Goal: Information Seeking & Learning: Learn about a topic

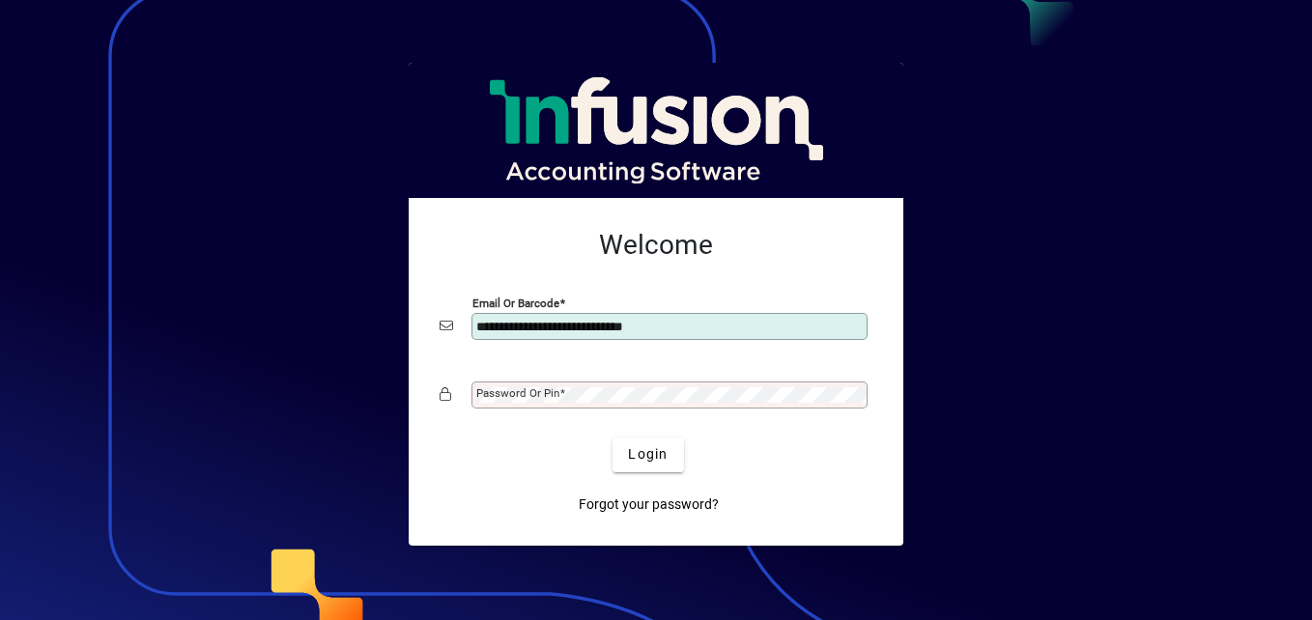
type input "**********"
click at [644, 385] on div "Password or Pin" at bounding box center [670, 395] width 396 height 27
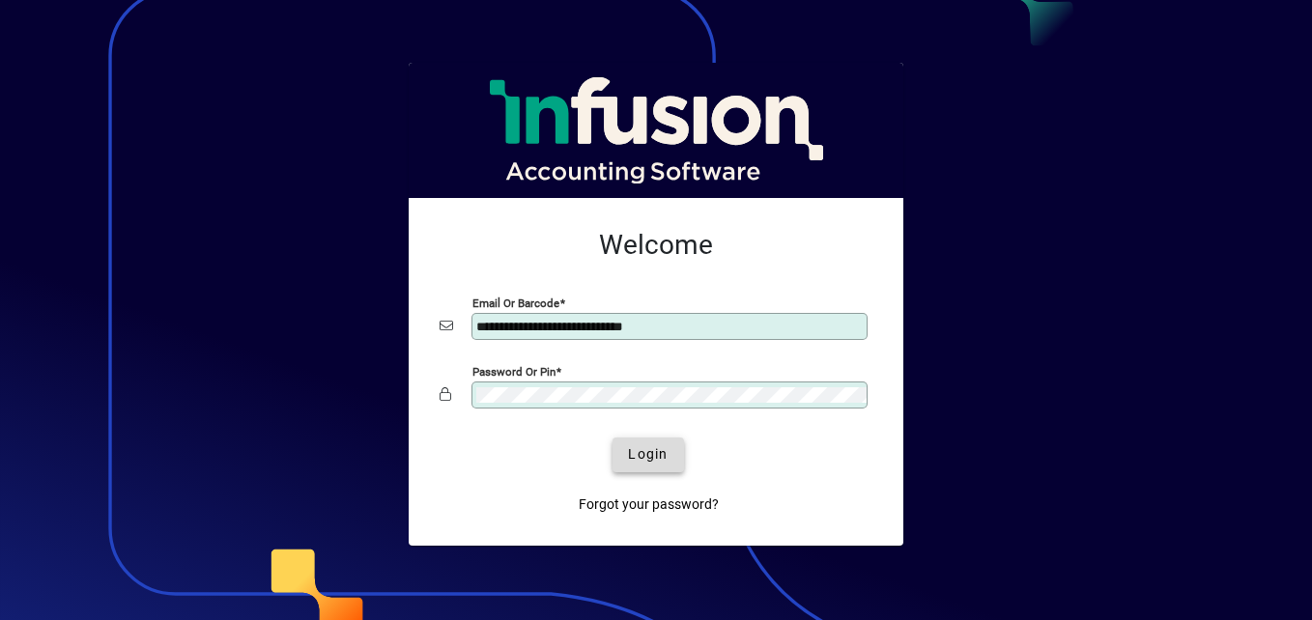
click at [647, 457] on span "Login" at bounding box center [648, 455] width 40 height 20
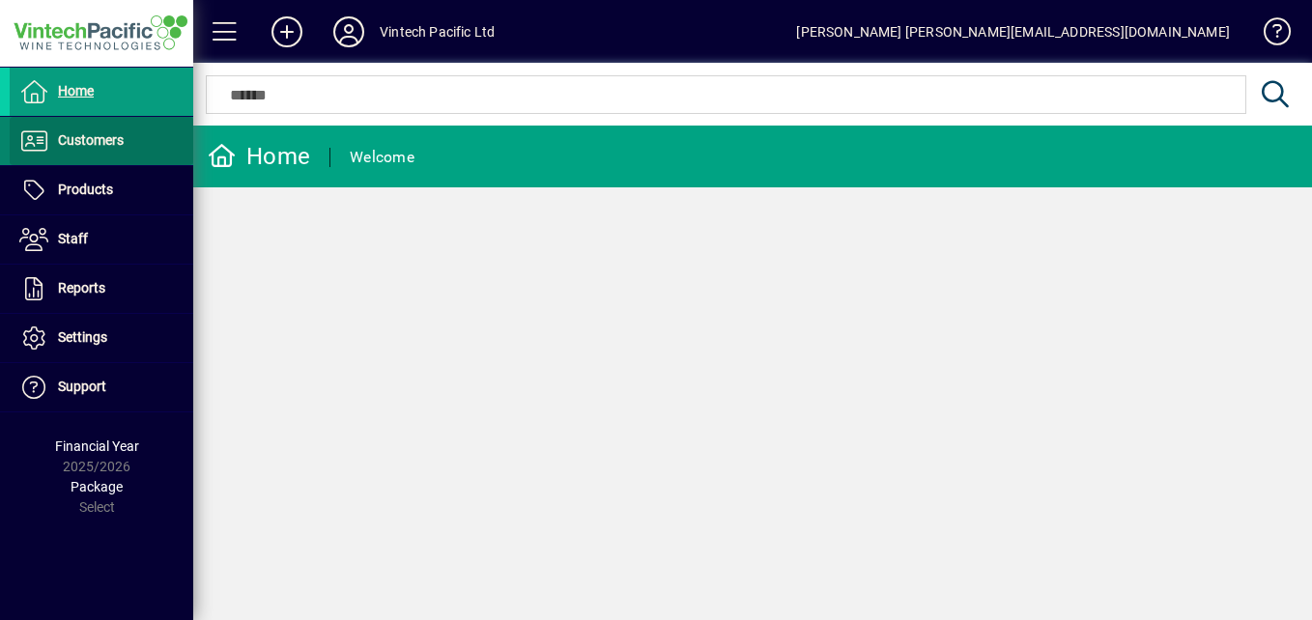
click at [87, 158] on span at bounding box center [102, 141] width 184 height 46
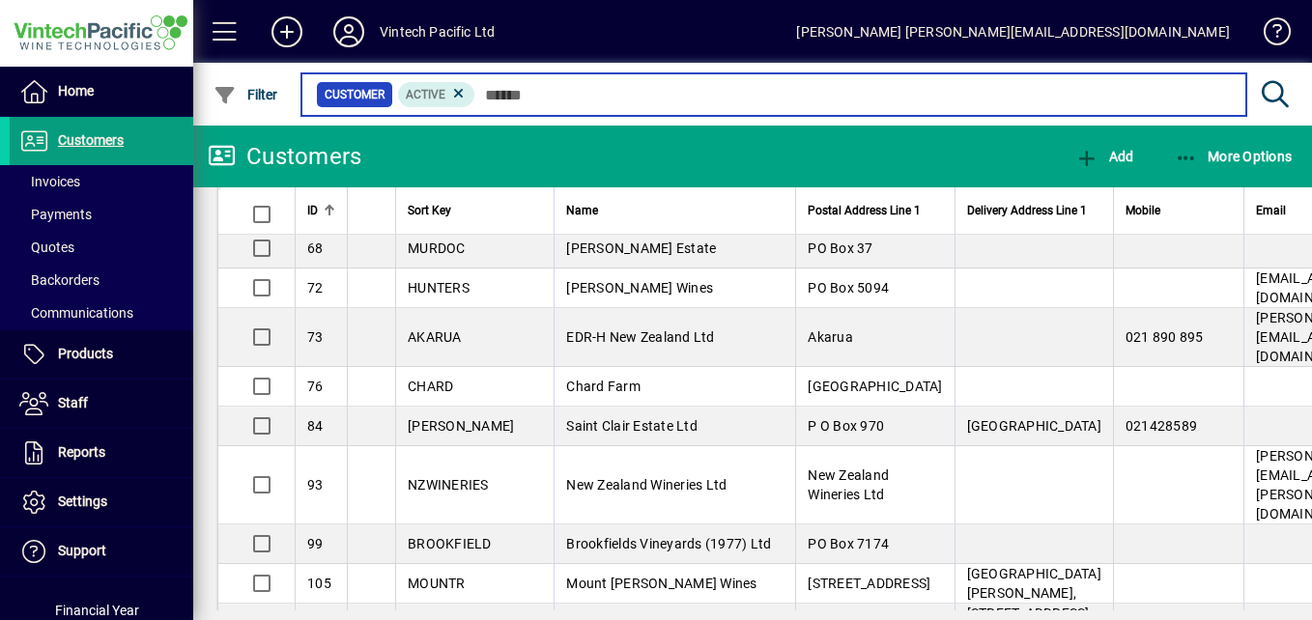
scroll to position [873, 0]
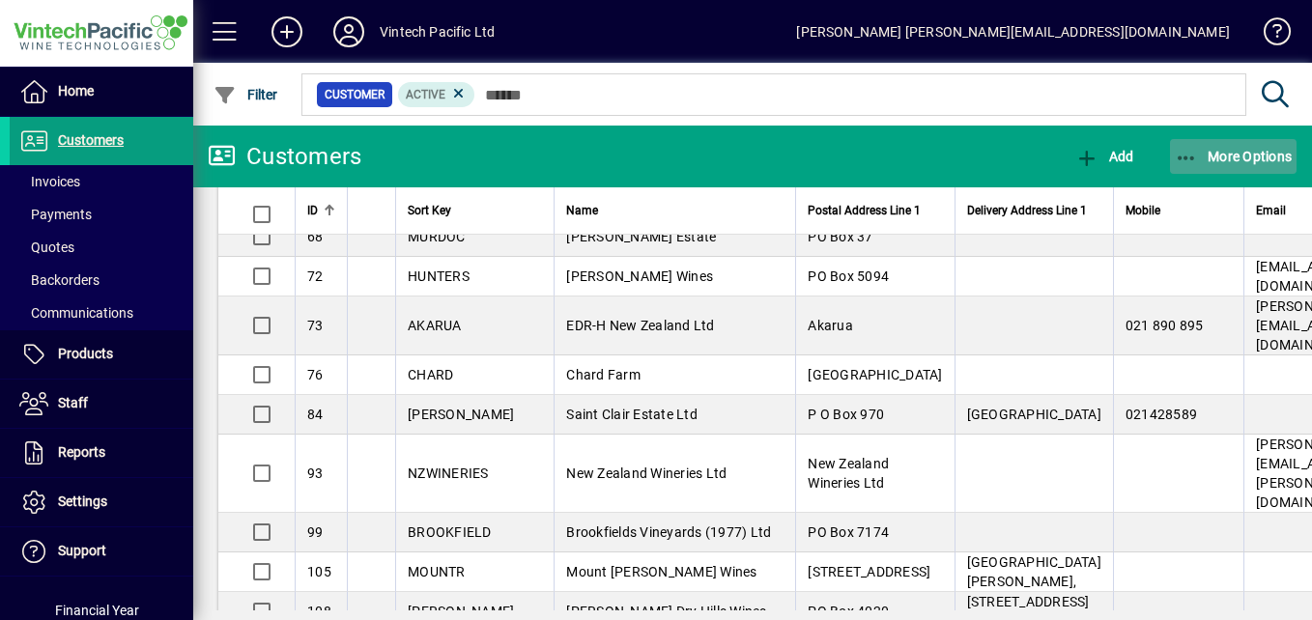
click at [1249, 155] on span "More Options" at bounding box center [1234, 156] width 118 height 15
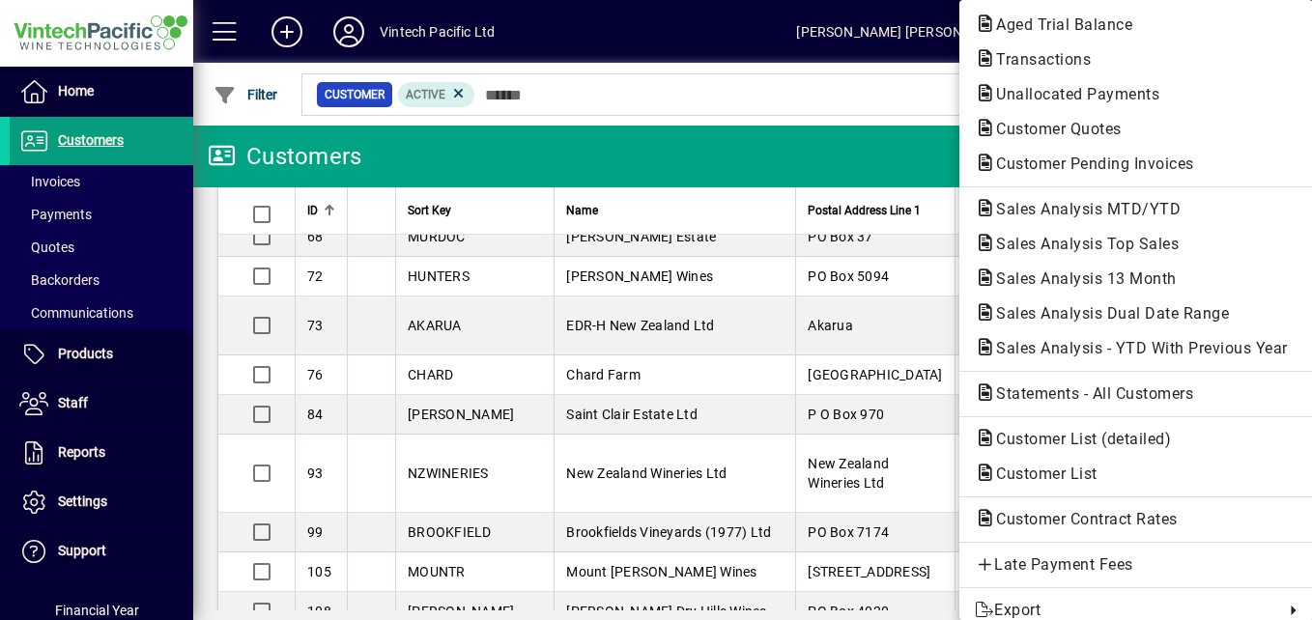
click at [56, 181] on div at bounding box center [656, 310] width 1312 height 620
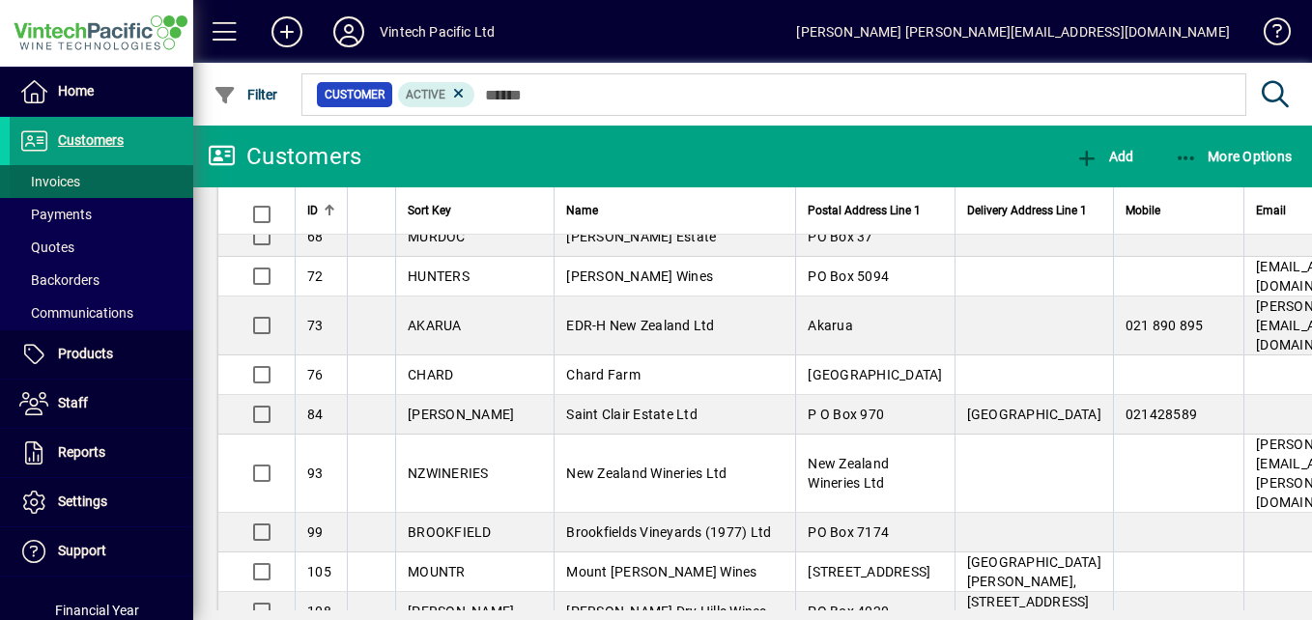
click at [95, 179] on span at bounding box center [102, 181] width 184 height 46
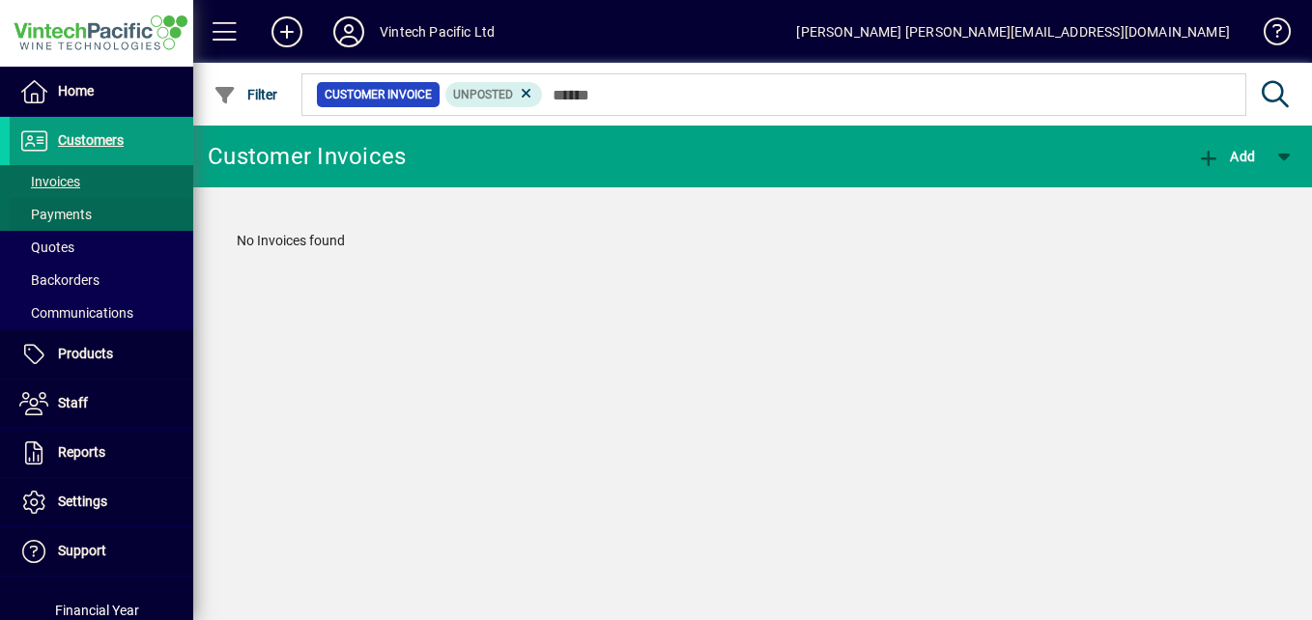
click at [63, 214] on span "Payments" at bounding box center [55, 214] width 72 height 15
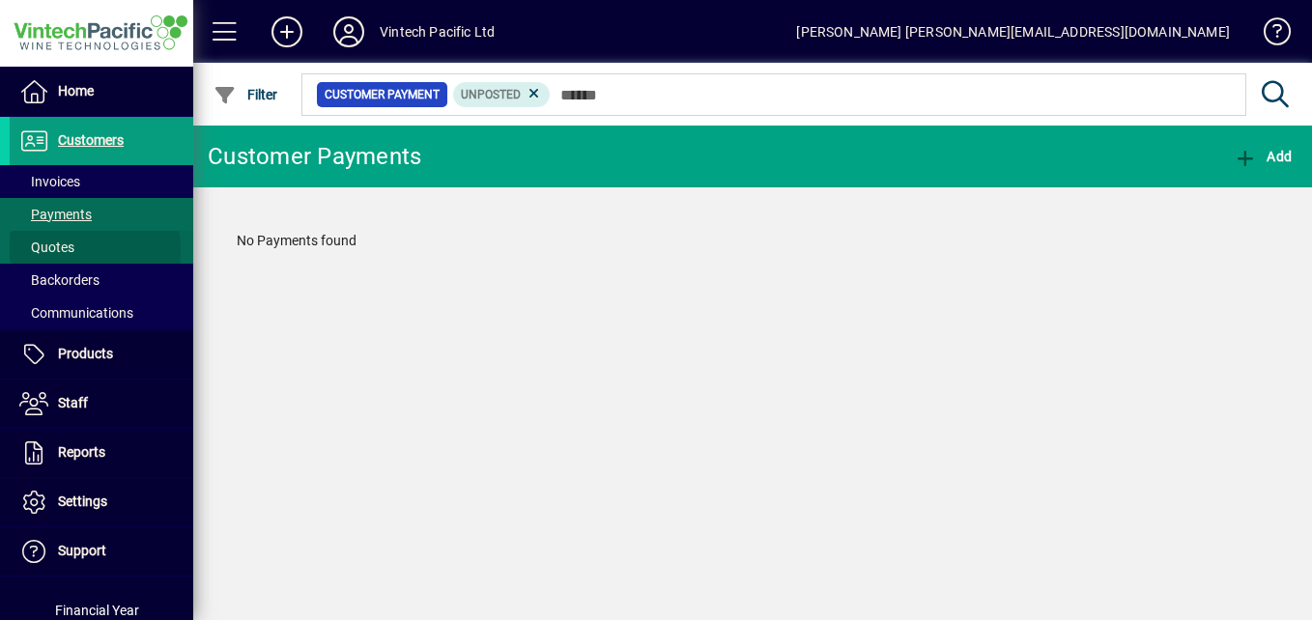
click at [60, 250] on span "Quotes" at bounding box center [46, 247] width 55 height 15
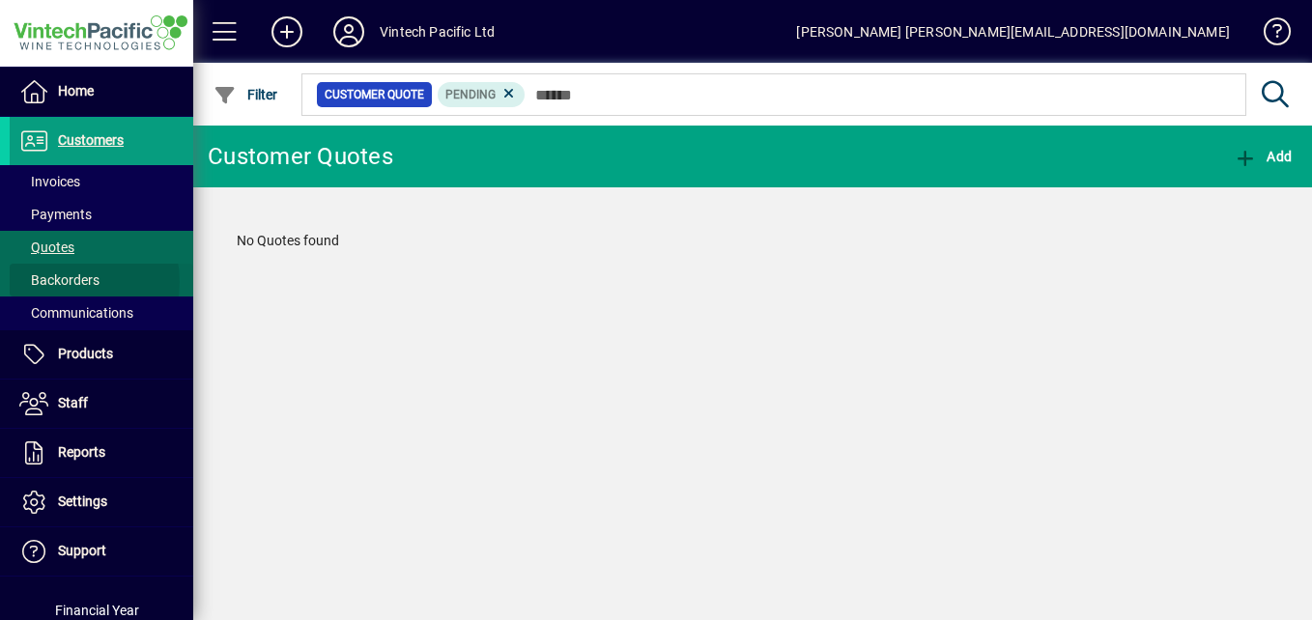
click at [60, 282] on span "Backorders" at bounding box center [59, 280] width 80 height 15
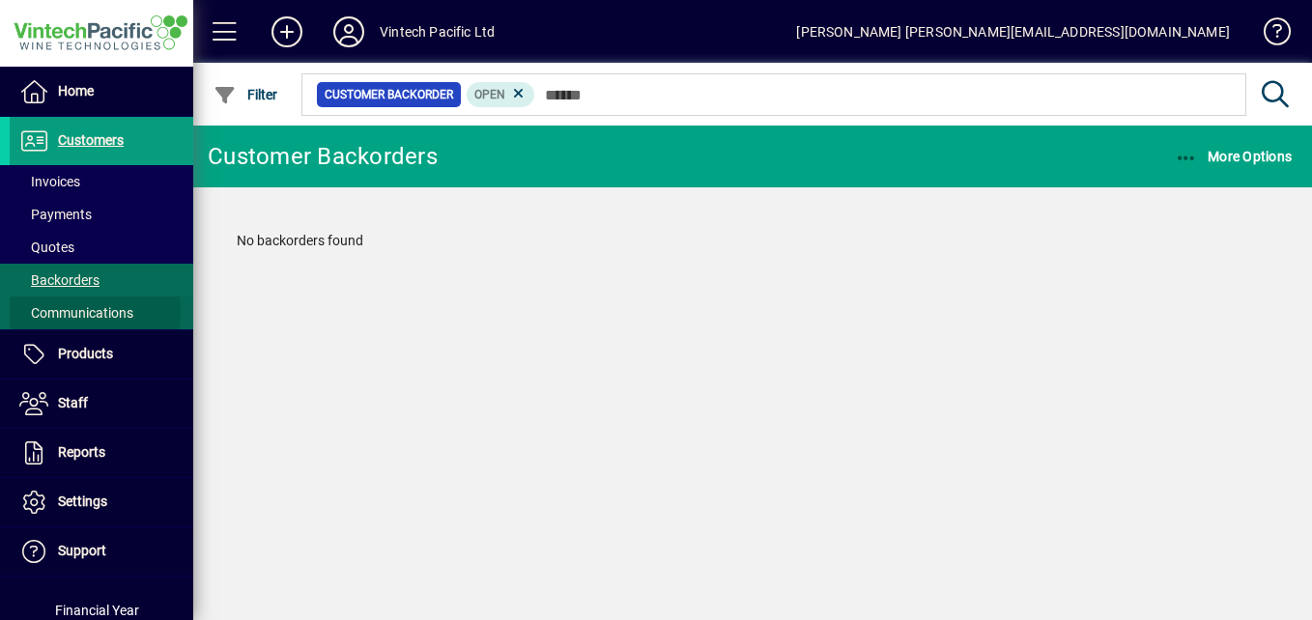
click at [59, 310] on span "Communications" at bounding box center [76, 312] width 114 height 15
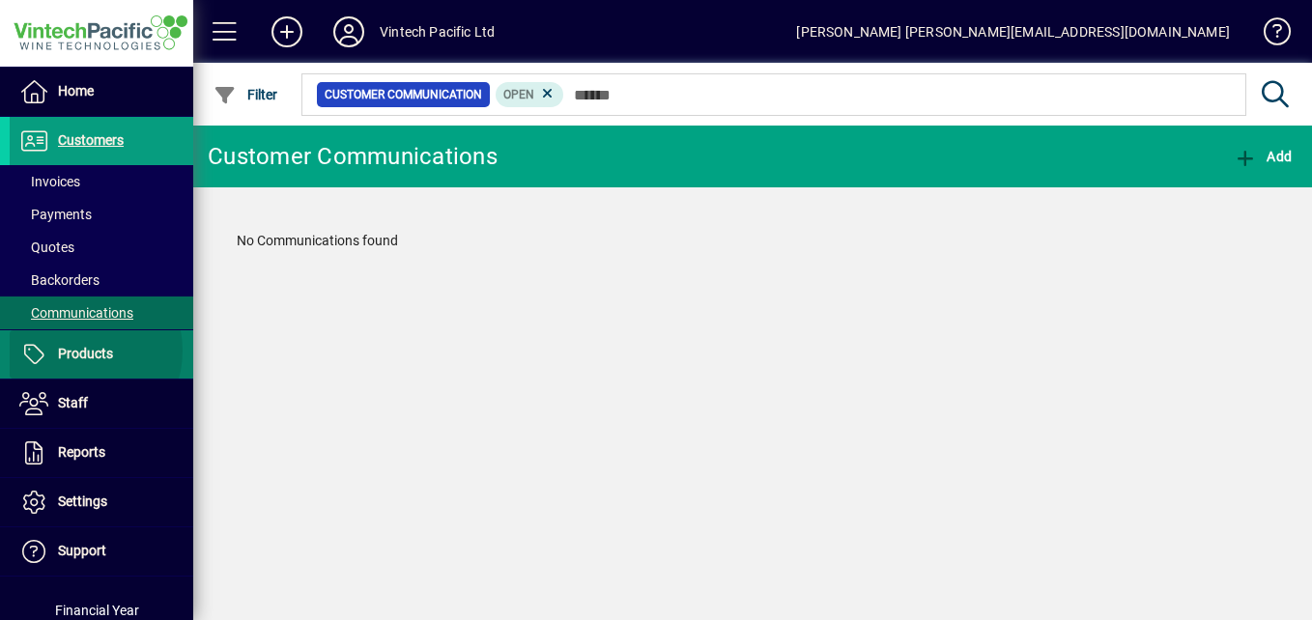
click at [75, 351] on span "Products" at bounding box center [85, 353] width 55 height 15
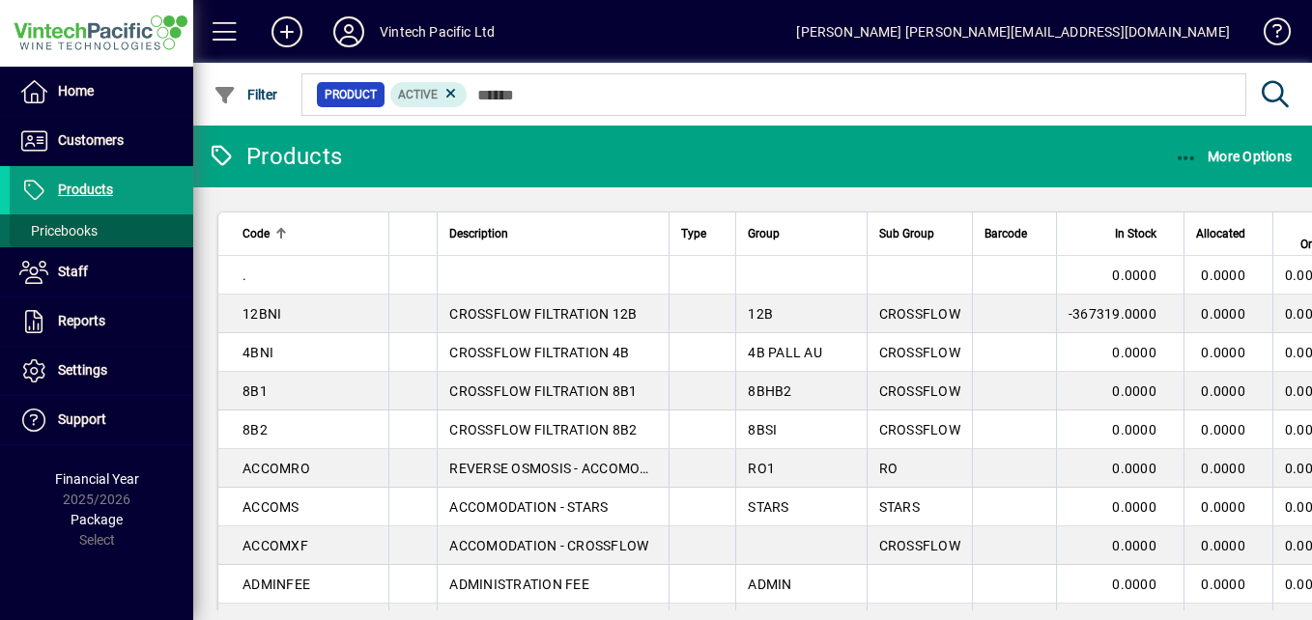
click at [66, 231] on span "Pricebooks" at bounding box center [58, 230] width 78 height 15
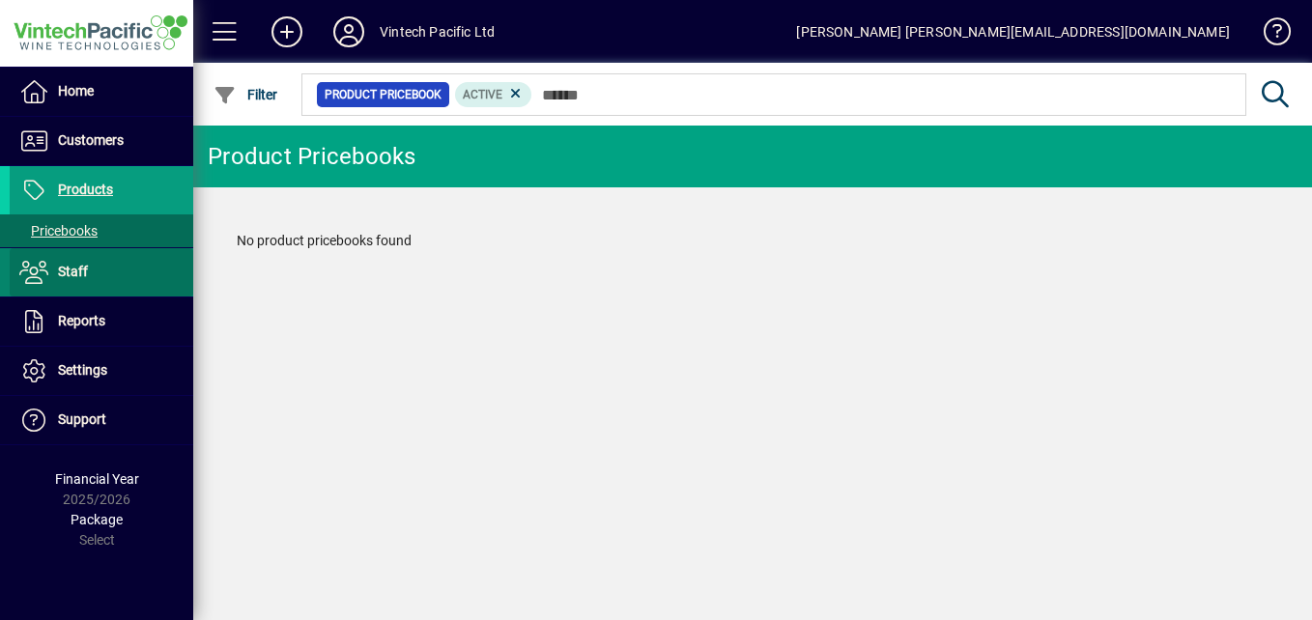
click at [71, 275] on span "Staff" at bounding box center [73, 271] width 30 height 15
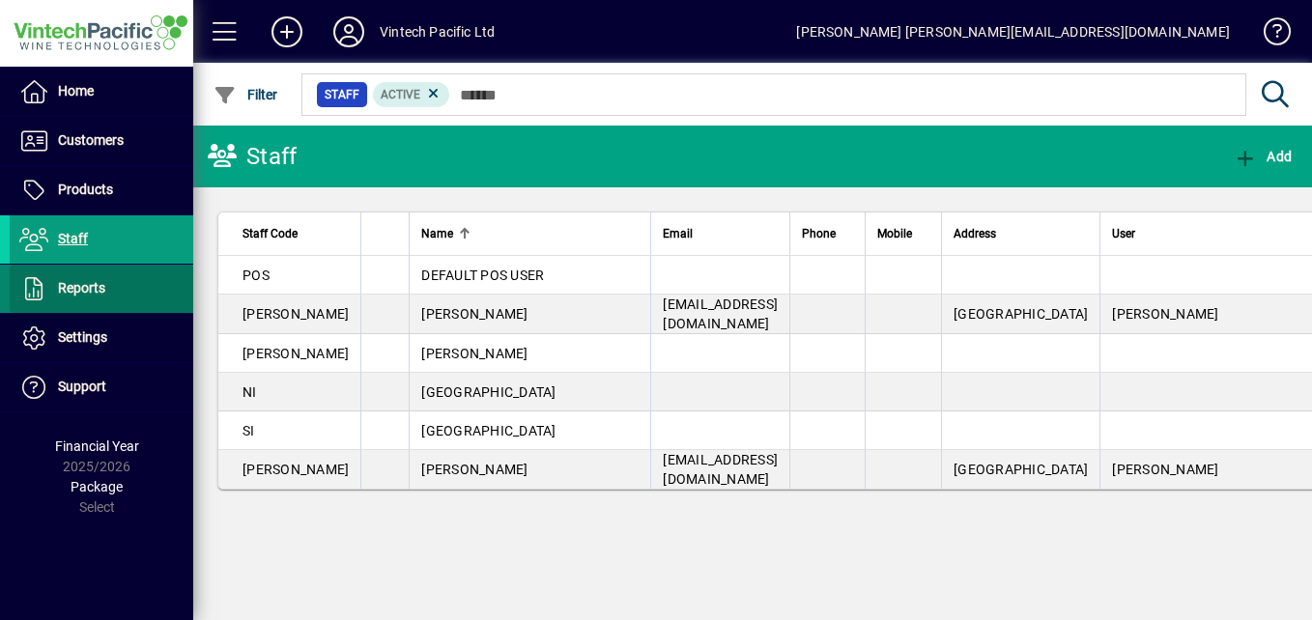
click at [79, 281] on span "Reports" at bounding box center [81, 287] width 47 height 15
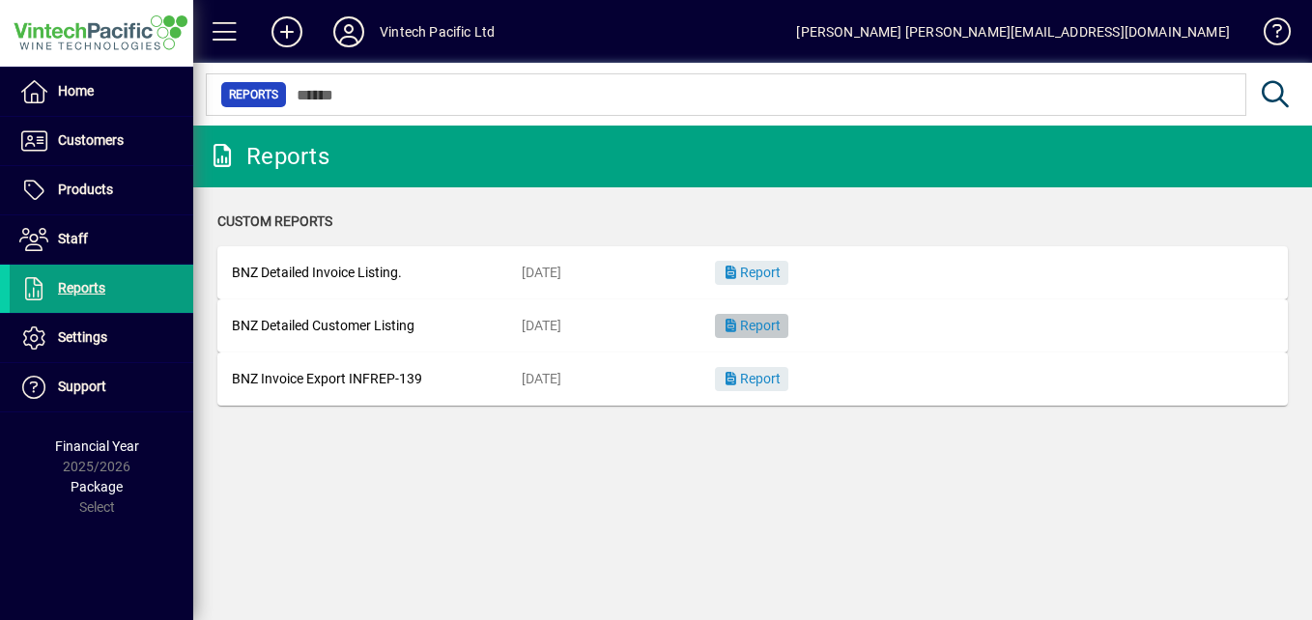
click at [753, 329] on span "Report" at bounding box center [752, 325] width 58 height 15
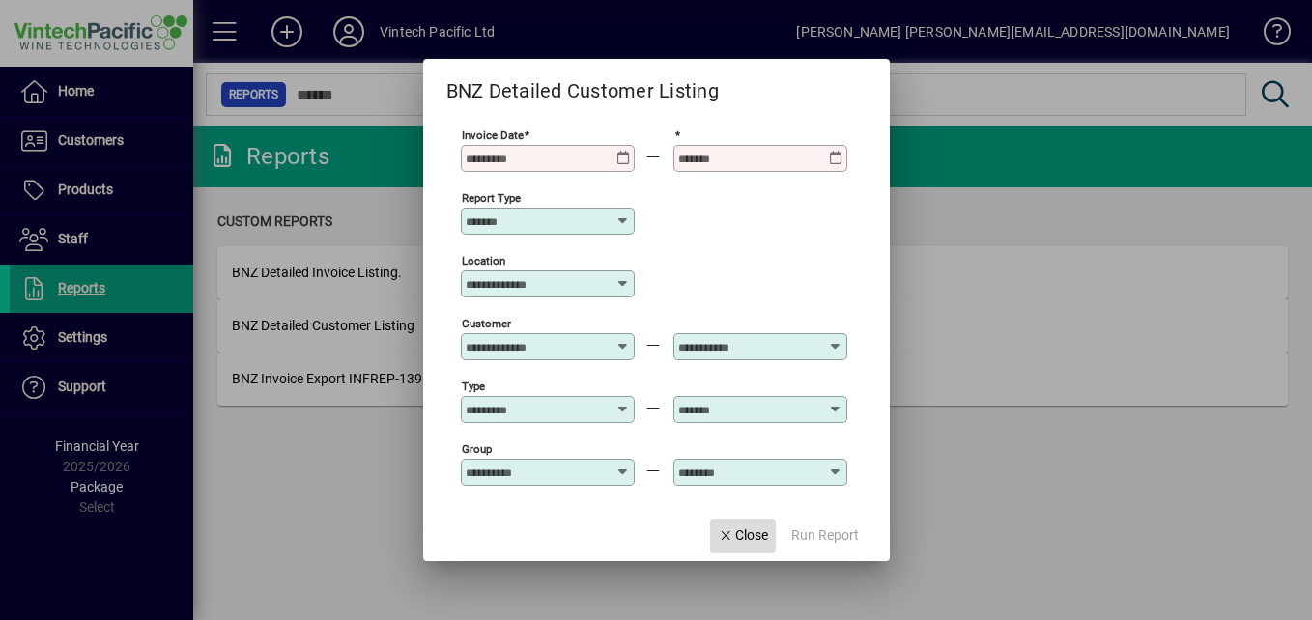
click at [736, 532] on span "Close" at bounding box center [743, 536] width 50 height 20
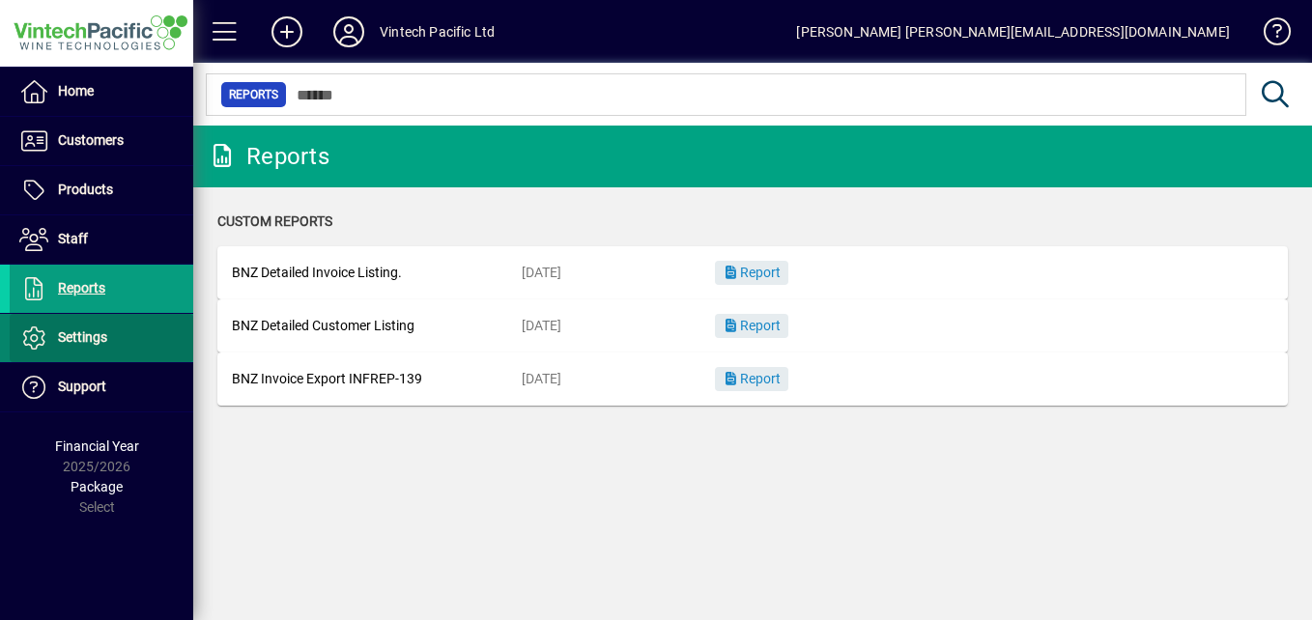
click at [82, 340] on span "Settings" at bounding box center [82, 337] width 49 height 15
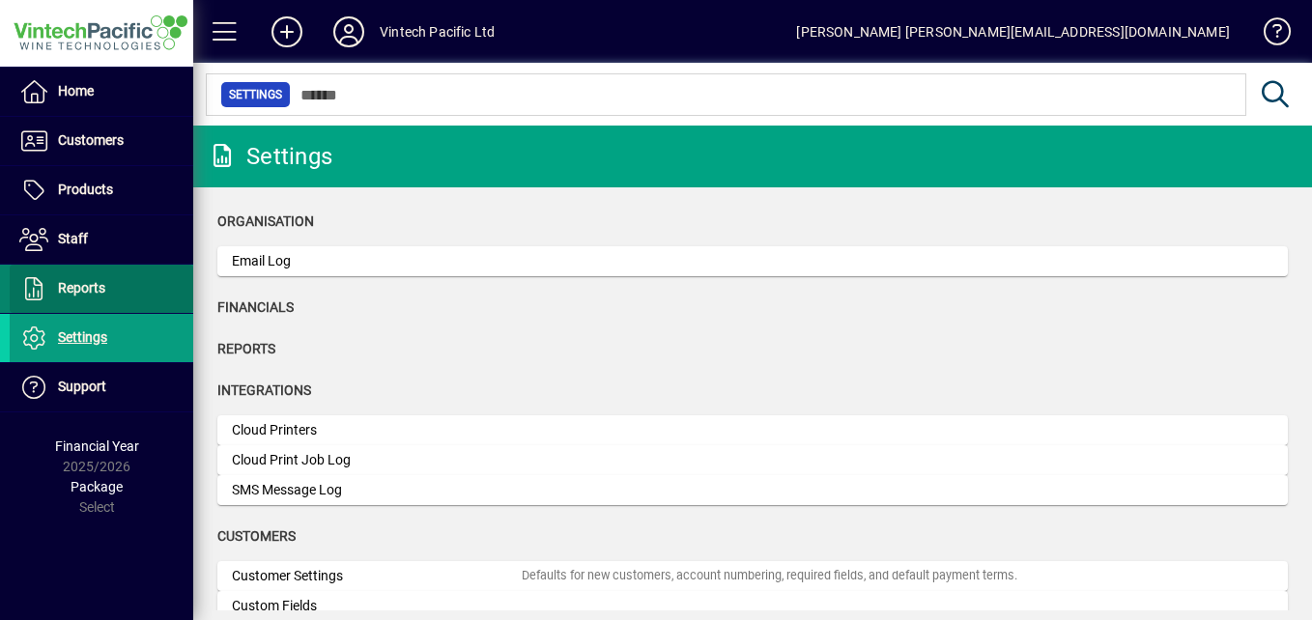
click at [74, 276] on span at bounding box center [102, 289] width 184 height 46
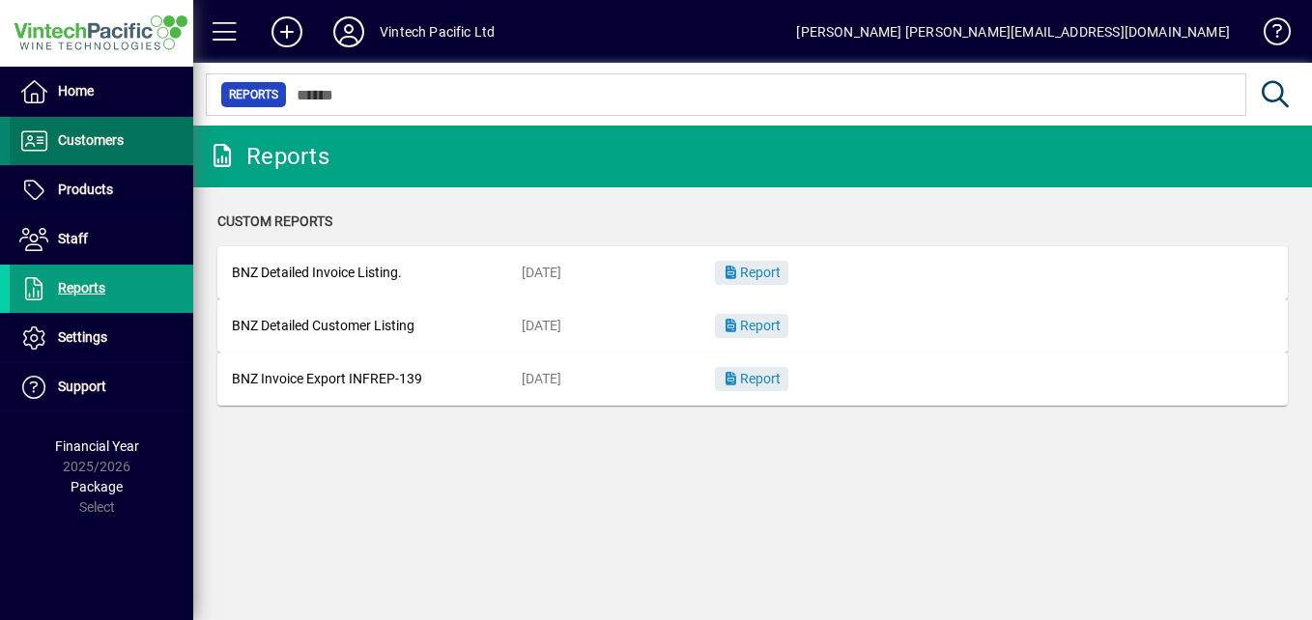
click at [81, 130] on span "Customers" at bounding box center [67, 140] width 114 height 23
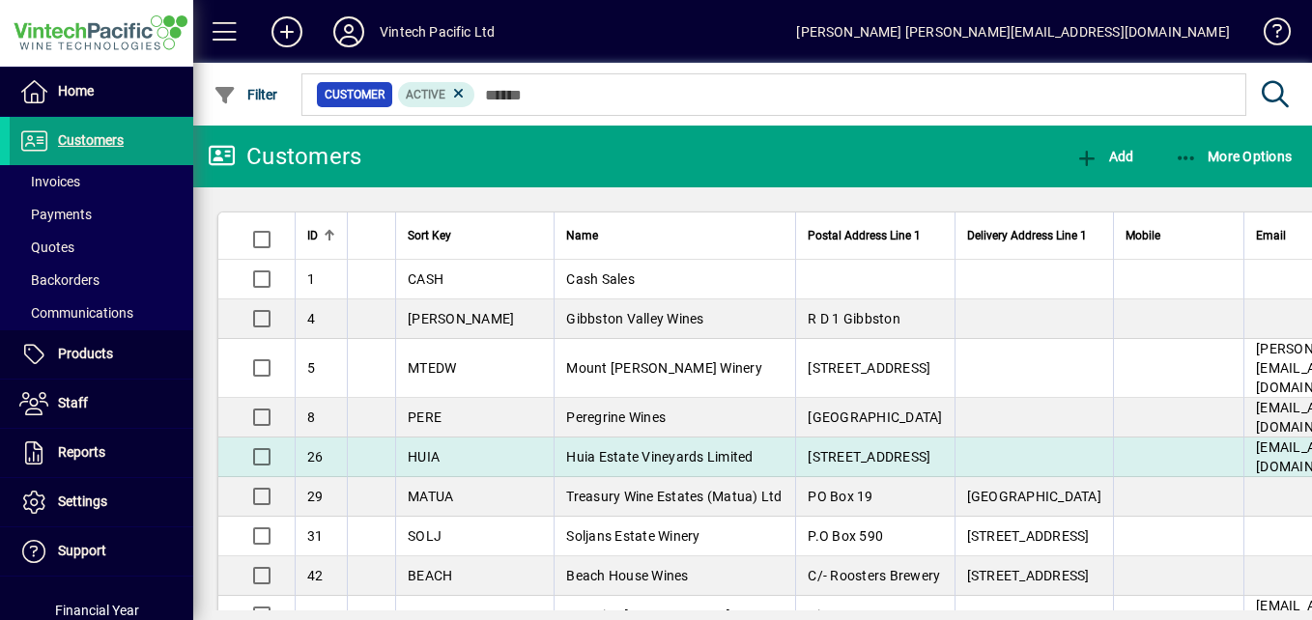
click at [577, 449] on span "Huia Estate Vineyards Limited" at bounding box center [659, 456] width 187 height 15
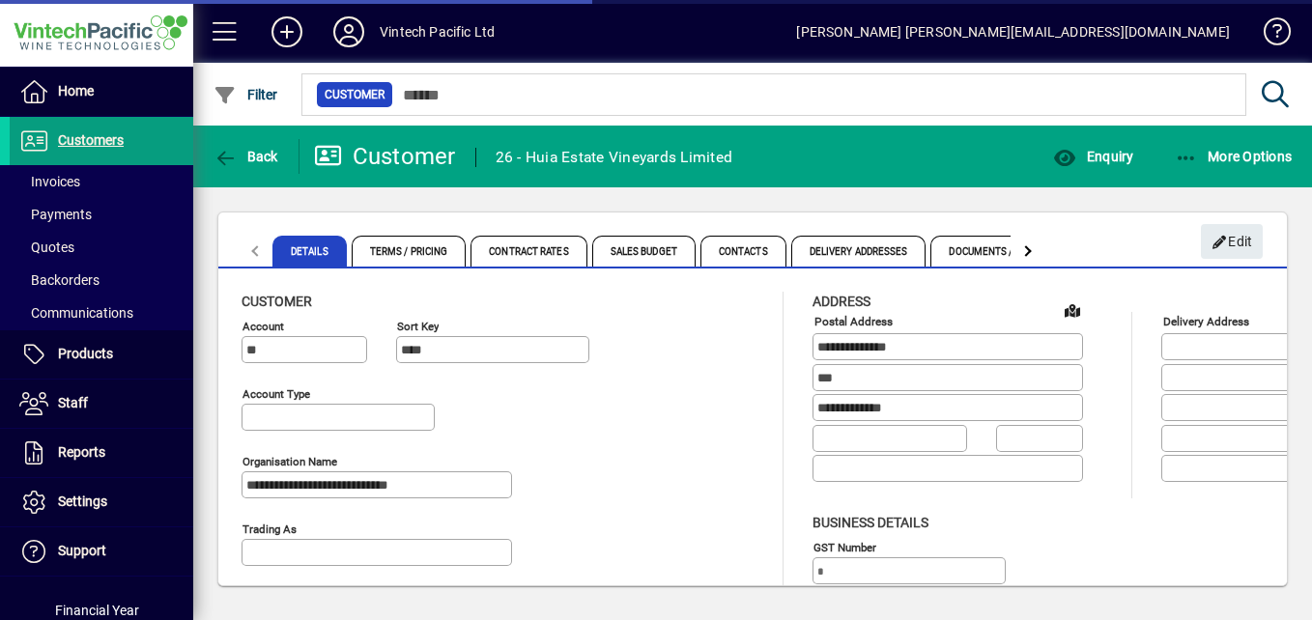
type input "**********"
type input "*******"
type input "**********"
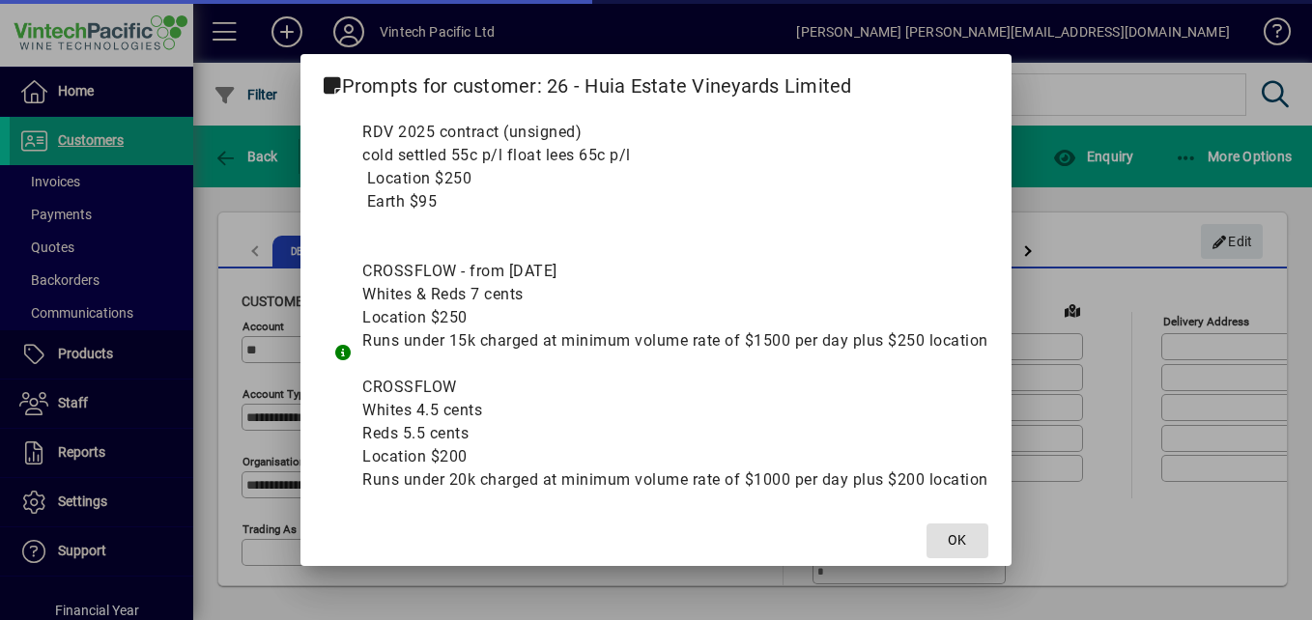
type input "**********"
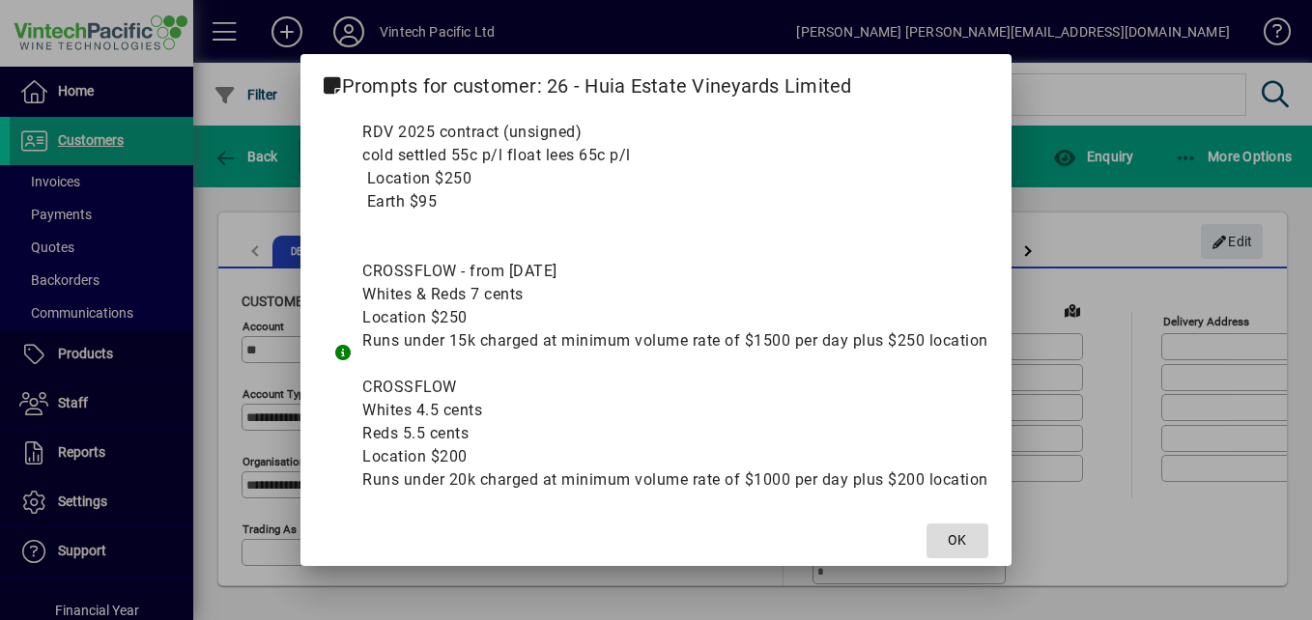
click at [966, 545] on span "OK" at bounding box center [957, 541] width 18 height 20
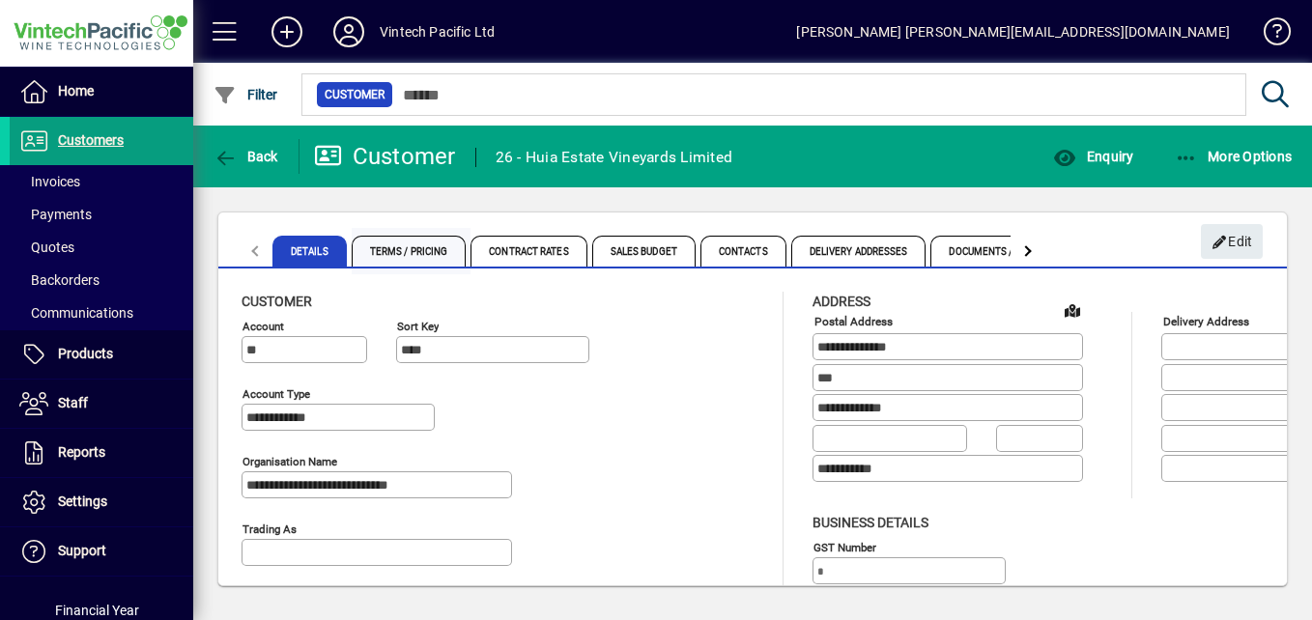
click at [406, 252] on span "Terms / Pricing" at bounding box center [409, 251] width 115 height 31
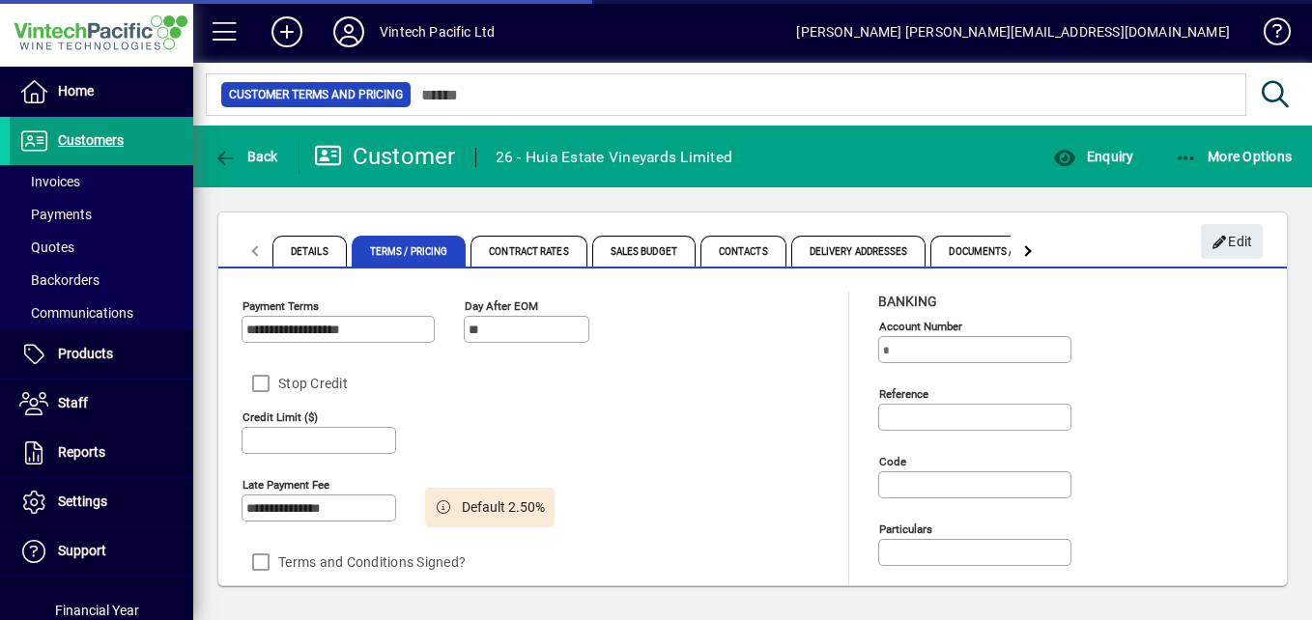
type input "******"
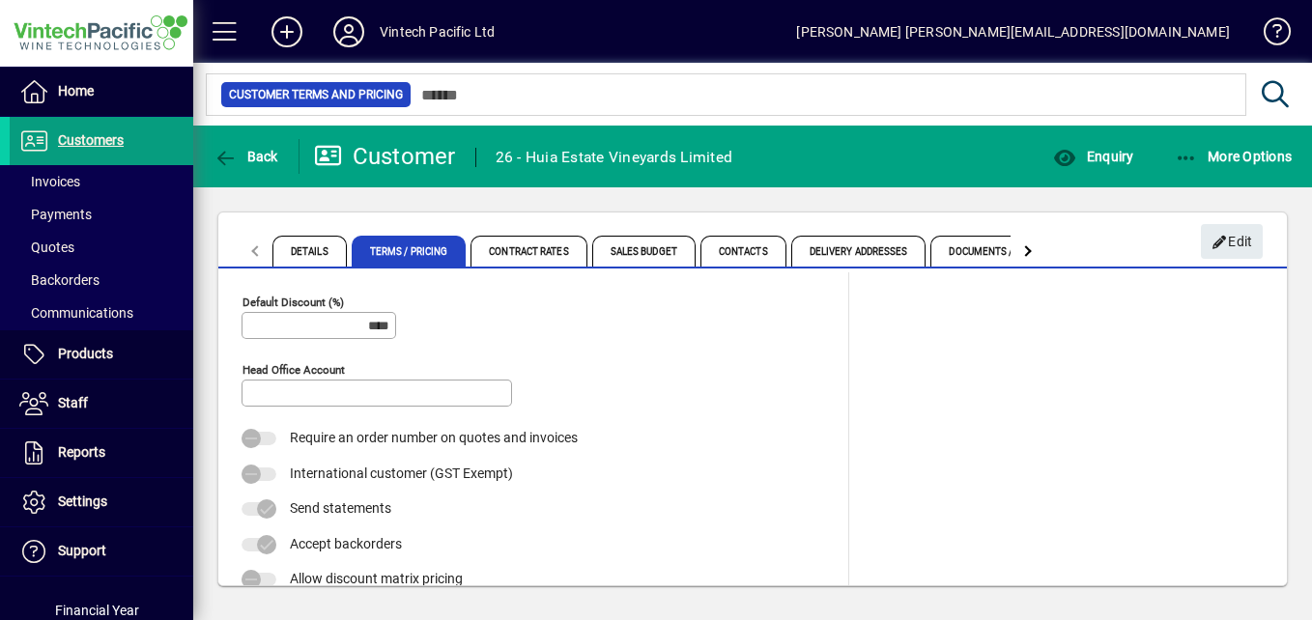
scroll to position [420, 0]
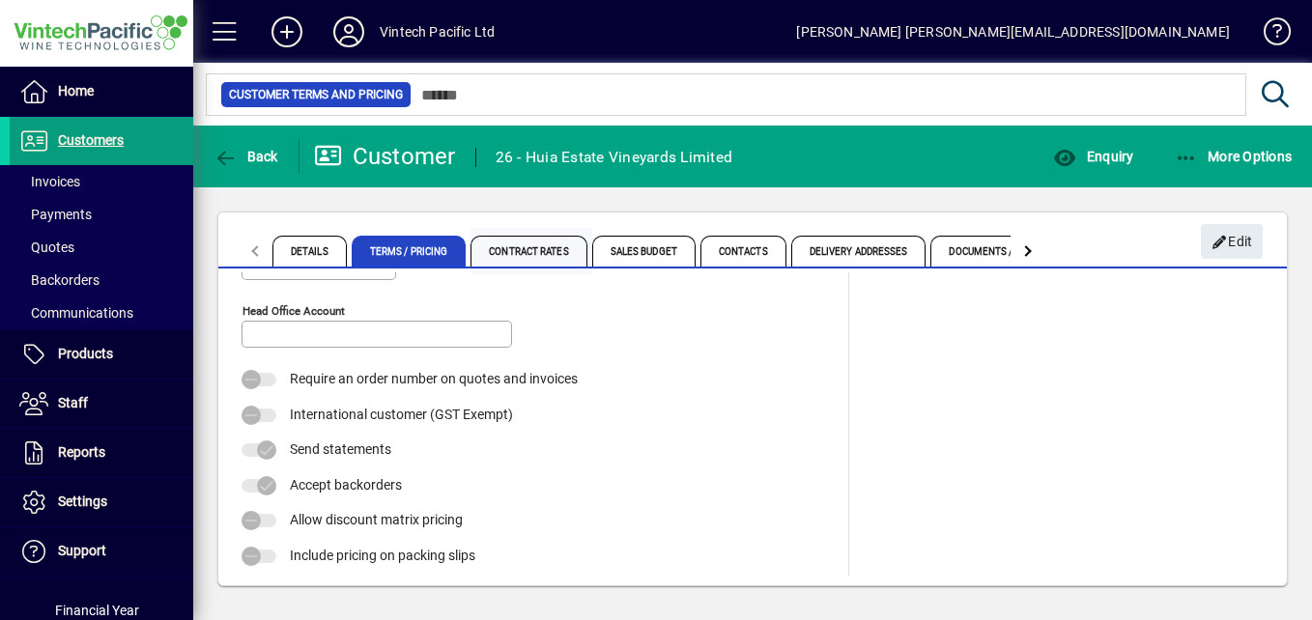
click at [529, 255] on span "Contract Rates" at bounding box center [529, 251] width 116 height 31
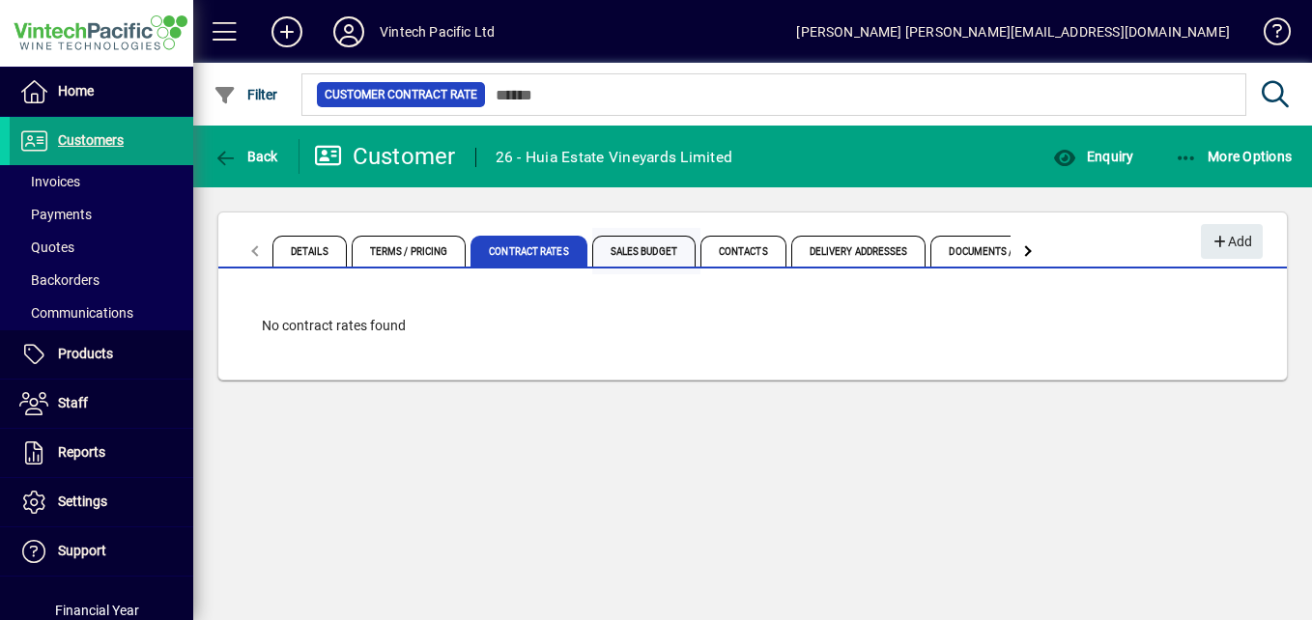
click at [639, 252] on span "Sales Budget" at bounding box center [643, 251] width 103 height 31
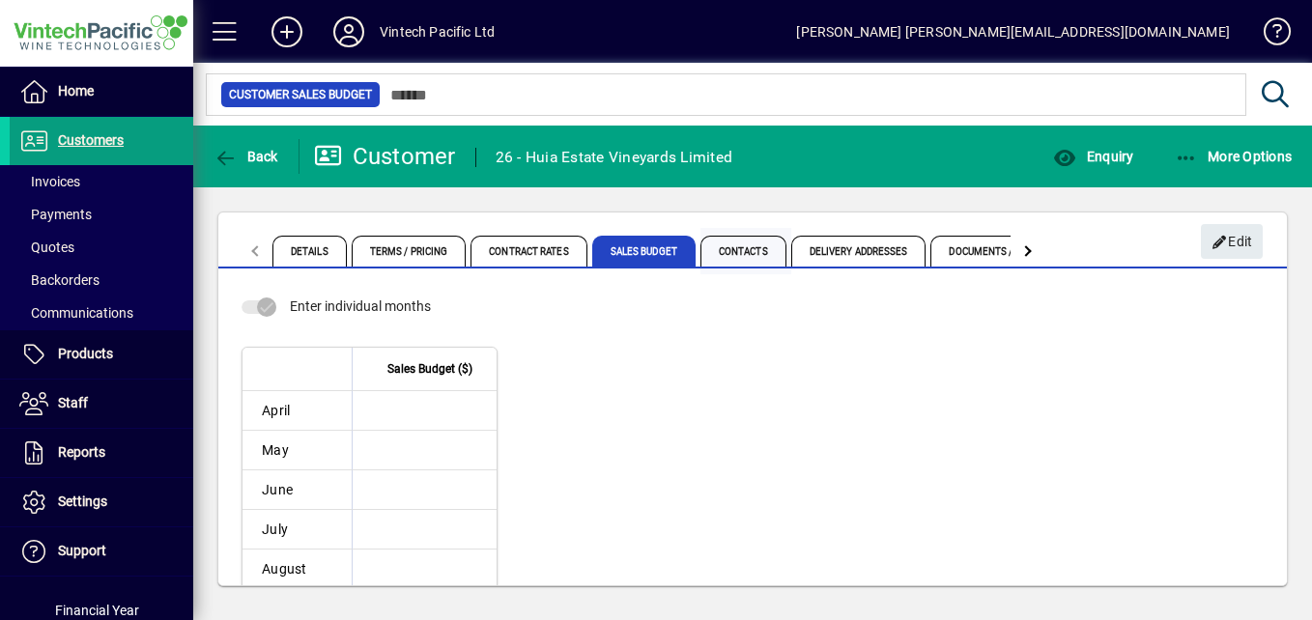
click at [728, 260] on span "Contacts" at bounding box center [744, 251] width 86 height 31
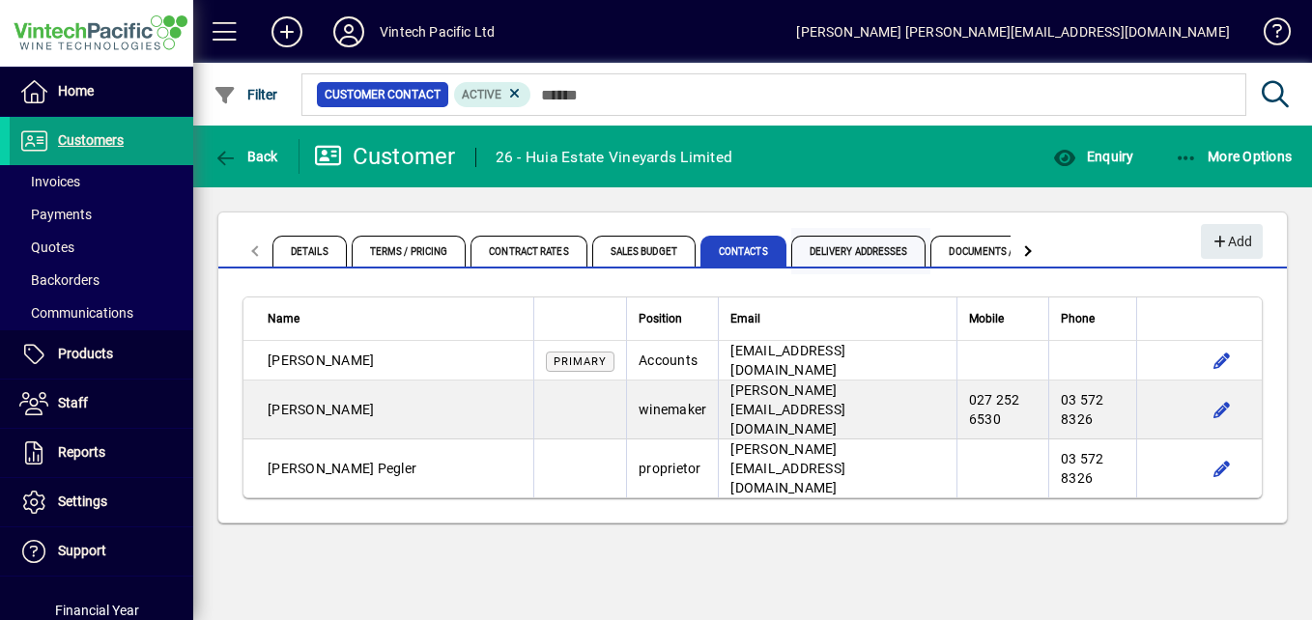
click at [838, 258] on span "Delivery Addresses" at bounding box center [858, 251] width 135 height 31
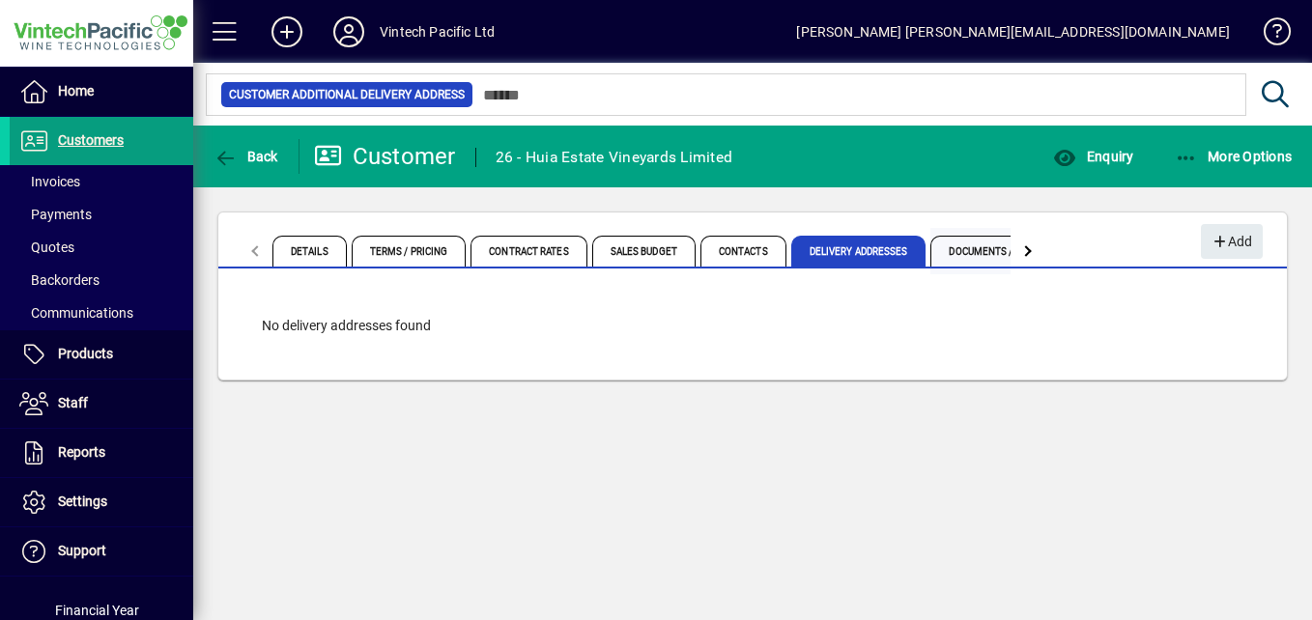
click at [952, 255] on span "Documents / Images" at bounding box center [1000, 251] width 139 height 31
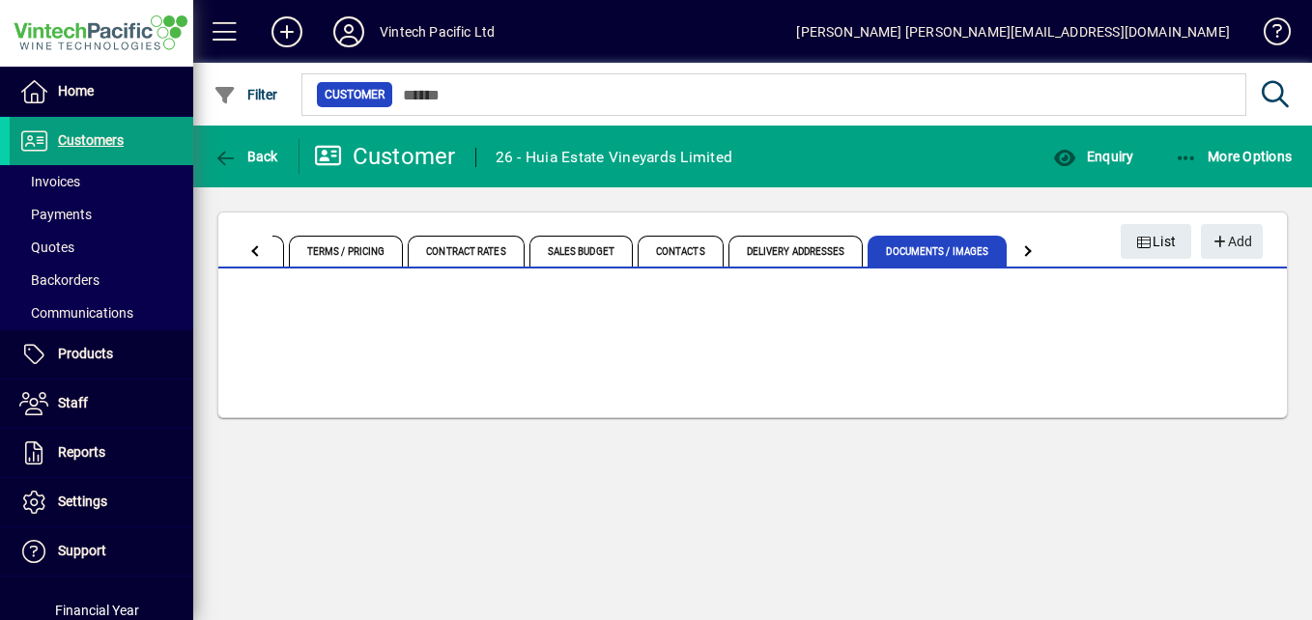
click at [254, 250] on div at bounding box center [256, 250] width 11 height 11
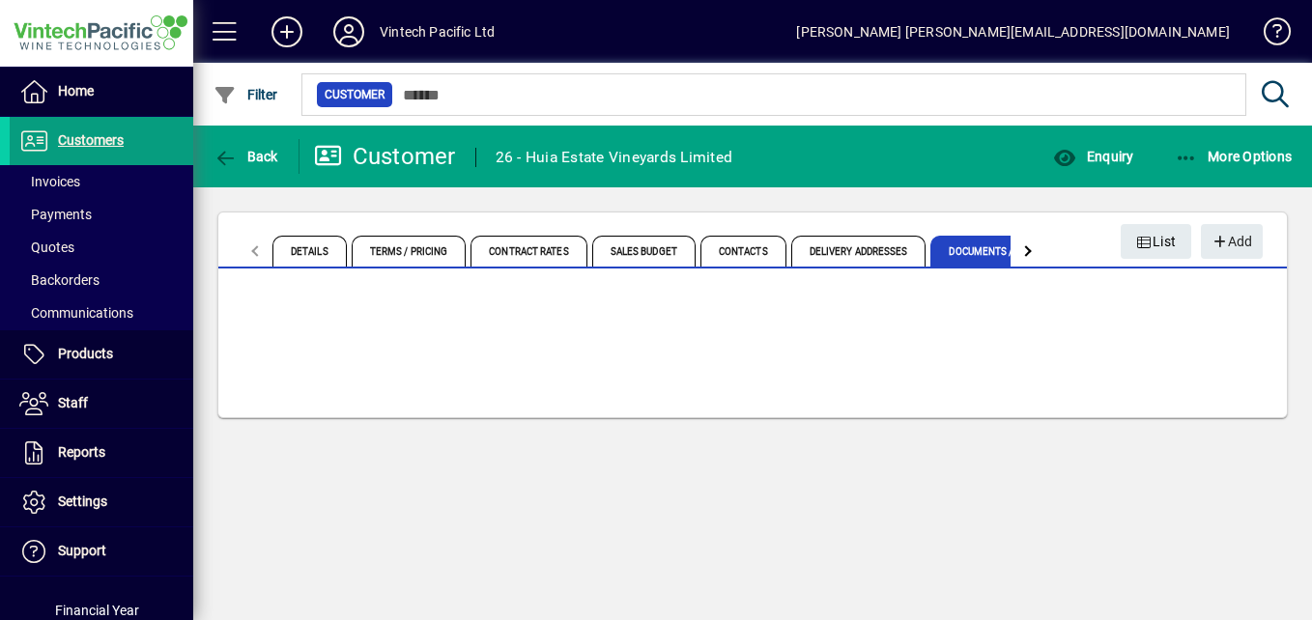
click at [254, 250] on mat-tab-header "Details Terms / Pricing Contract Rates Sales Budget Contacts Delivery Addresses…" at bounding box center [642, 251] width 808 height 46
click at [44, 185] on span "Invoices" at bounding box center [49, 181] width 61 height 15
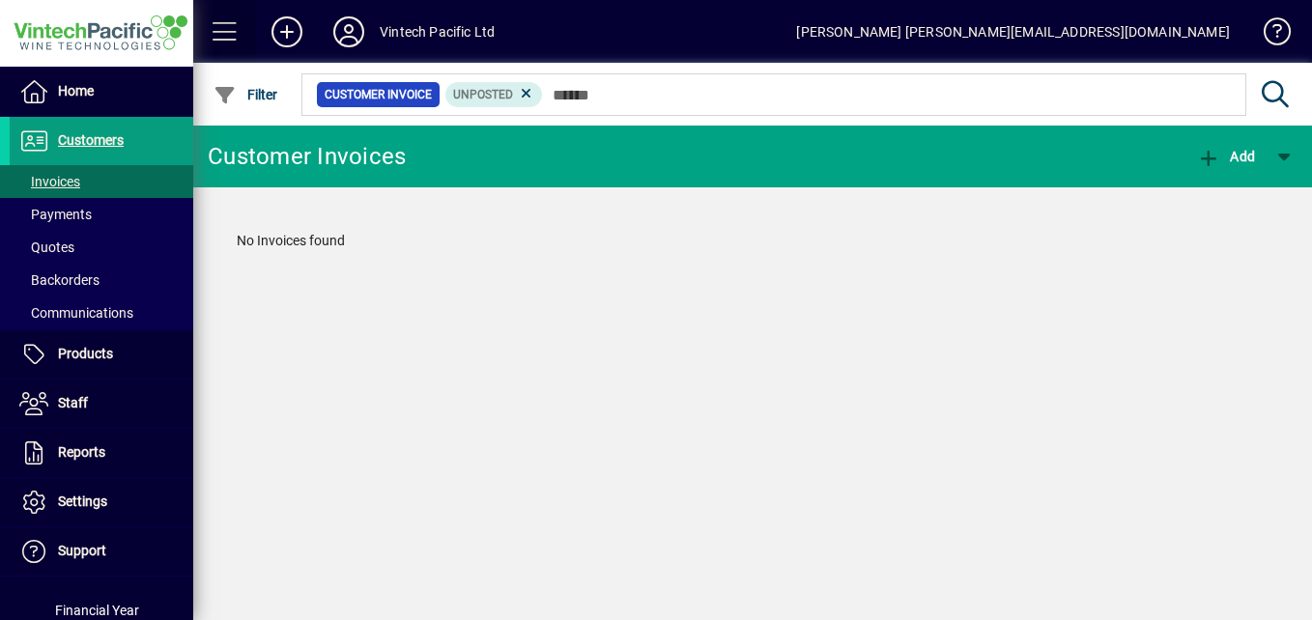
click at [215, 45] on span at bounding box center [225, 32] width 46 height 46
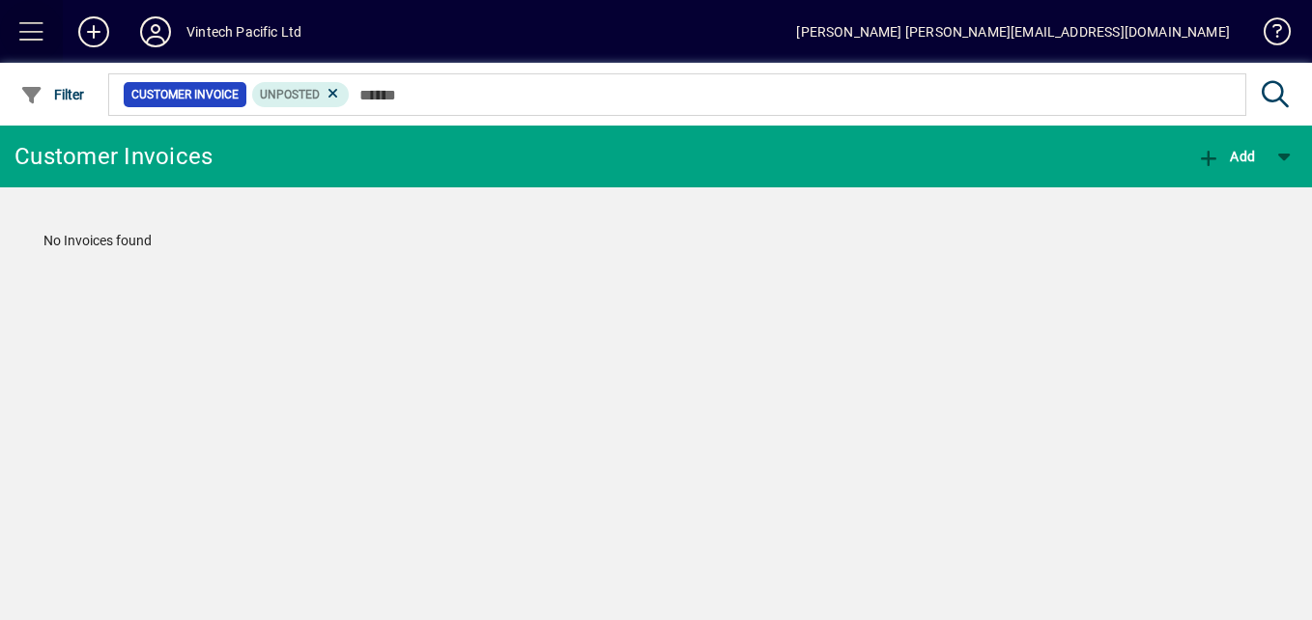
click at [30, 36] on span at bounding box center [32, 32] width 46 height 46
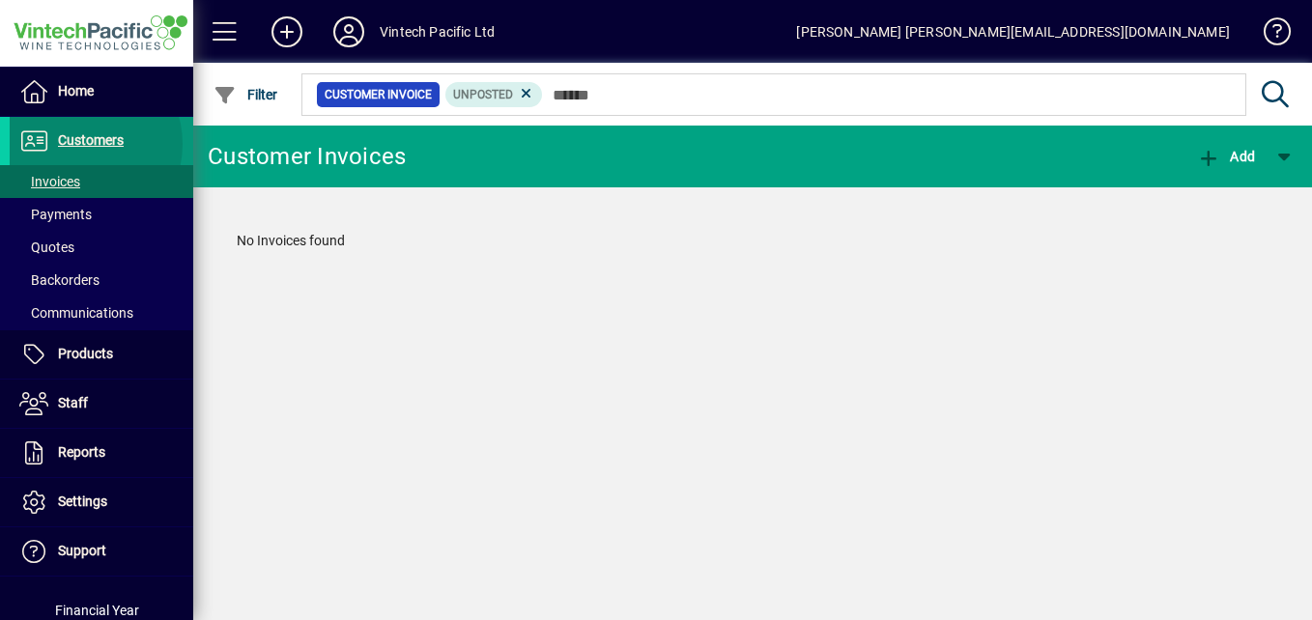
click at [79, 144] on span "Customers" at bounding box center [91, 139] width 66 height 15
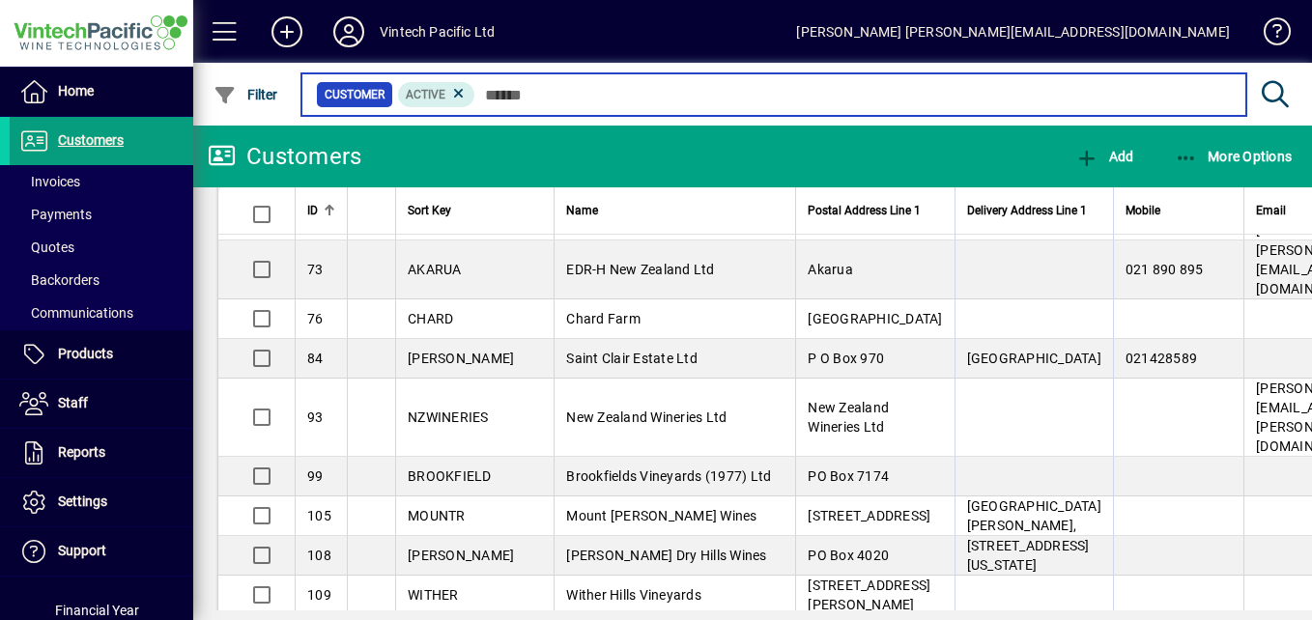
scroll to position [939, 0]
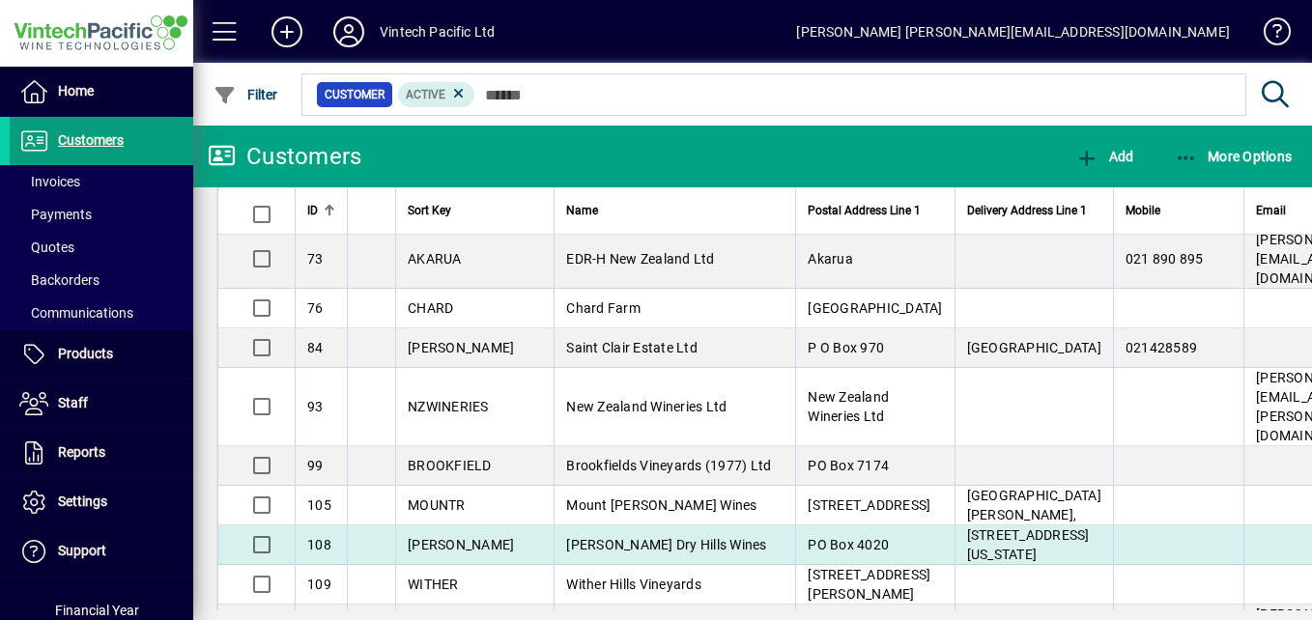
click at [566, 537] on span "Lawson's Dry Hills Wines" at bounding box center [666, 544] width 200 height 15
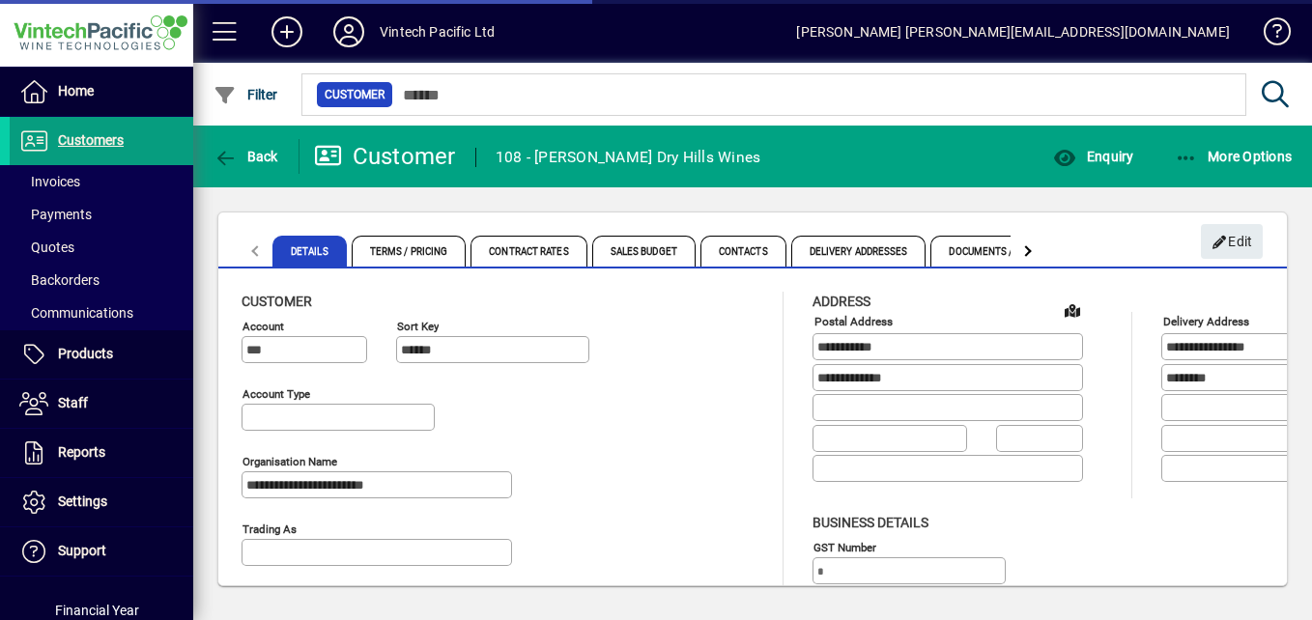
type input "**********"
type input "*******"
type input "**********"
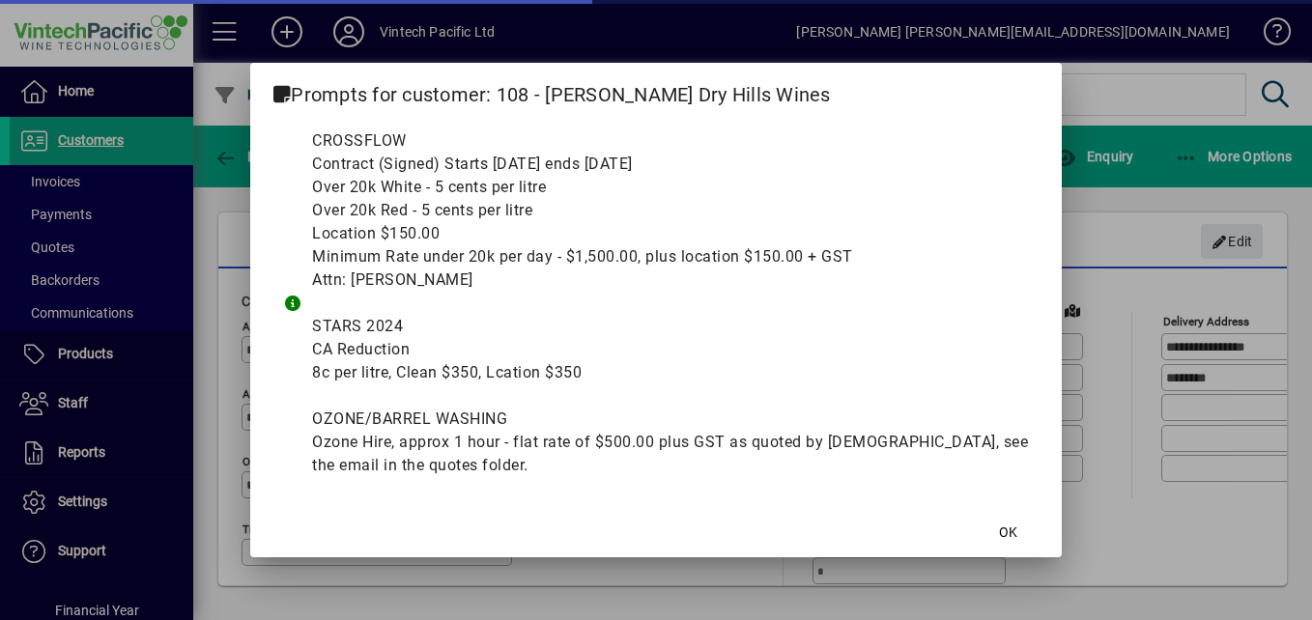
type input "**********"
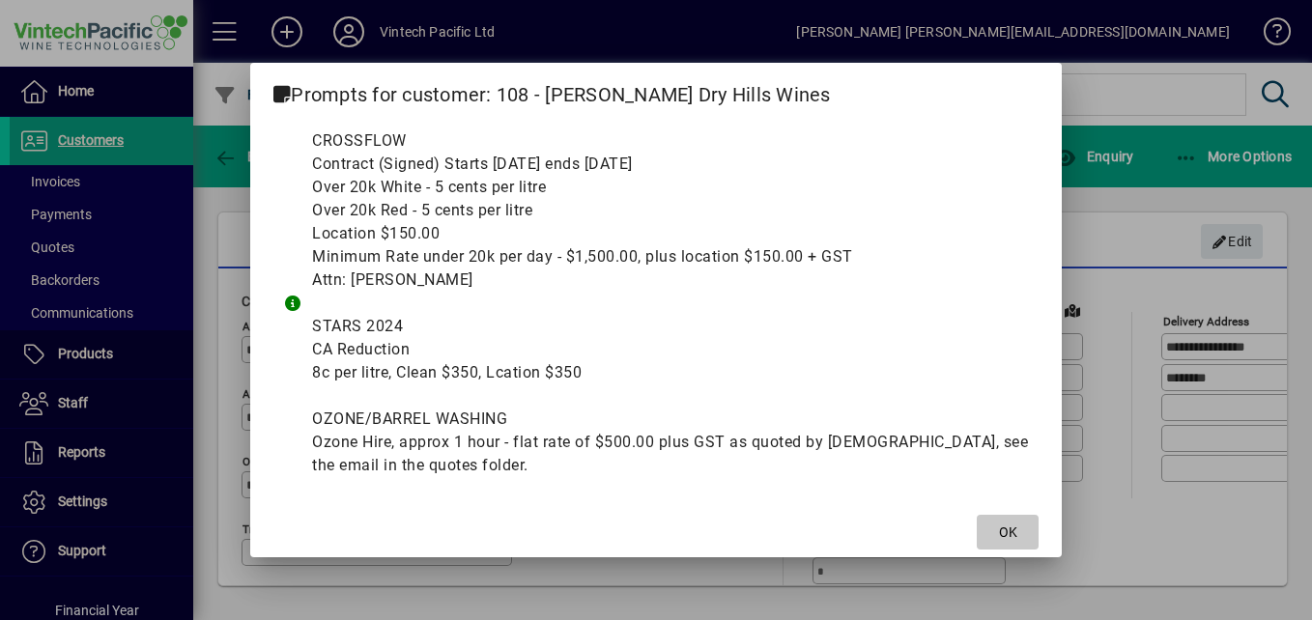
click at [1012, 532] on span "OK" at bounding box center [1008, 533] width 18 height 20
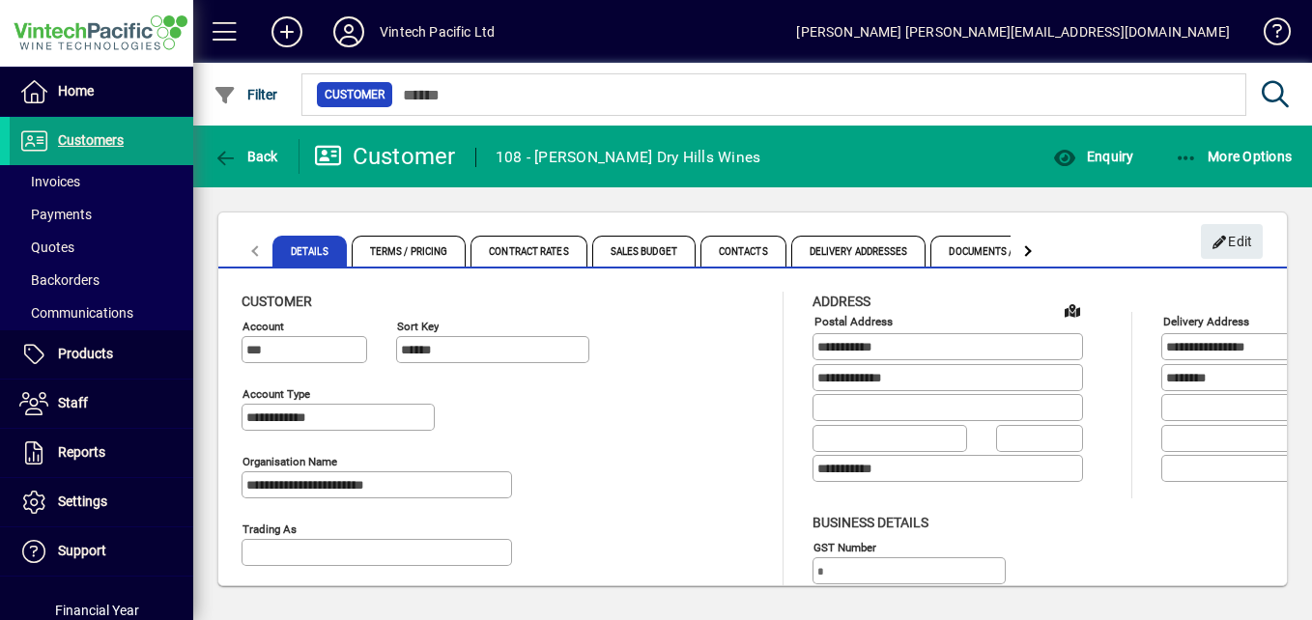
click at [255, 253] on mat-tab-header "Details Terms / Pricing Contract Rates Sales Budget Contacts Delivery Addresses…" at bounding box center [642, 251] width 808 height 46
click at [434, 255] on span "Terms / Pricing" at bounding box center [409, 251] width 115 height 31
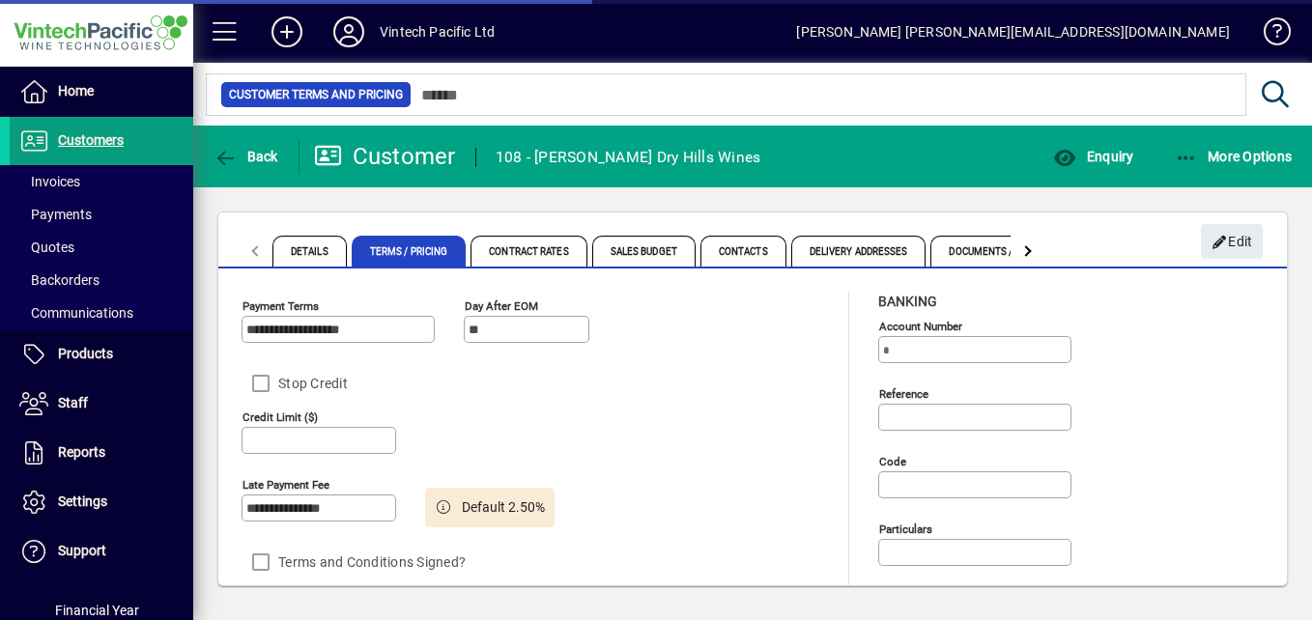
type input "******"
click at [316, 248] on span "Details" at bounding box center [310, 251] width 74 height 31
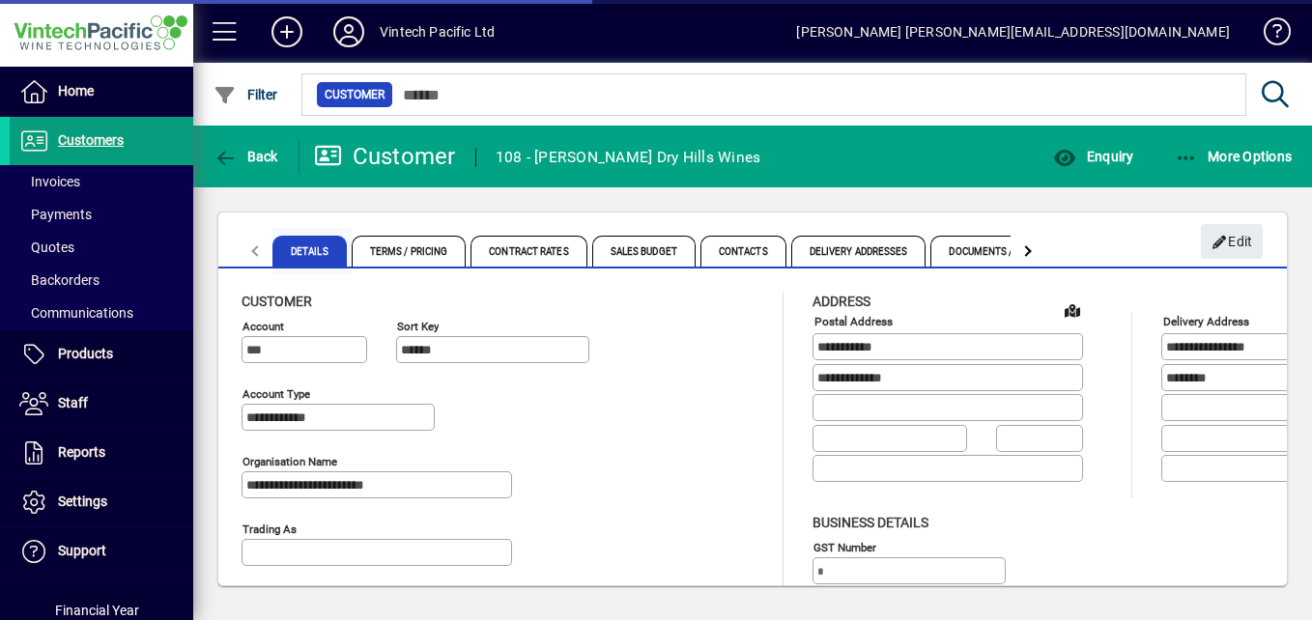
type input "**********"
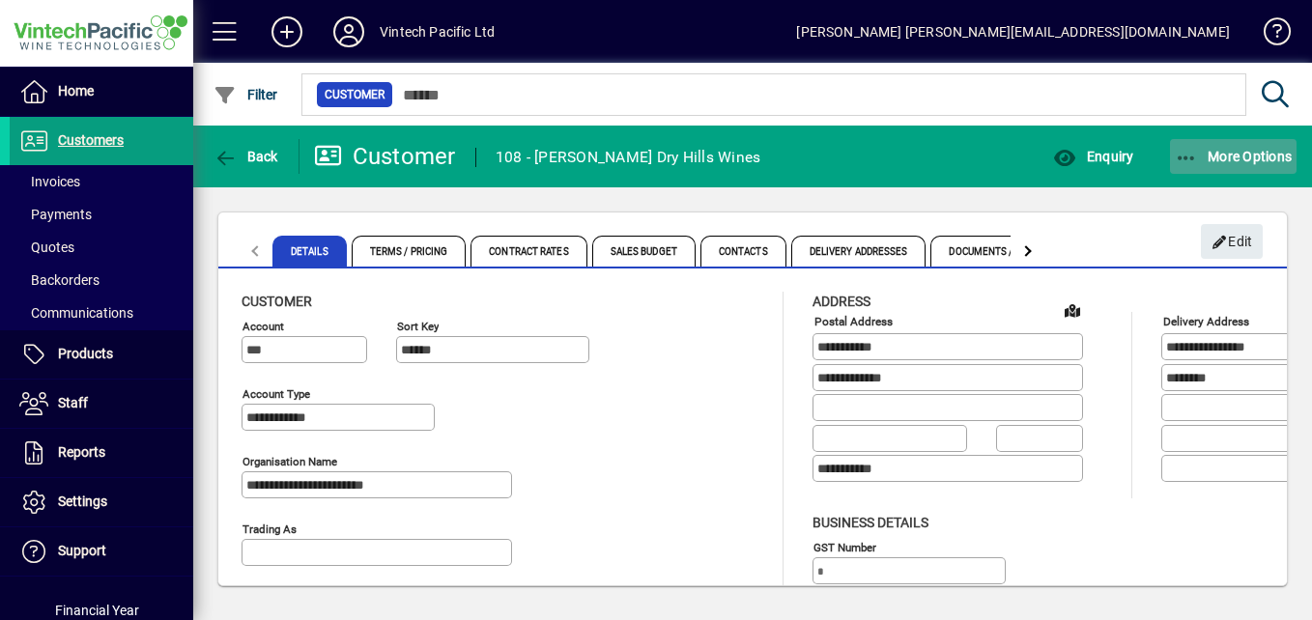
click at [1186, 154] on icon "button" at bounding box center [1187, 158] width 24 height 19
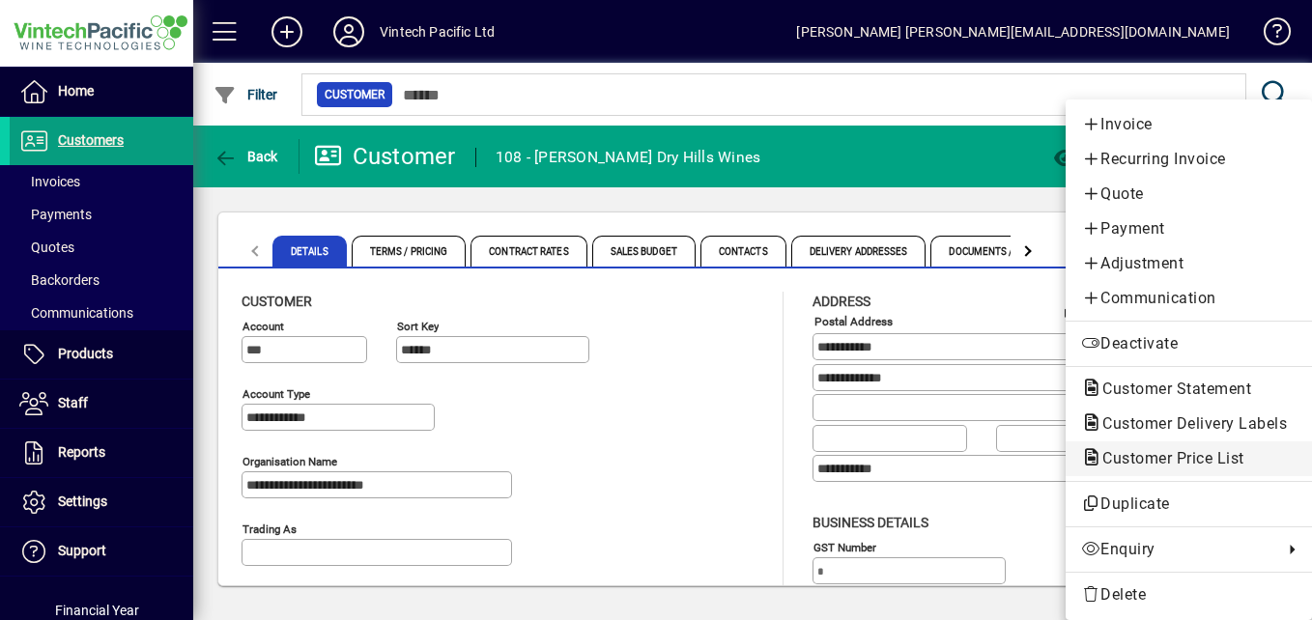
click at [1131, 462] on span "Customer Price List" at bounding box center [1167, 458] width 173 height 18
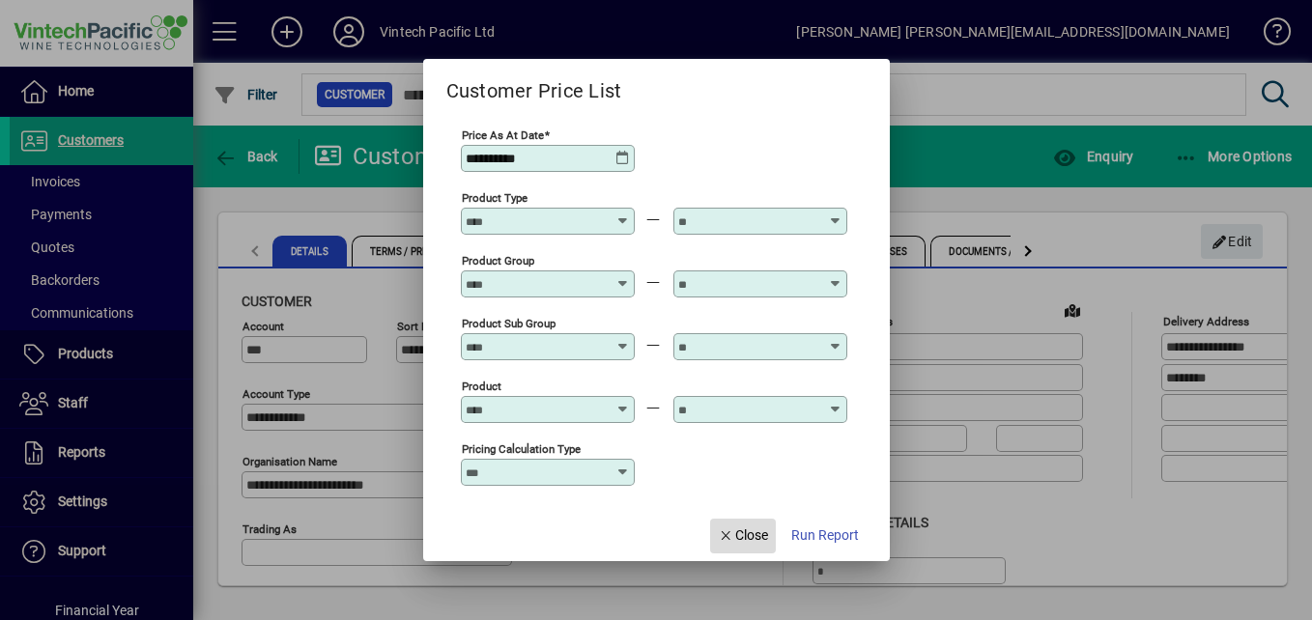
click at [754, 534] on span "Close" at bounding box center [743, 536] width 50 height 20
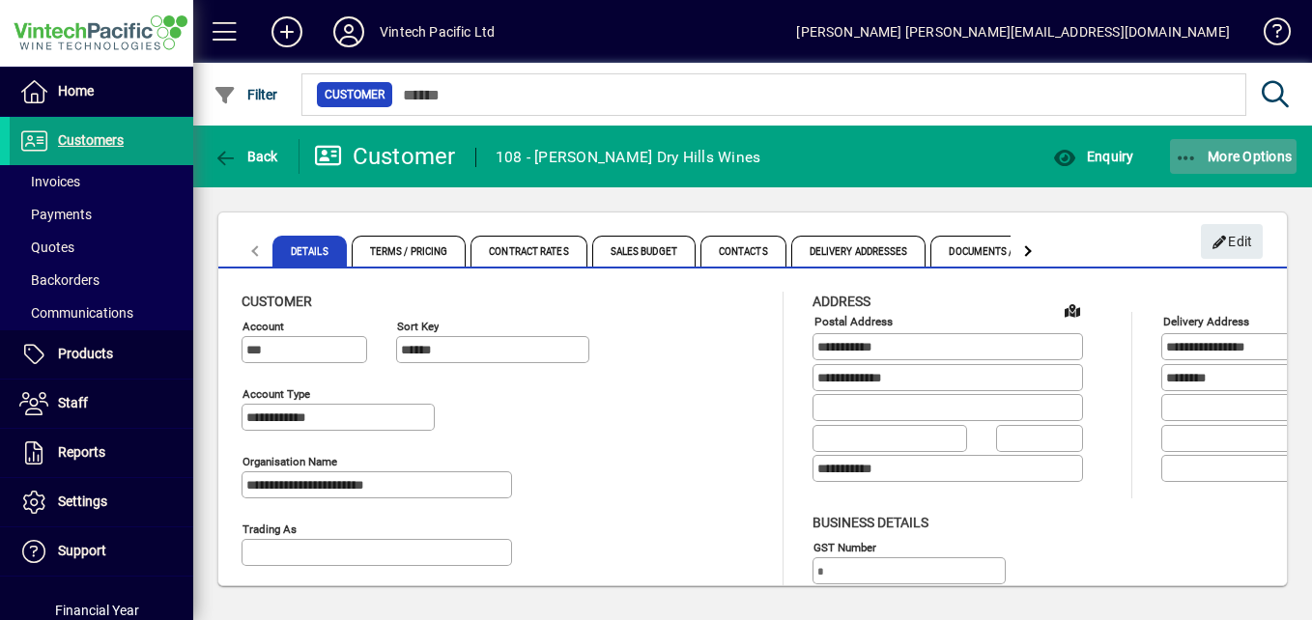
click at [1235, 150] on span "More Options" at bounding box center [1234, 156] width 118 height 15
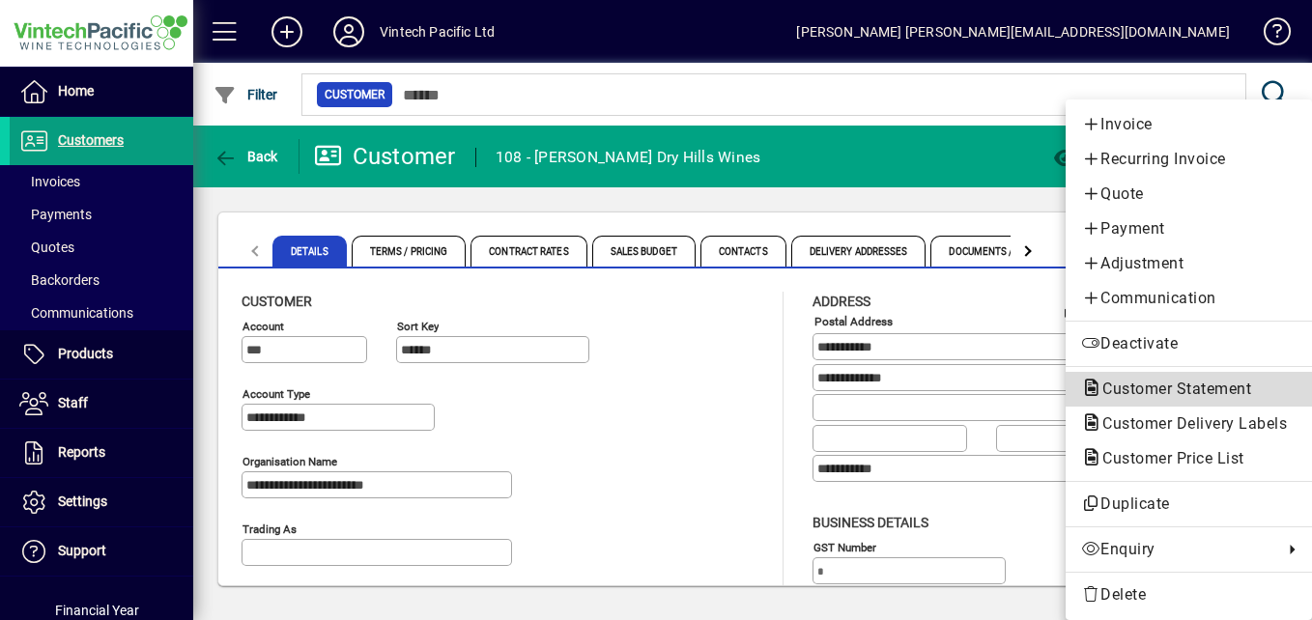
click at [1150, 388] on span "Customer Statement" at bounding box center [1171, 389] width 180 height 18
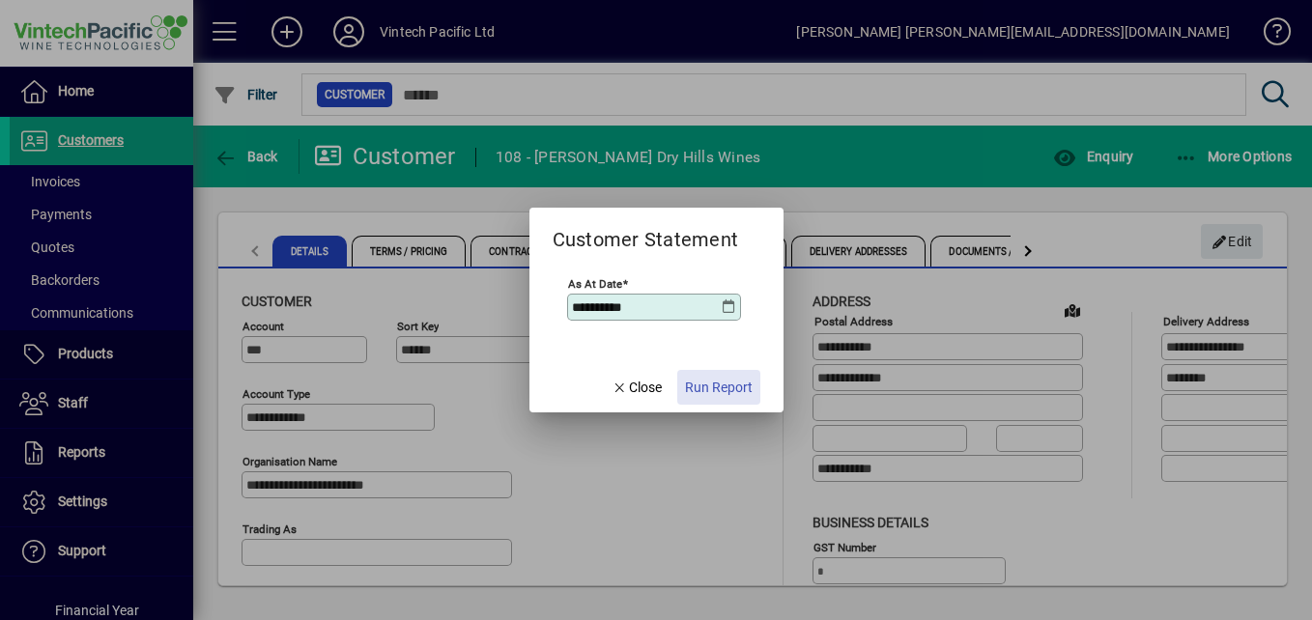
click at [734, 388] on span "Run Report" at bounding box center [719, 388] width 68 height 20
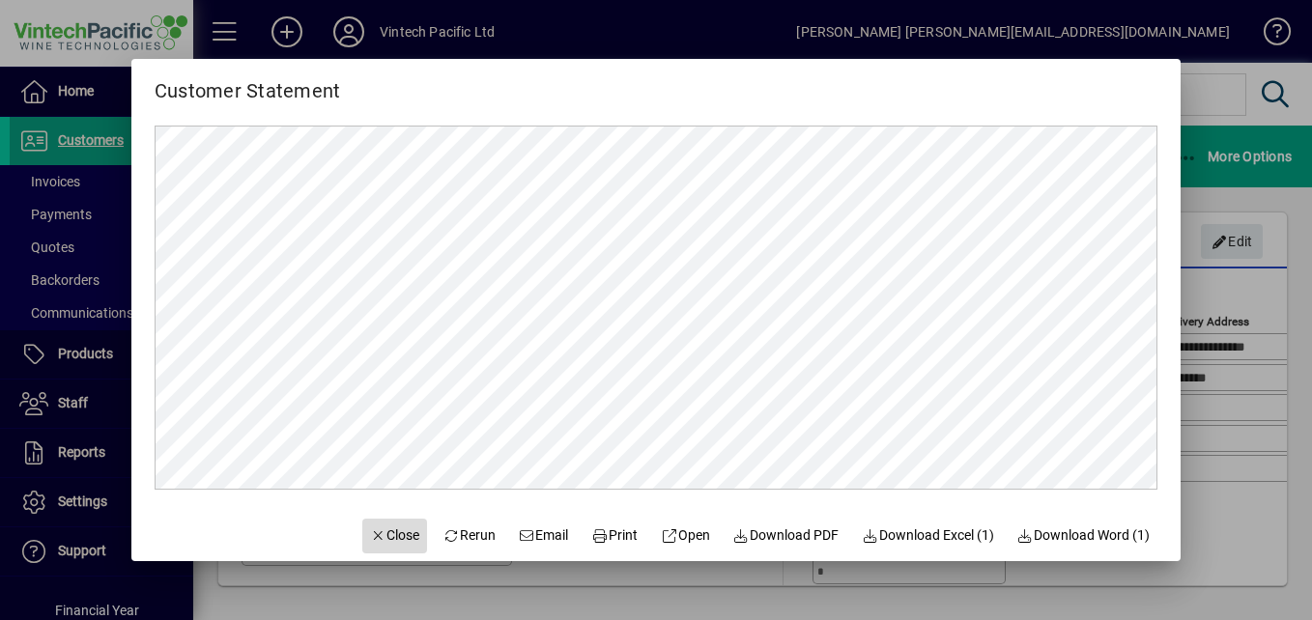
click at [370, 529] on span "Close" at bounding box center [395, 536] width 50 height 20
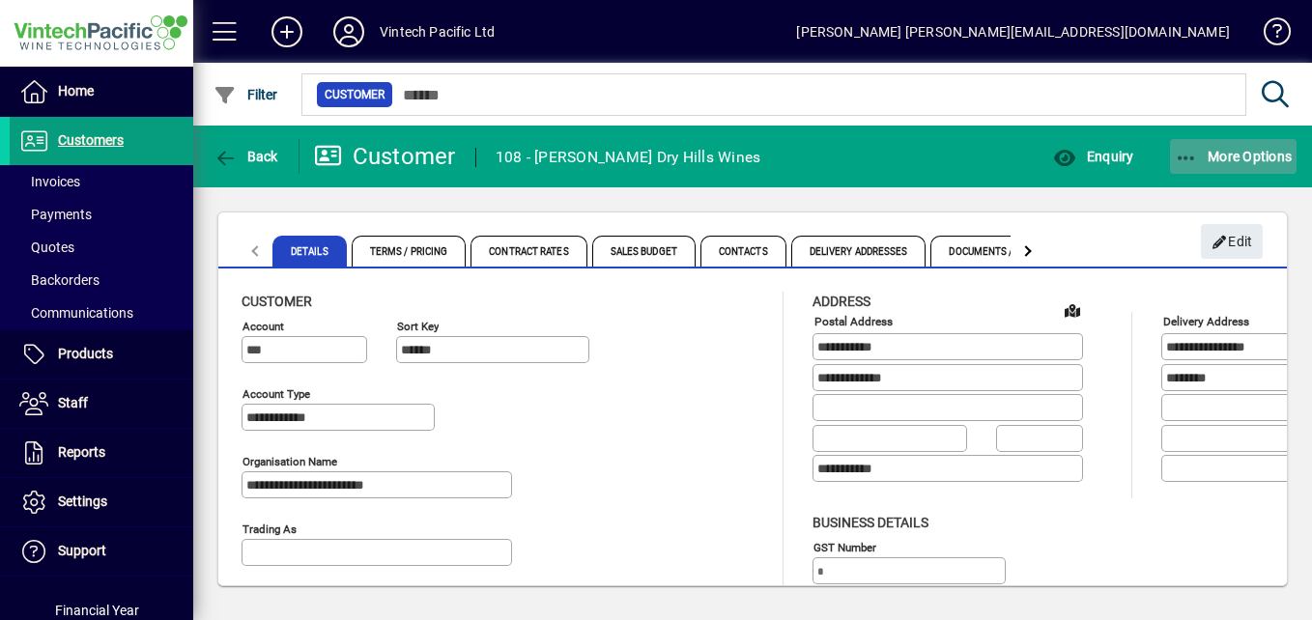
click at [1206, 159] on span "More Options" at bounding box center [1234, 156] width 118 height 15
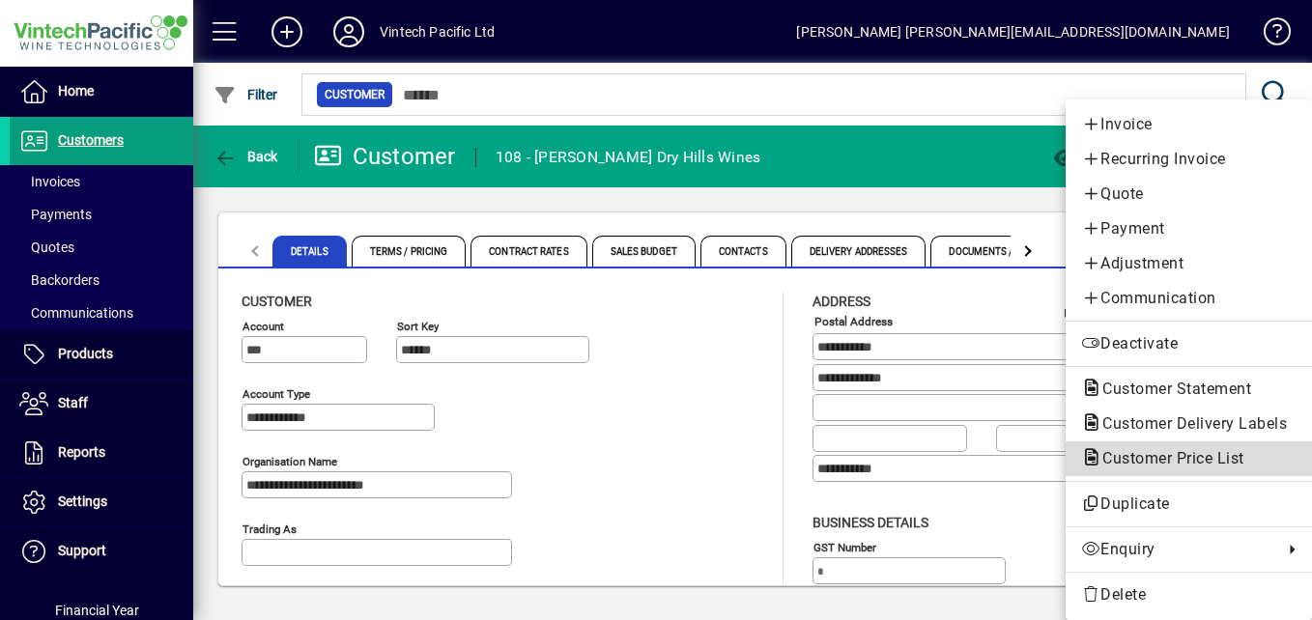
click at [1120, 451] on span "Customer Price List" at bounding box center [1167, 458] width 173 height 18
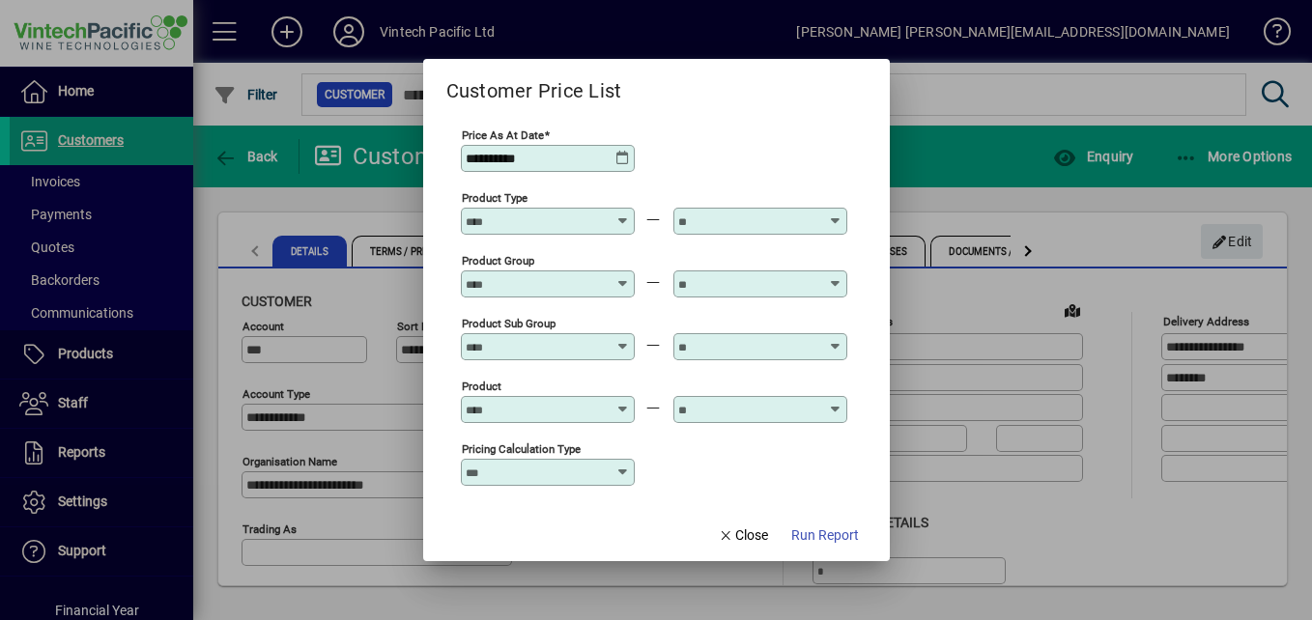
click at [629, 221] on div at bounding box center [550, 221] width 168 height 15
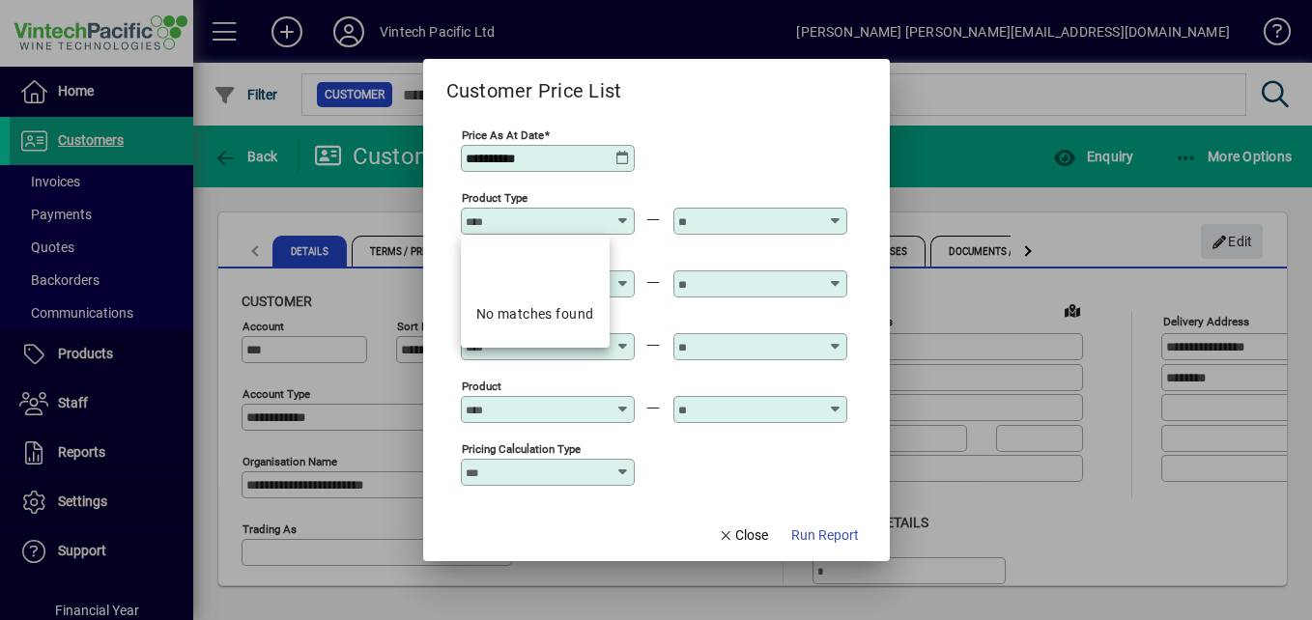
click at [629, 221] on div at bounding box center [550, 221] width 168 height 15
click at [622, 214] on icon at bounding box center [624, 214] width 14 height 0
click at [696, 451] on div "Pricing Calculation Type" at bounding box center [654, 471] width 387 height 63
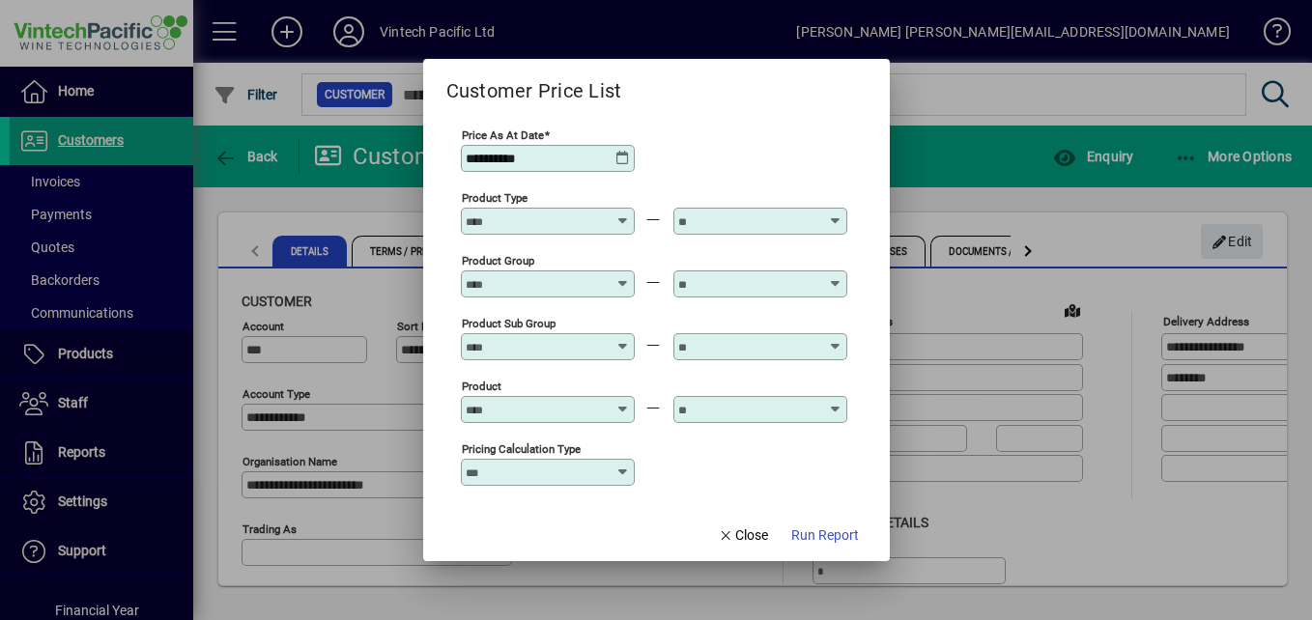
click at [624, 276] on icon at bounding box center [624, 276] width 14 height 0
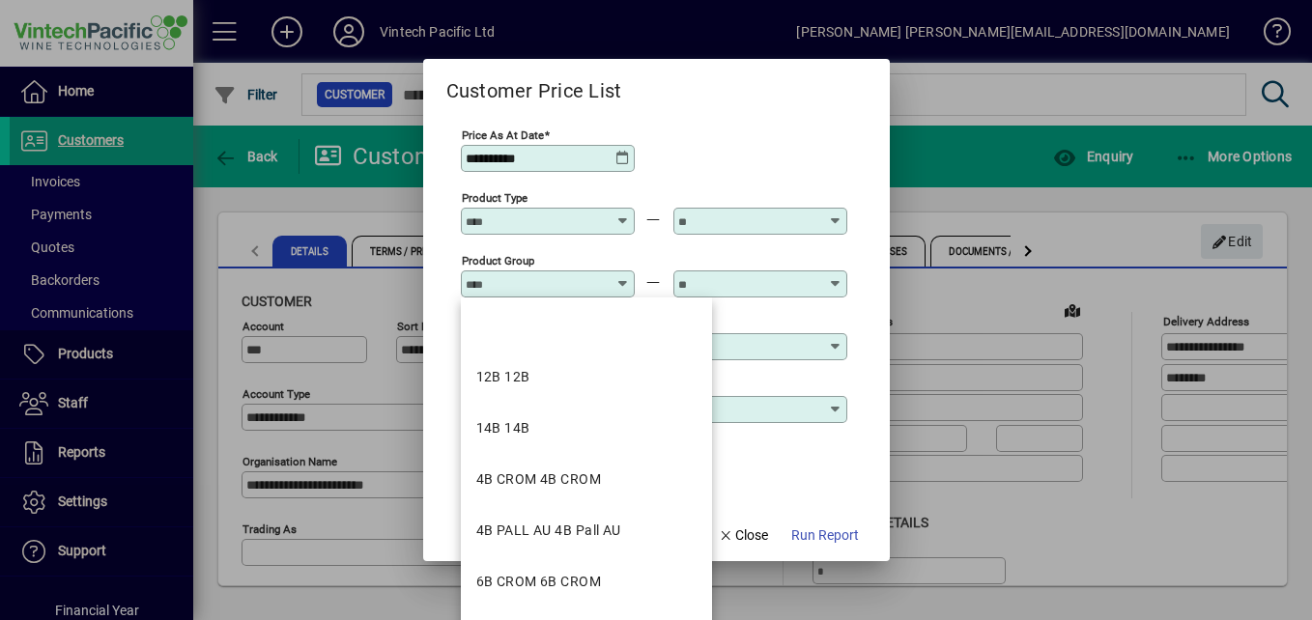
click at [721, 474] on div "Pricing Calculation Type" at bounding box center [654, 471] width 387 height 63
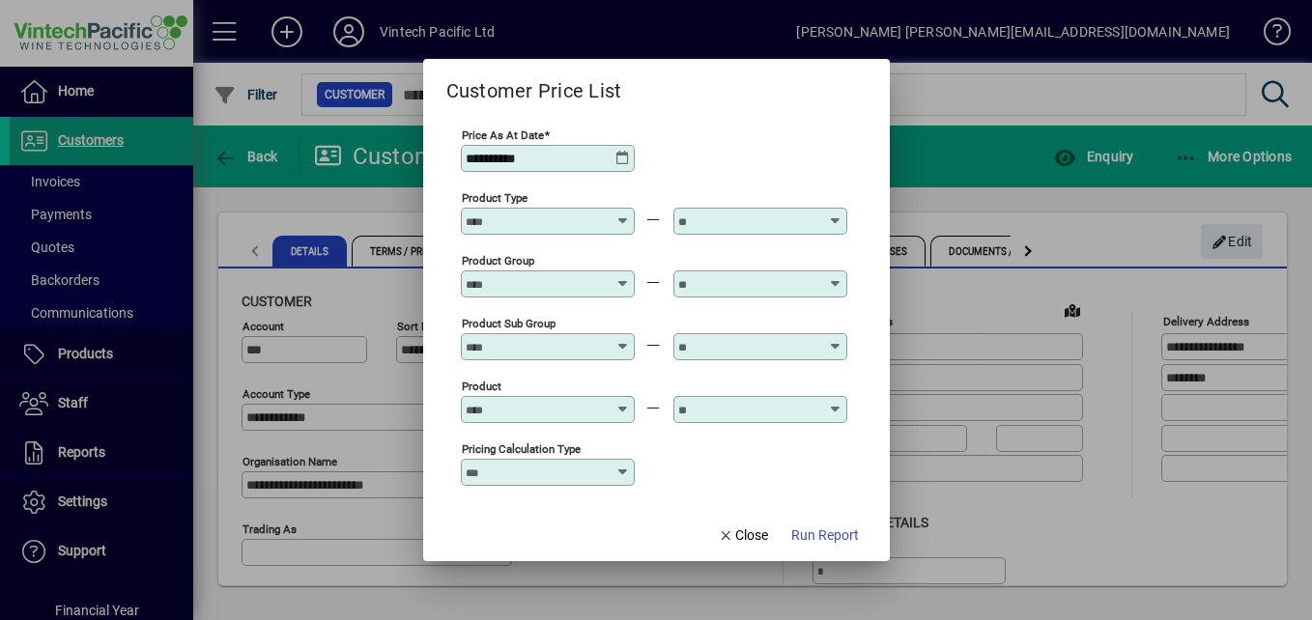
click at [618, 349] on div at bounding box center [550, 346] width 168 height 15
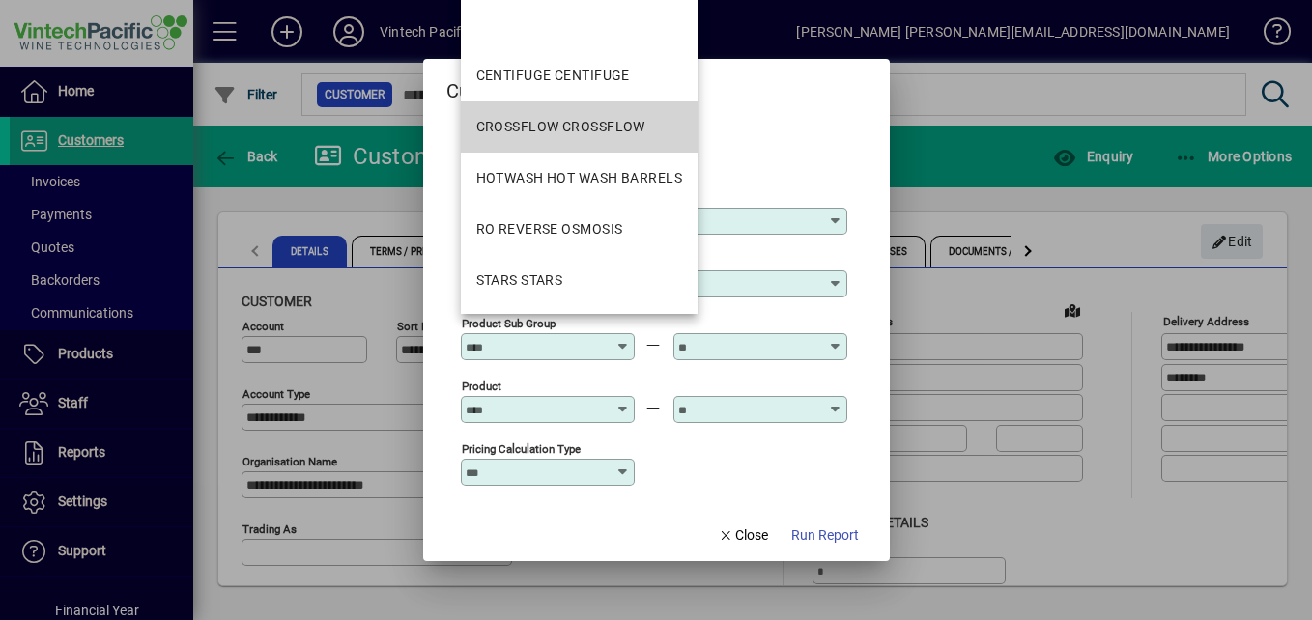
click at [592, 129] on div "CROSSFLOW CROSSFLOW" at bounding box center [560, 127] width 169 height 20
type input "**********"
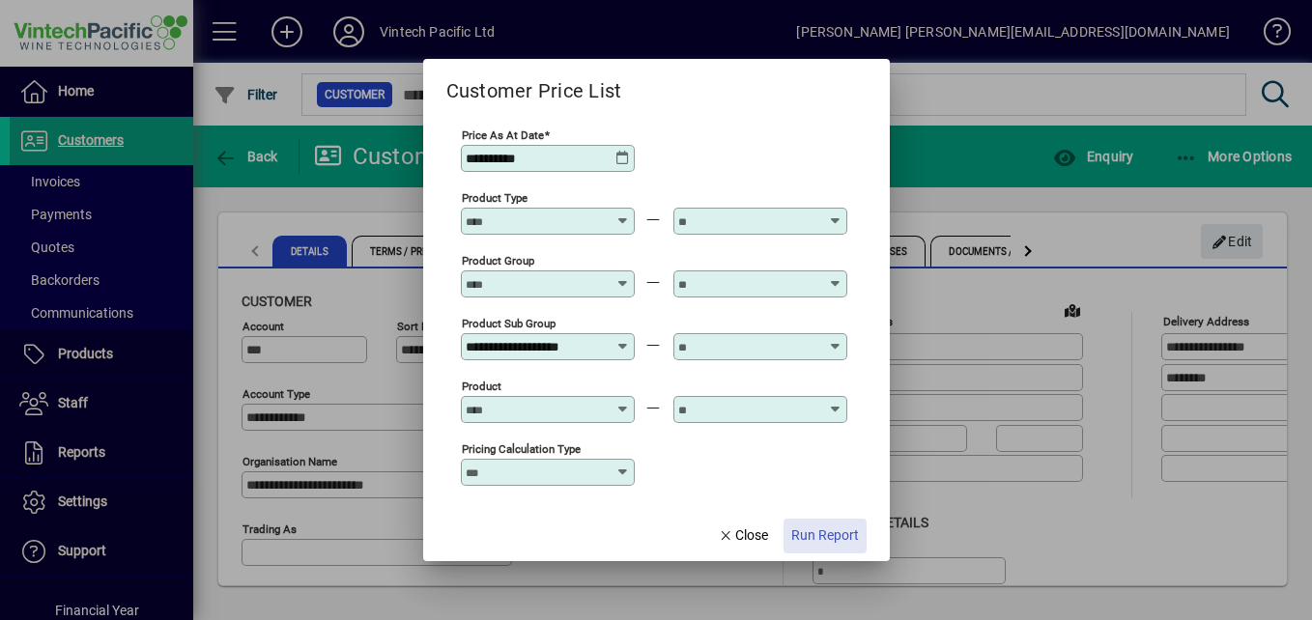
click at [824, 540] on span "Run Report" at bounding box center [825, 536] width 68 height 20
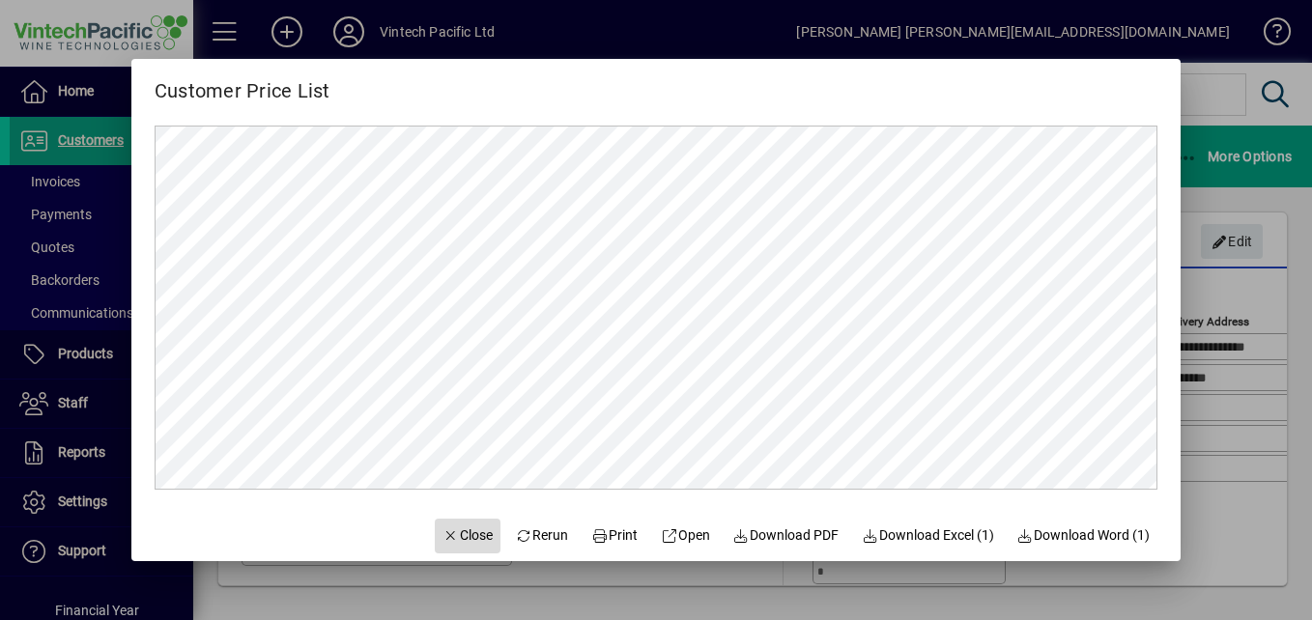
click at [460, 529] on span "Close" at bounding box center [468, 536] width 50 height 20
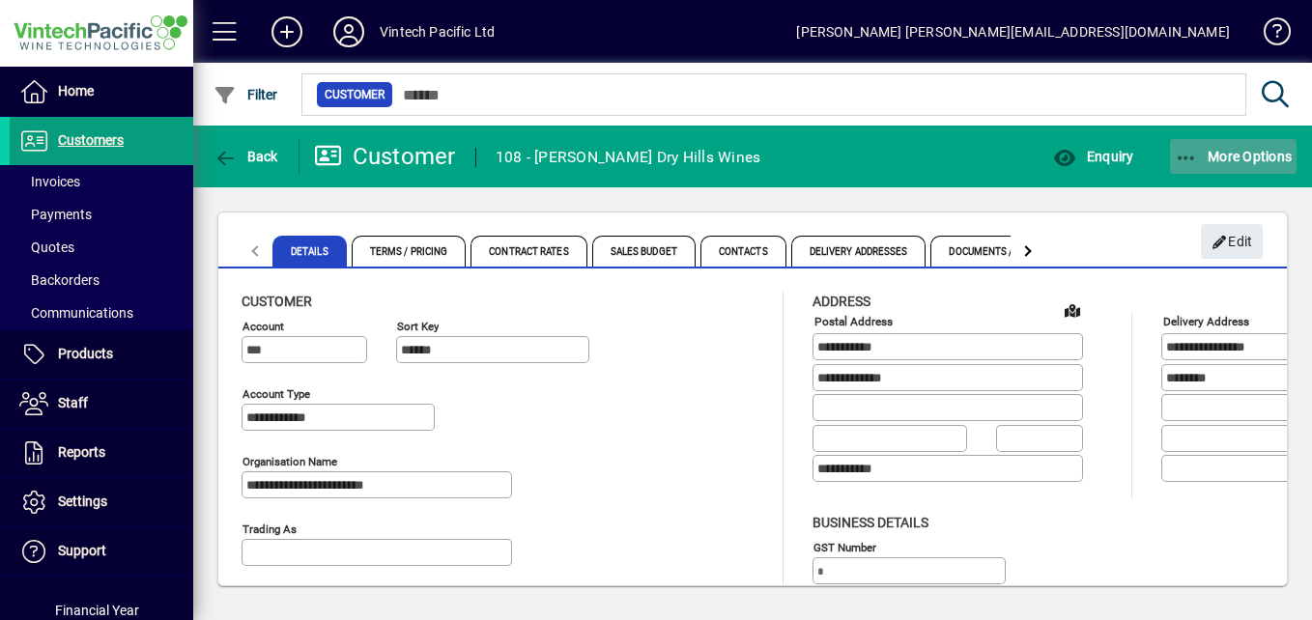
click at [1233, 158] on span "More Options" at bounding box center [1234, 156] width 118 height 15
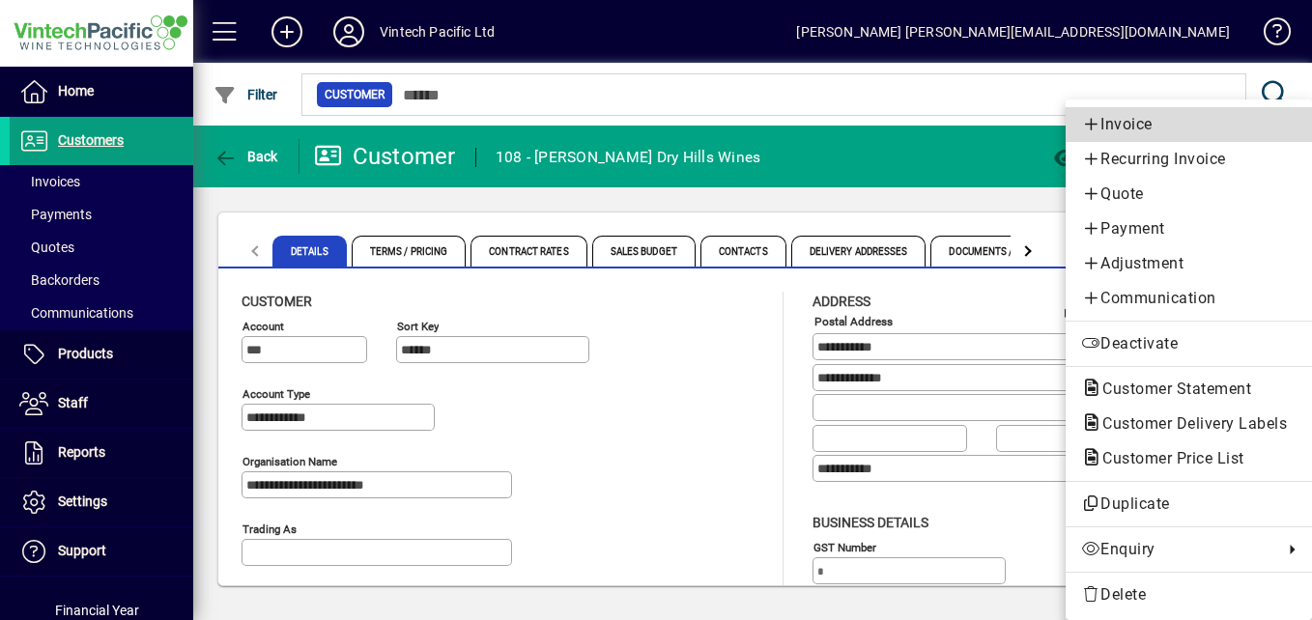
click at [1081, 133] on span "Invoice" at bounding box center [1189, 124] width 216 height 23
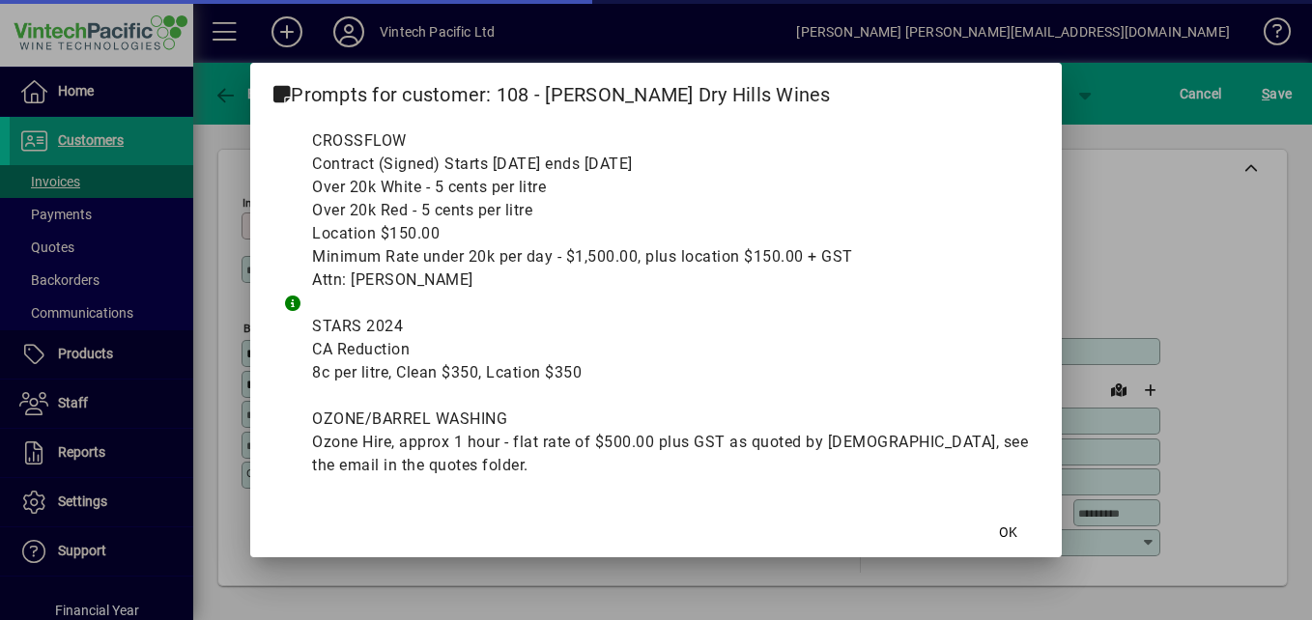
type input "**********"
type input "*******"
type input "**********"
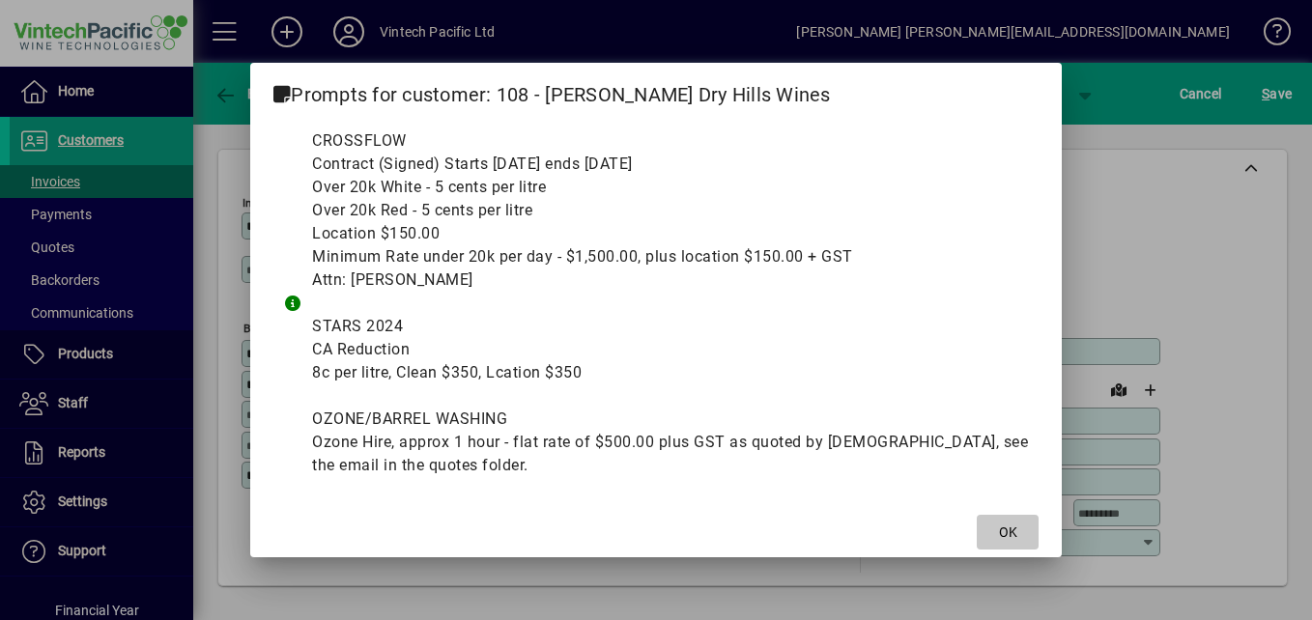
click at [1003, 525] on span "OK" at bounding box center [1008, 533] width 18 height 20
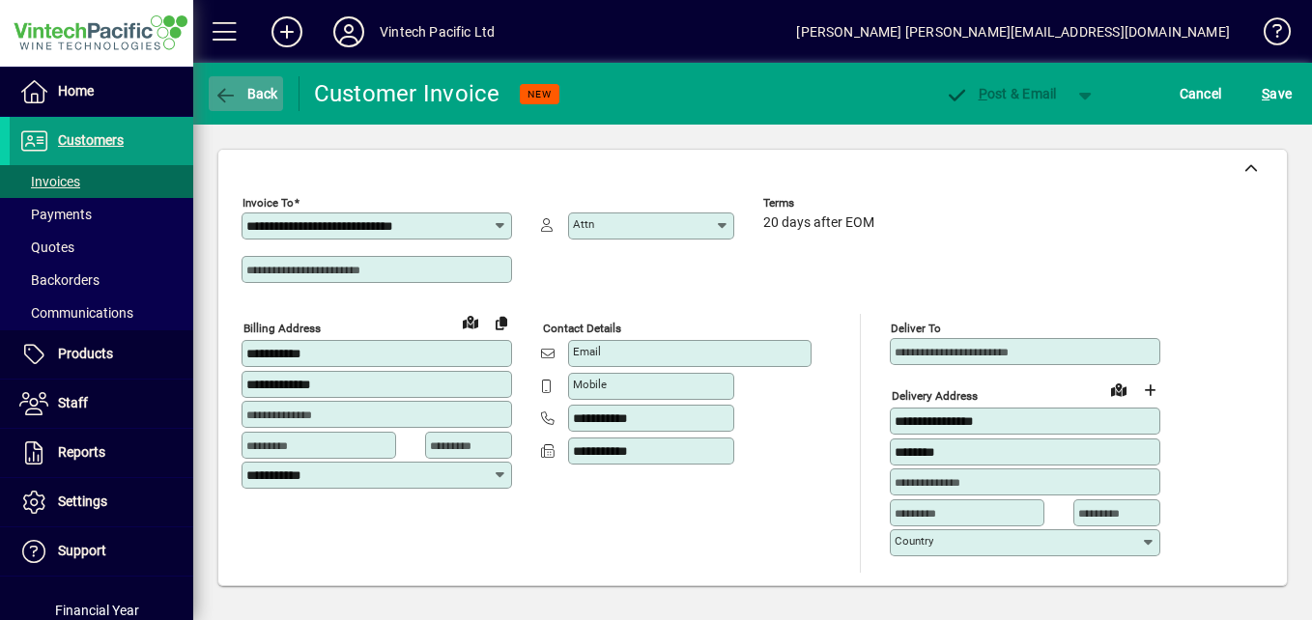
click at [233, 82] on span "button" at bounding box center [246, 94] width 74 height 46
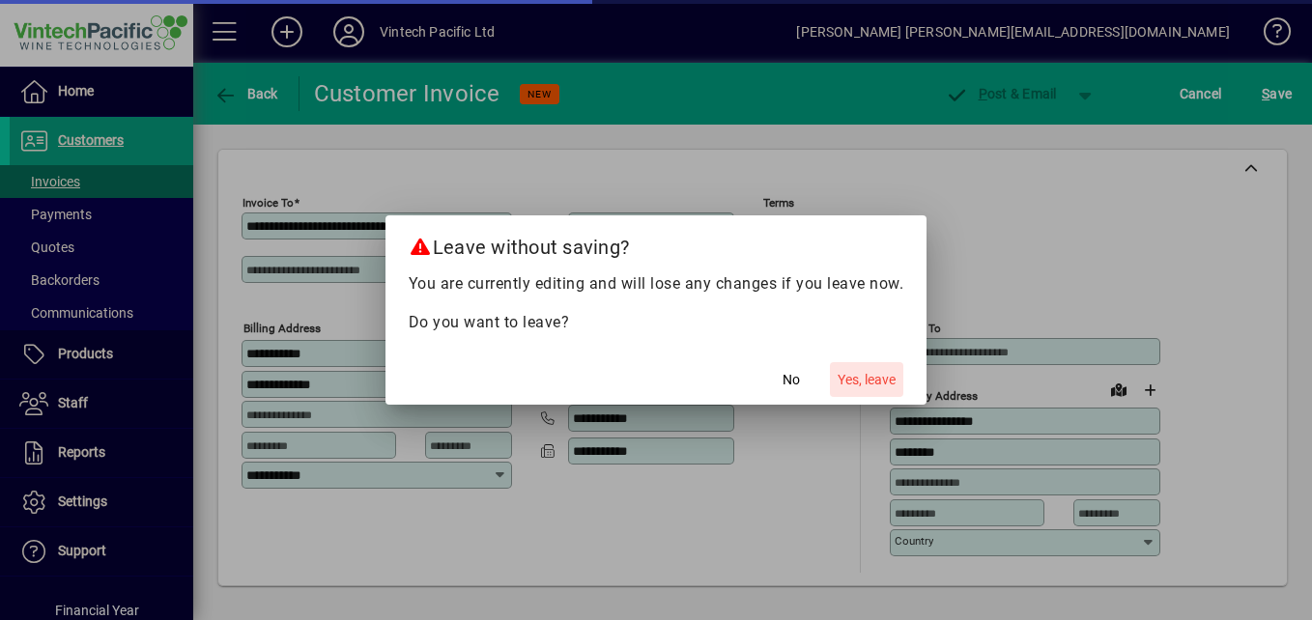
click at [865, 377] on span "Yes, leave" at bounding box center [867, 380] width 58 height 20
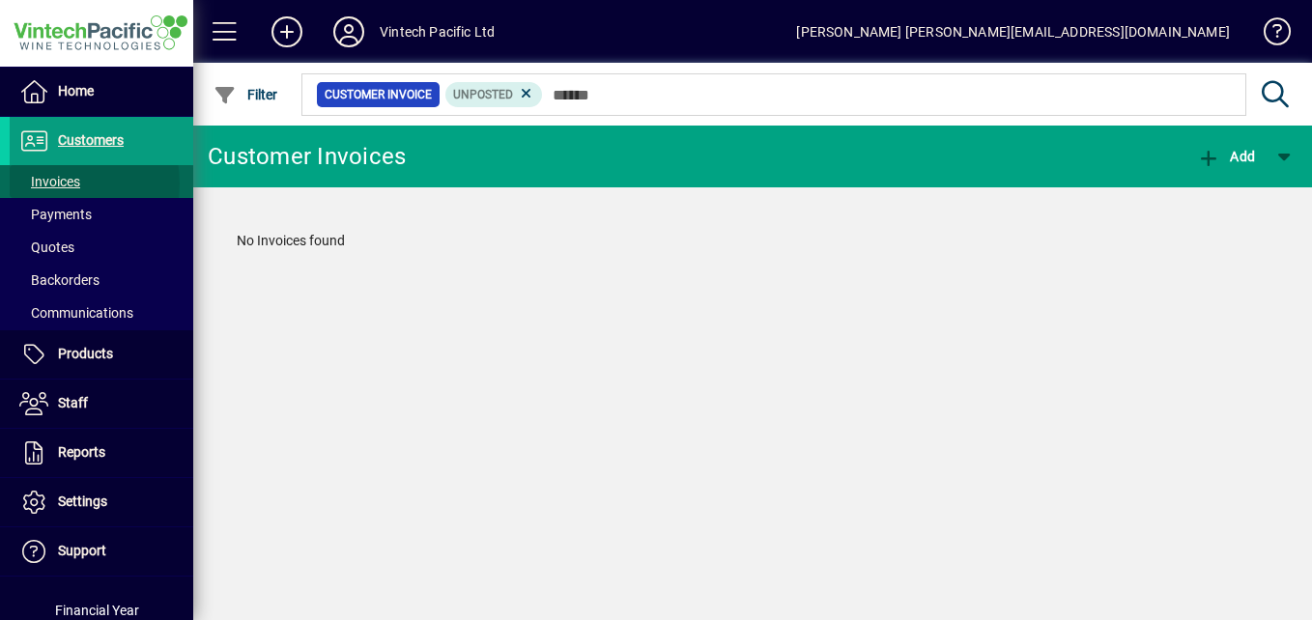
click at [56, 184] on span "Invoices" at bounding box center [49, 181] width 61 height 15
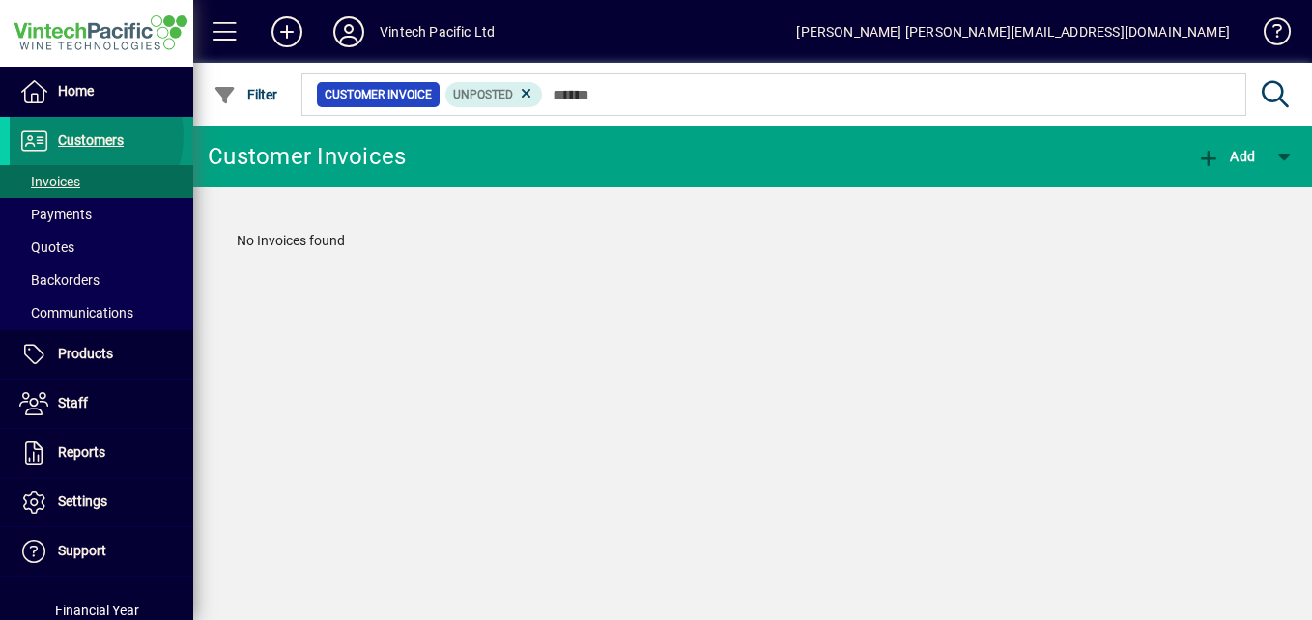
click at [78, 135] on span "Customers" at bounding box center [91, 139] width 66 height 15
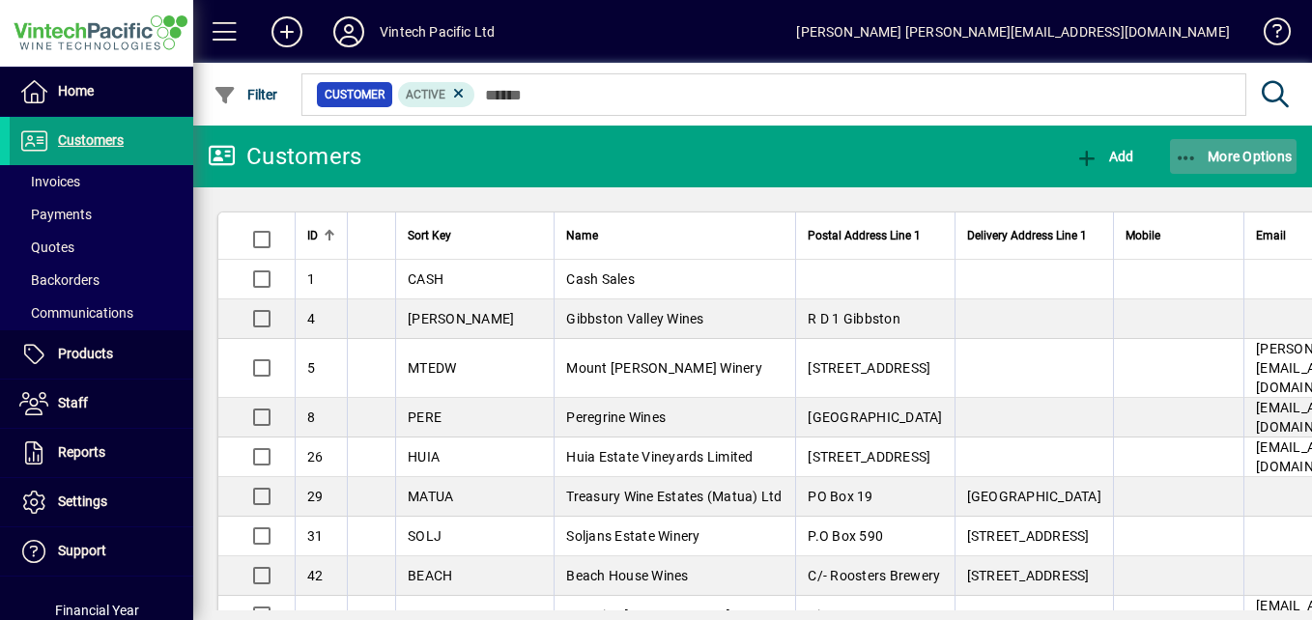
click at [1231, 153] on span "More Options" at bounding box center [1234, 156] width 118 height 15
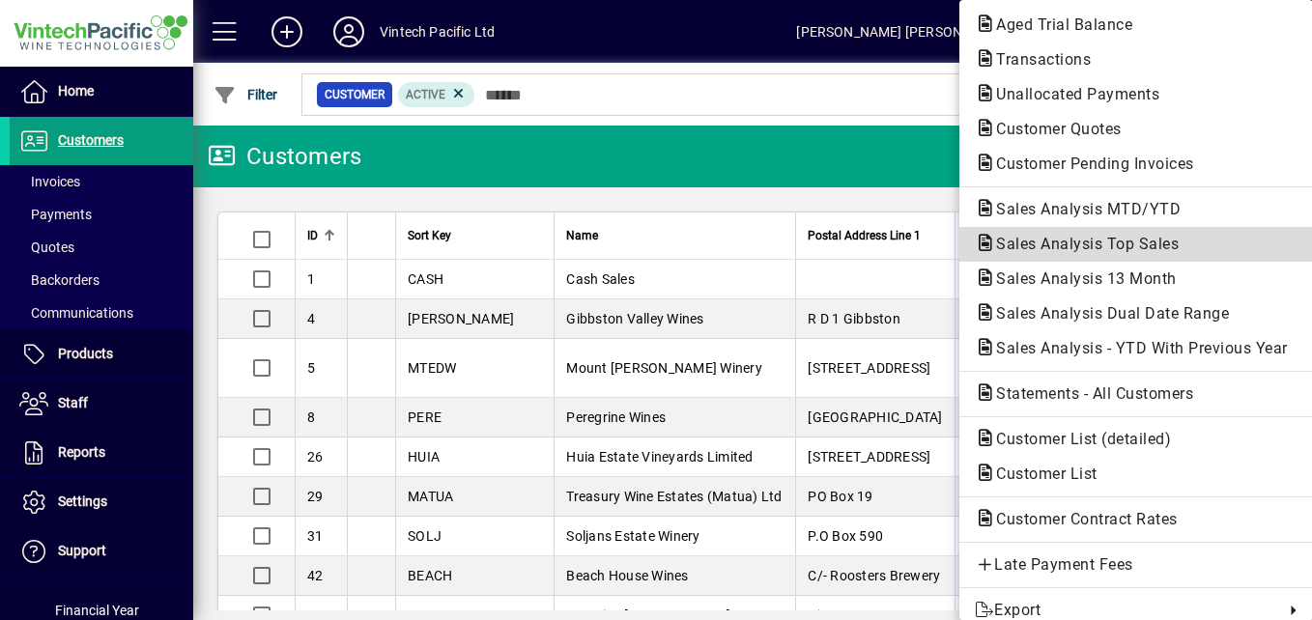
click at [1006, 239] on span "Sales Analysis Top Sales" at bounding box center [1082, 244] width 214 height 18
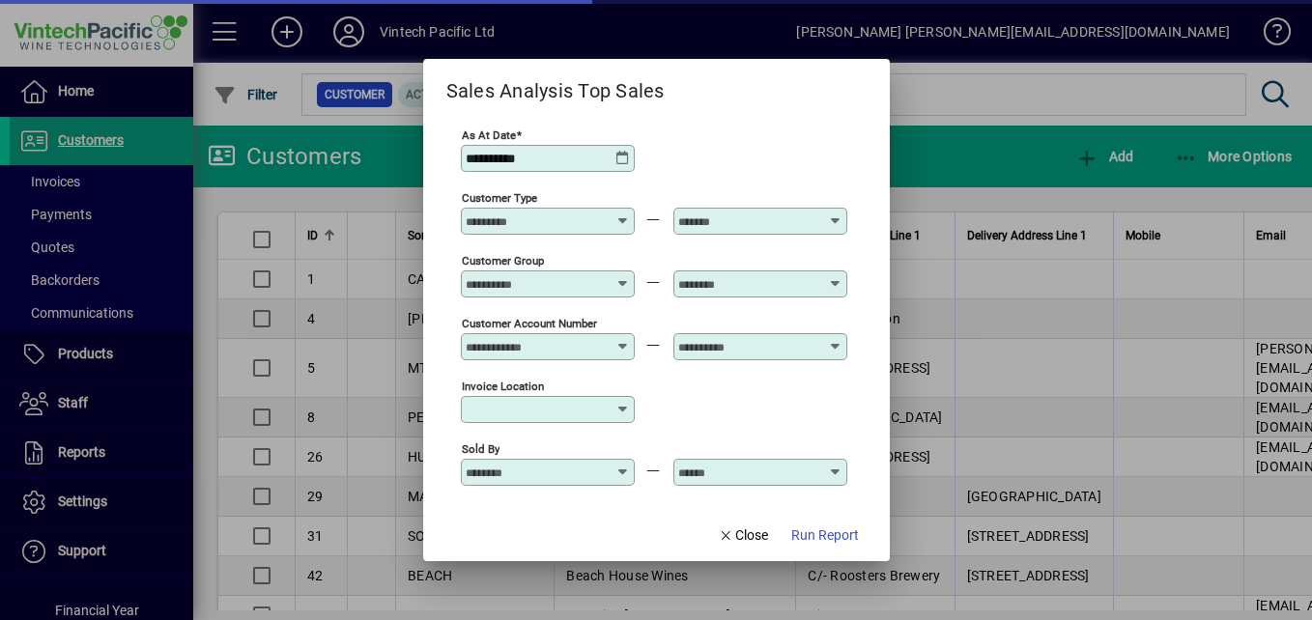
type input "**********"
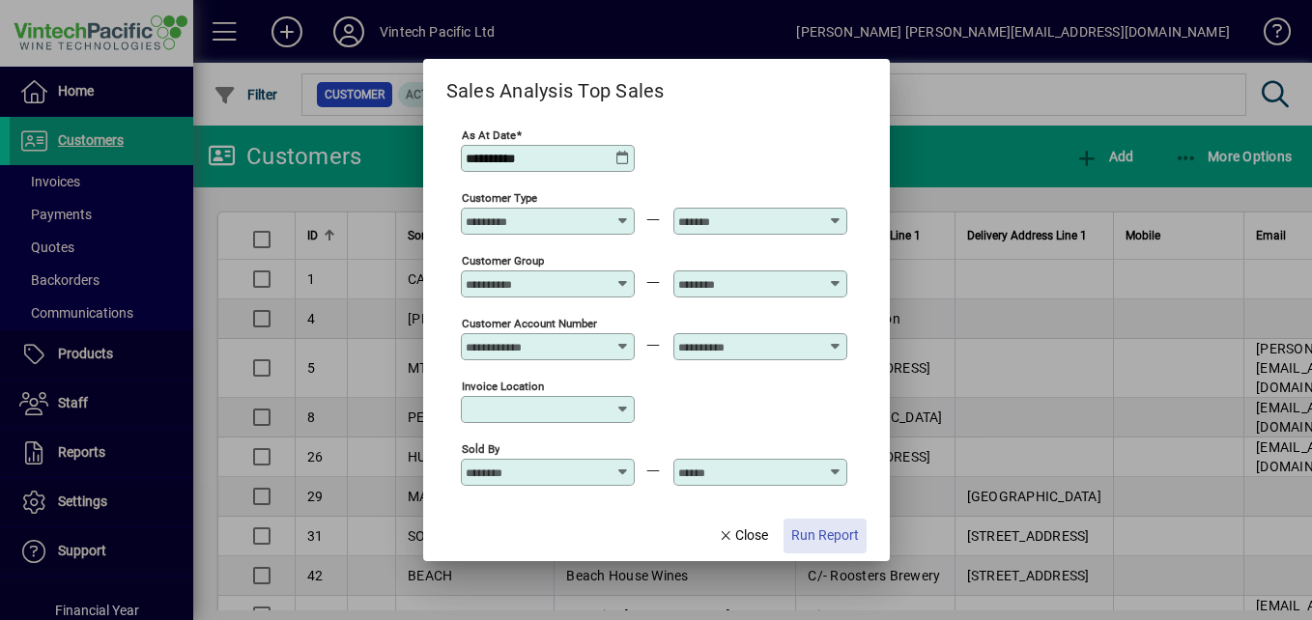
click at [822, 532] on span "Run Report" at bounding box center [825, 536] width 68 height 20
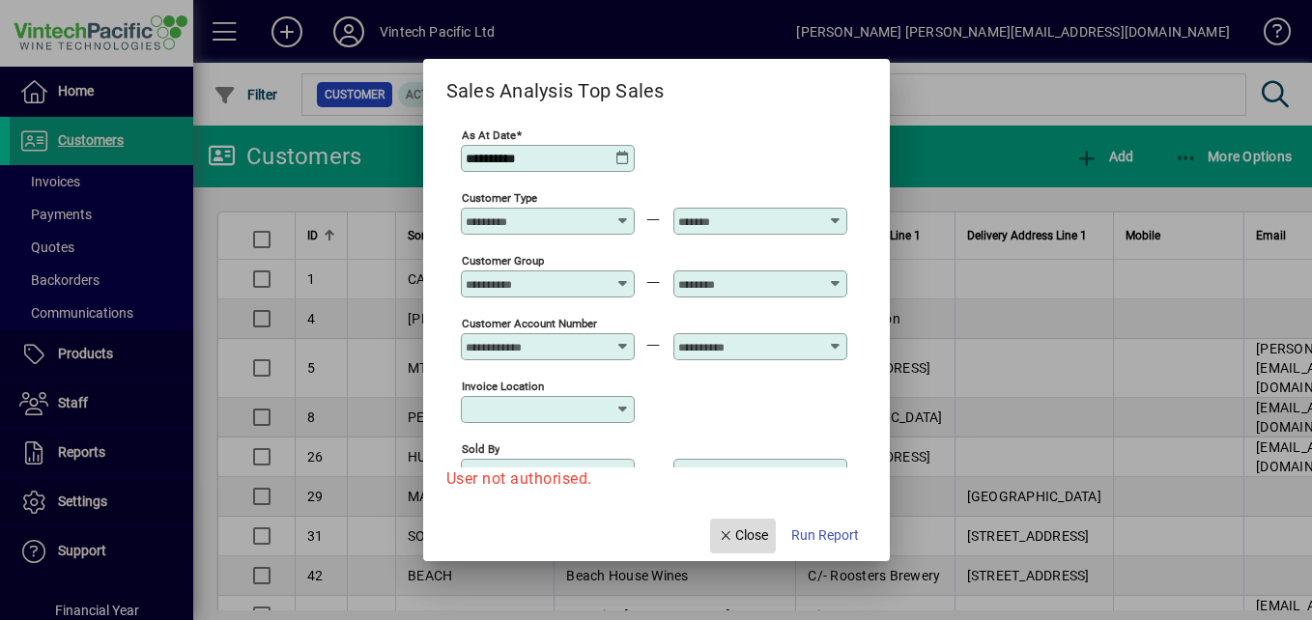
click at [749, 541] on span "Close" at bounding box center [743, 536] width 50 height 20
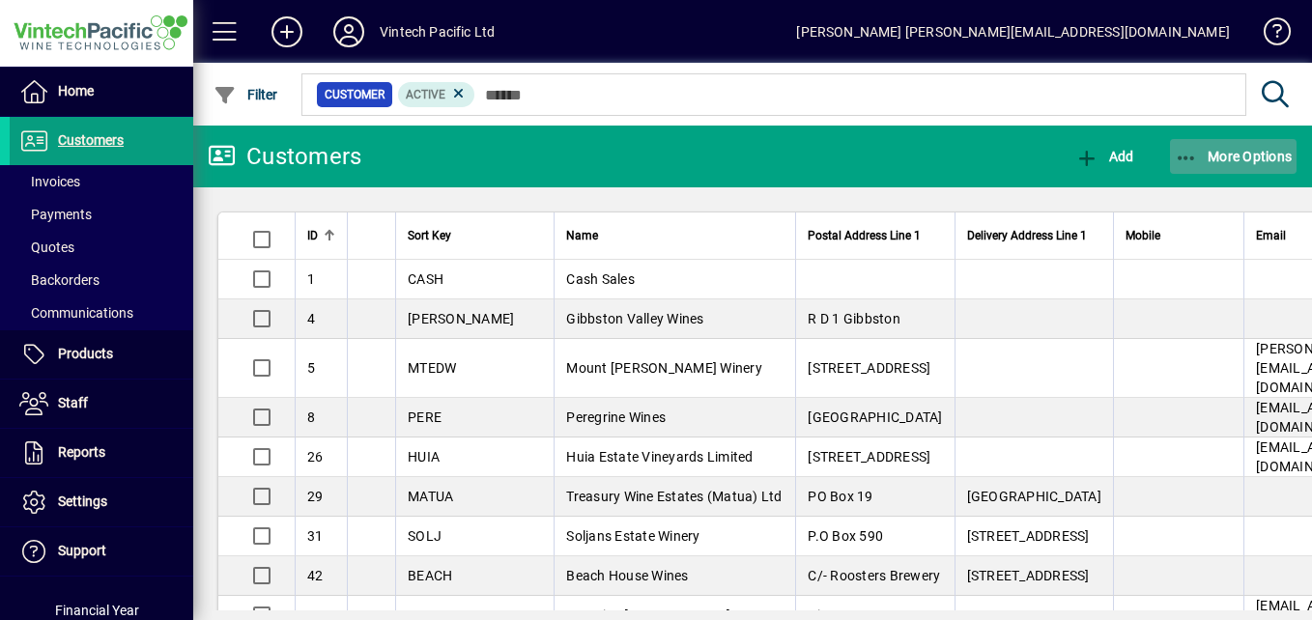
click at [1213, 152] on span "More Options" at bounding box center [1234, 156] width 118 height 15
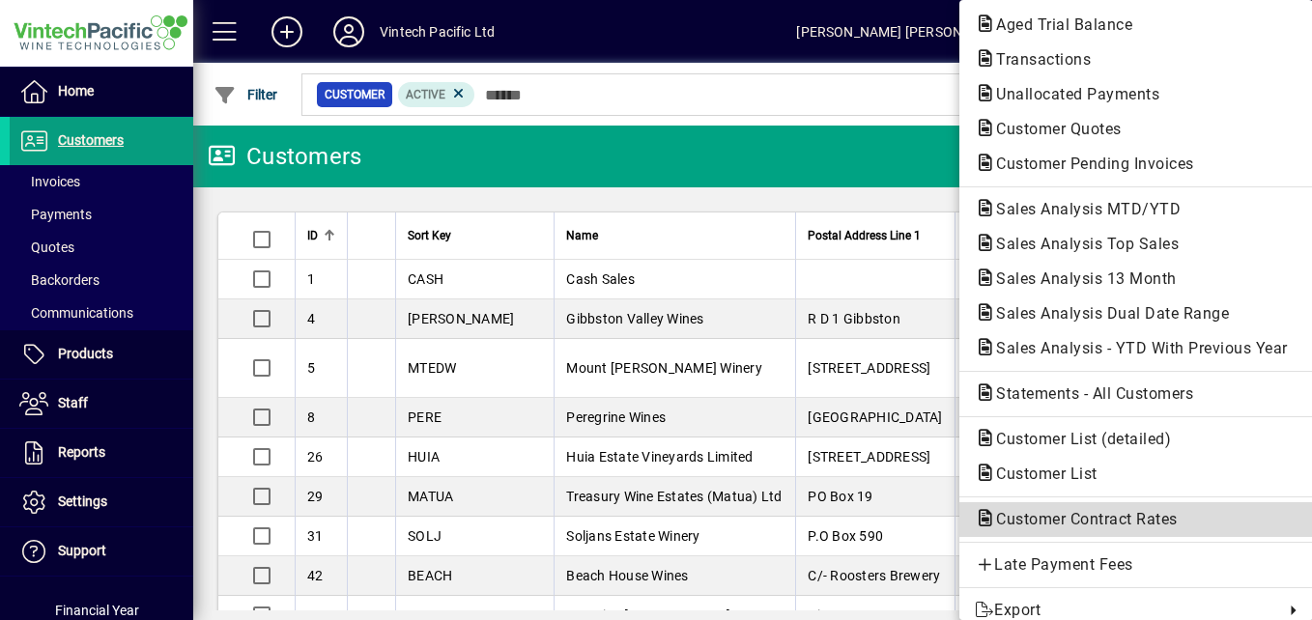
click at [1009, 512] on span "Customer Contract Rates" at bounding box center [1081, 519] width 213 height 18
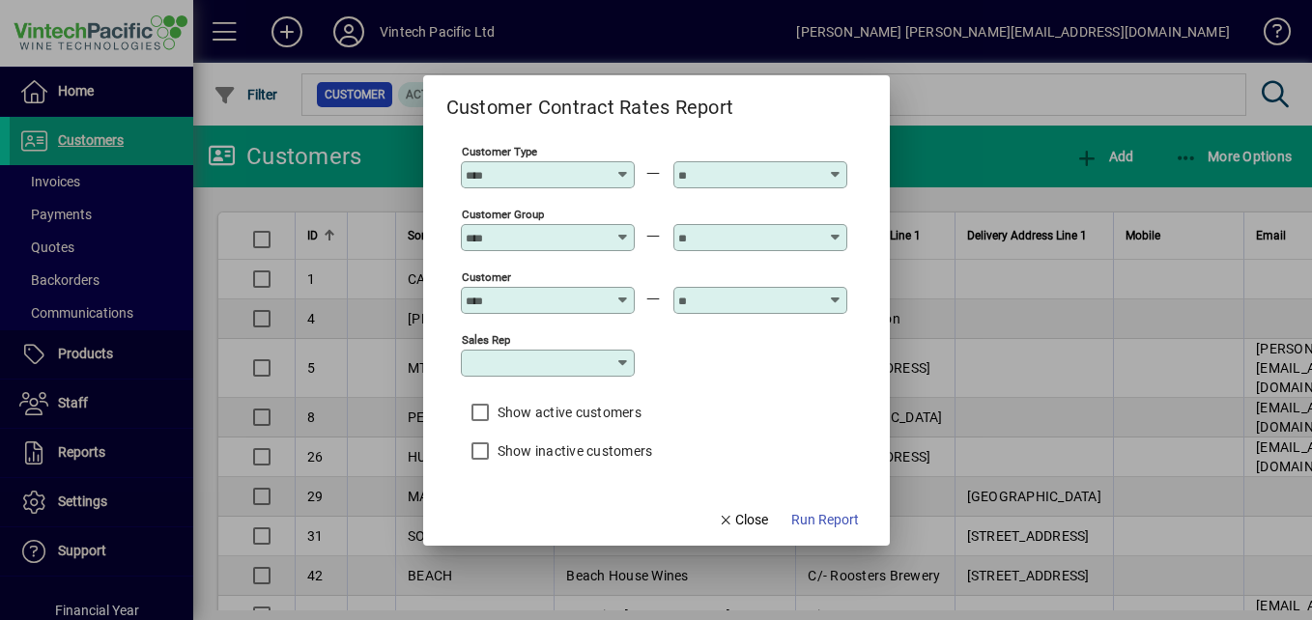
click at [624, 167] on icon at bounding box center [624, 167] width 14 height 0
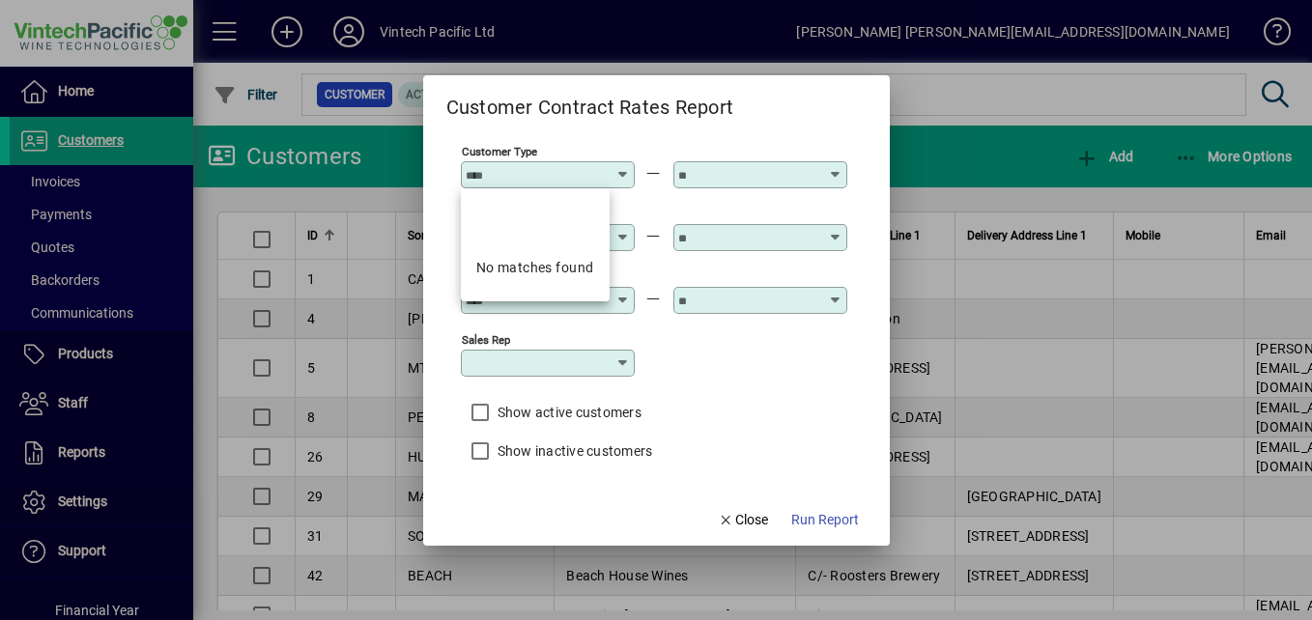
click at [624, 167] on icon at bounding box center [624, 167] width 14 height 0
click at [805, 167] on input "text" at bounding box center [748, 174] width 141 height 15
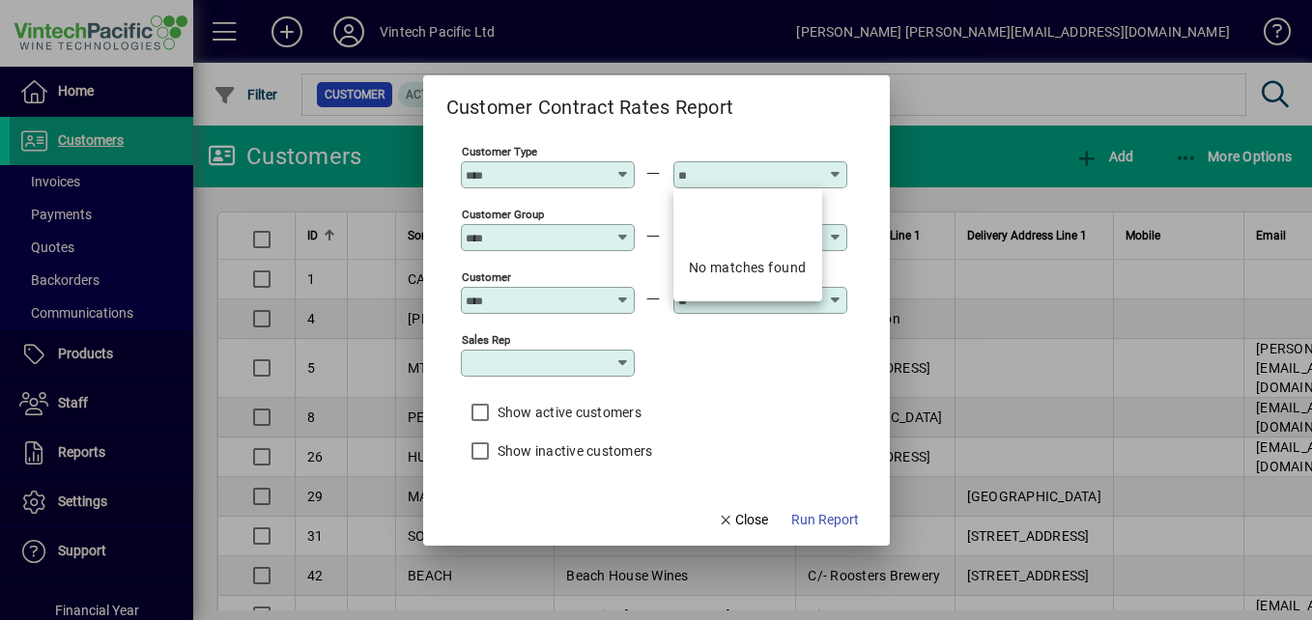
click at [577, 248] on div "Customer Group" at bounding box center [548, 237] width 174 height 27
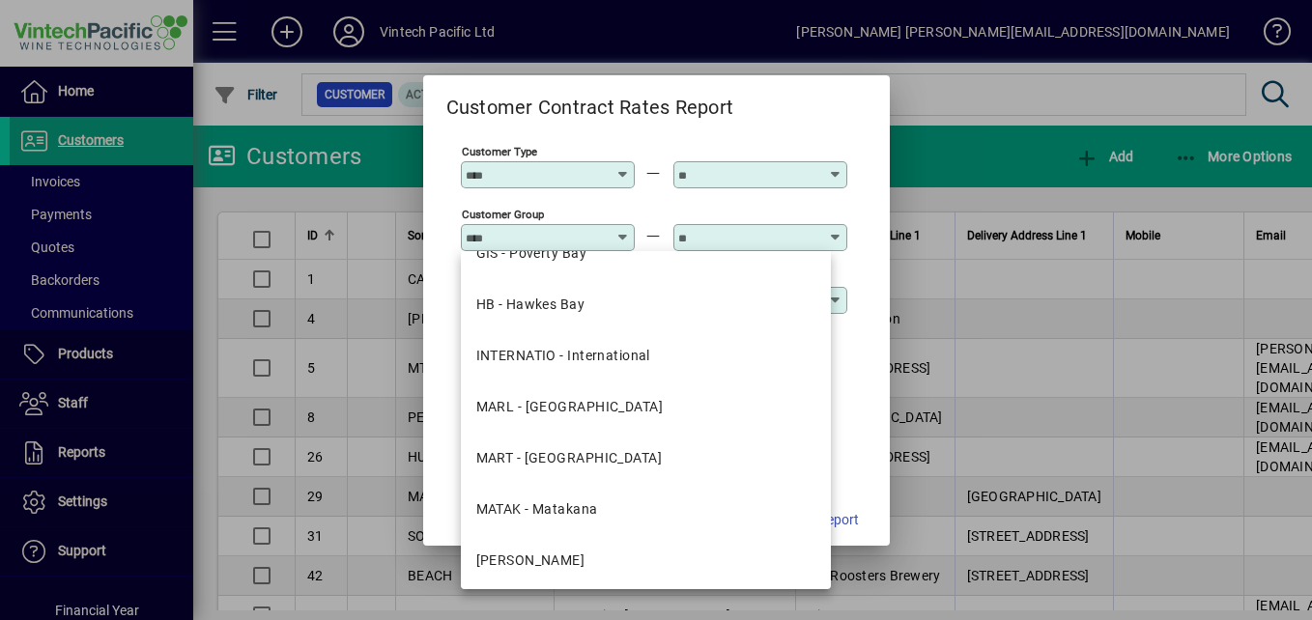
scroll to position [238, 0]
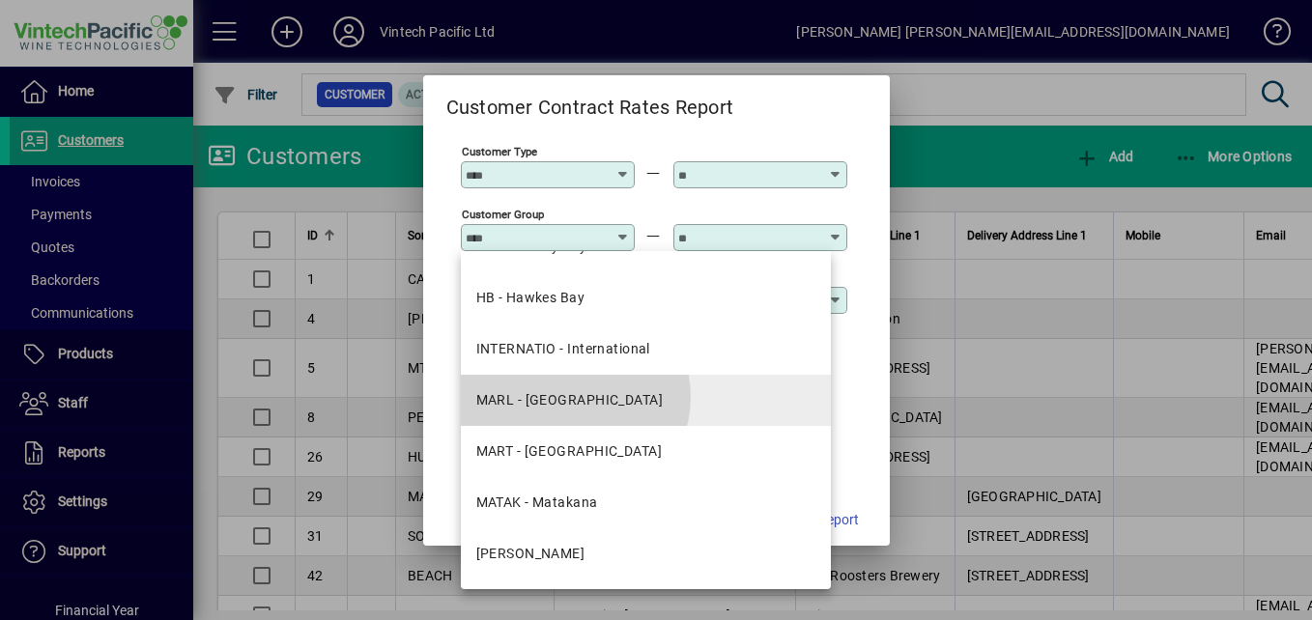
click at [574, 397] on div "MARL - Marlborough" at bounding box center [569, 400] width 187 height 20
type input "**********"
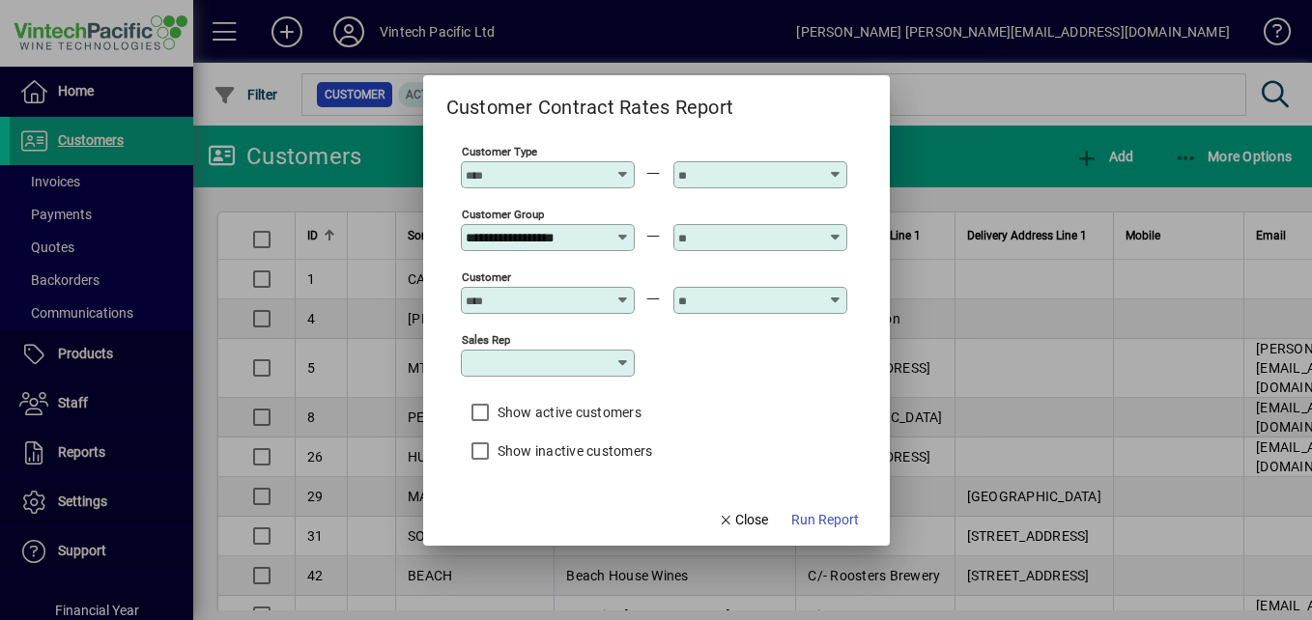
click at [619, 293] on icon at bounding box center [624, 293] width 14 height 0
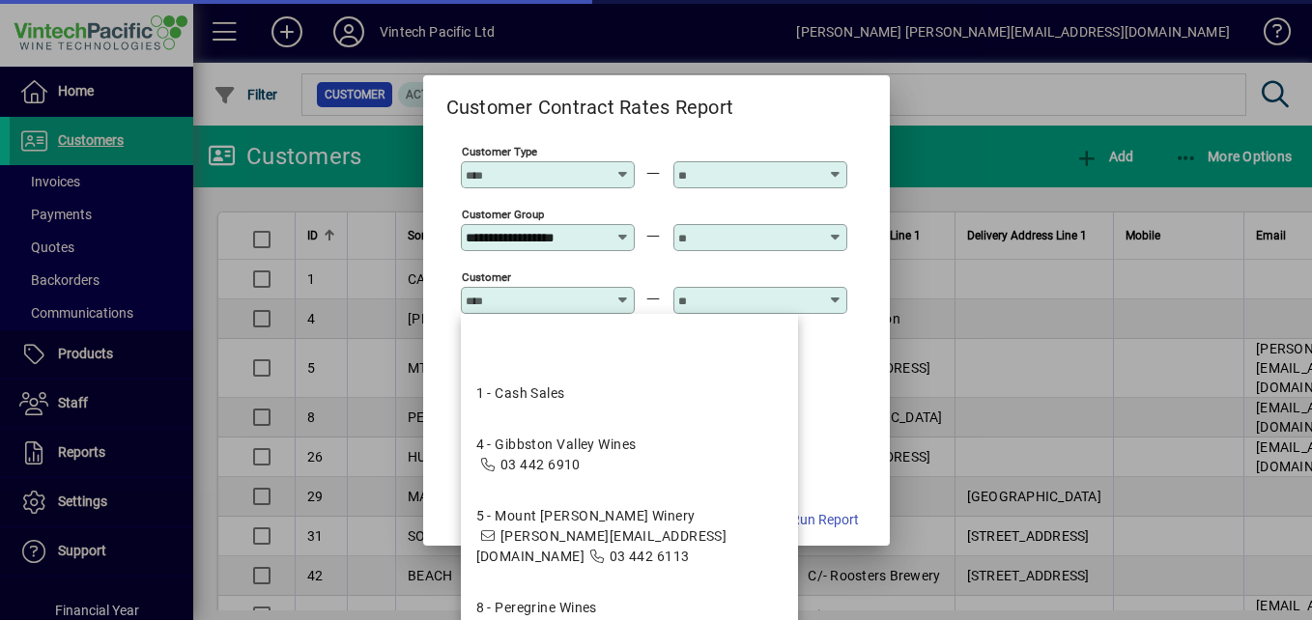
click at [619, 293] on icon at bounding box center [624, 293] width 14 height 0
click at [820, 349] on div "Sales Rep" at bounding box center [654, 362] width 387 height 63
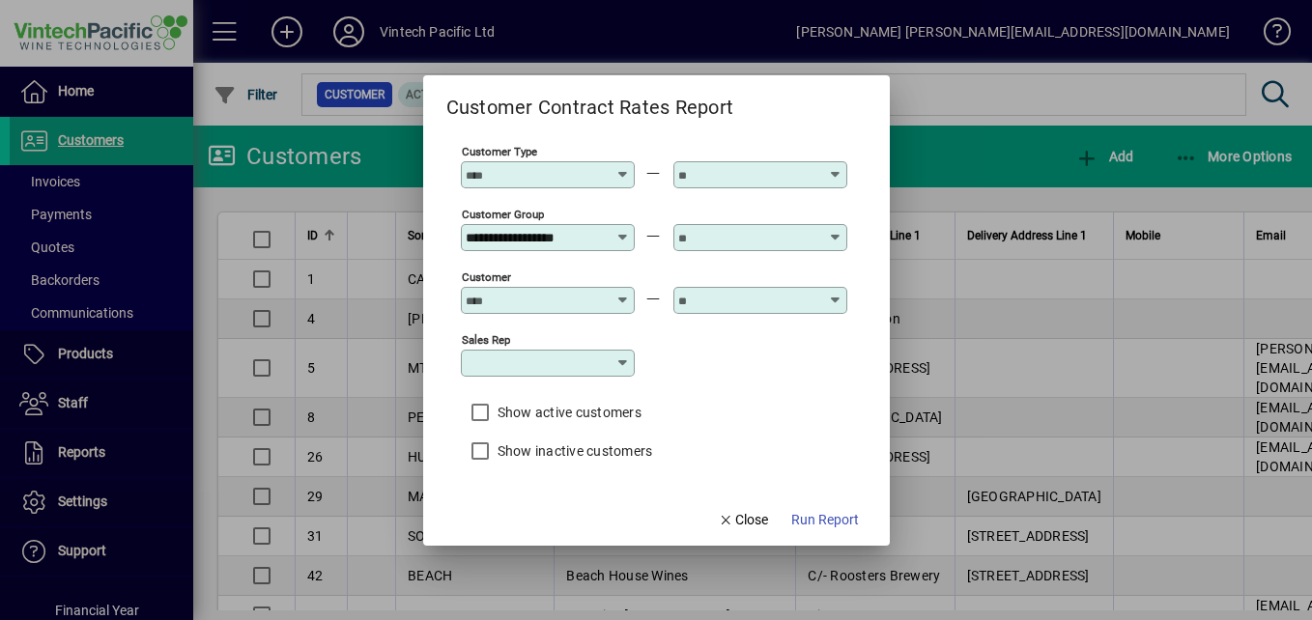
click at [614, 363] on input "Sales Rep" at bounding box center [541, 363] width 150 height 15
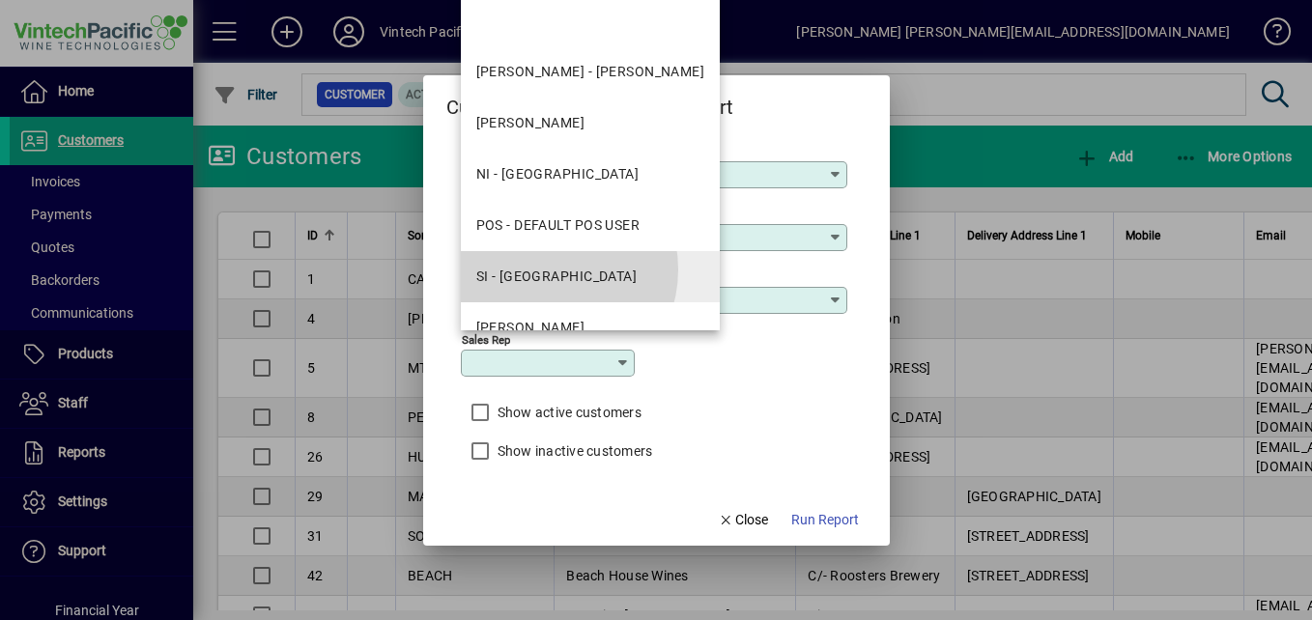
click at [545, 270] on div "SI - South Island" at bounding box center [556, 277] width 161 height 20
type input "**********"
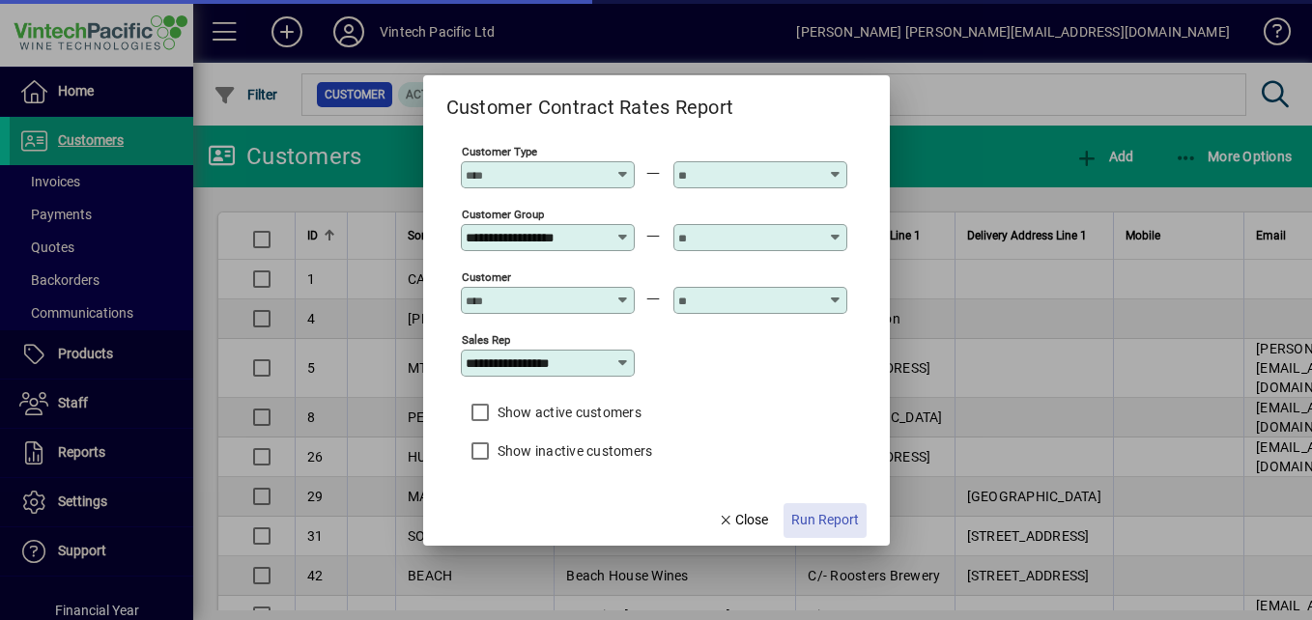
click at [832, 528] on span "Run Report" at bounding box center [825, 520] width 68 height 20
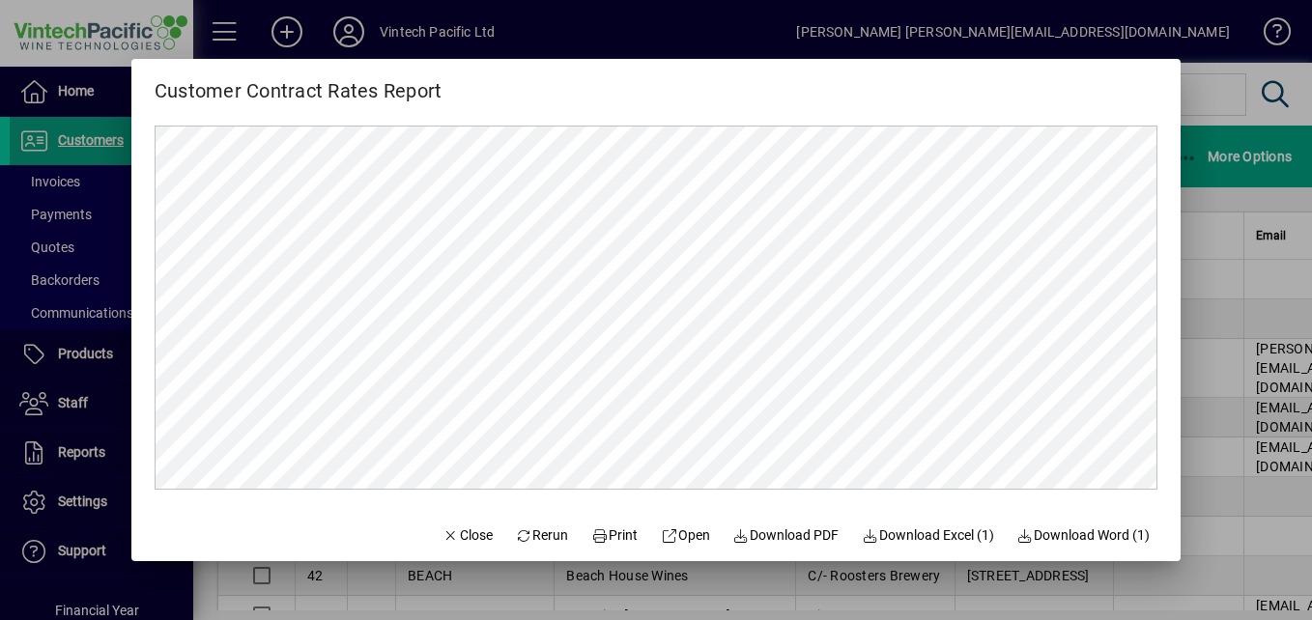
scroll to position [0, 0]
click at [443, 526] on span "Close" at bounding box center [468, 536] width 50 height 20
